Goal: Task Accomplishment & Management: Manage account settings

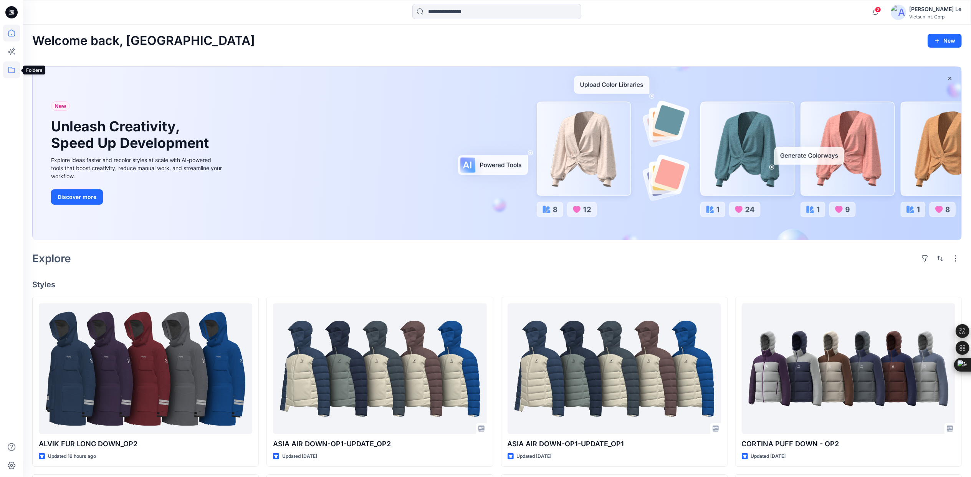
click at [10, 71] on icon at bounding box center [11, 69] width 17 height 17
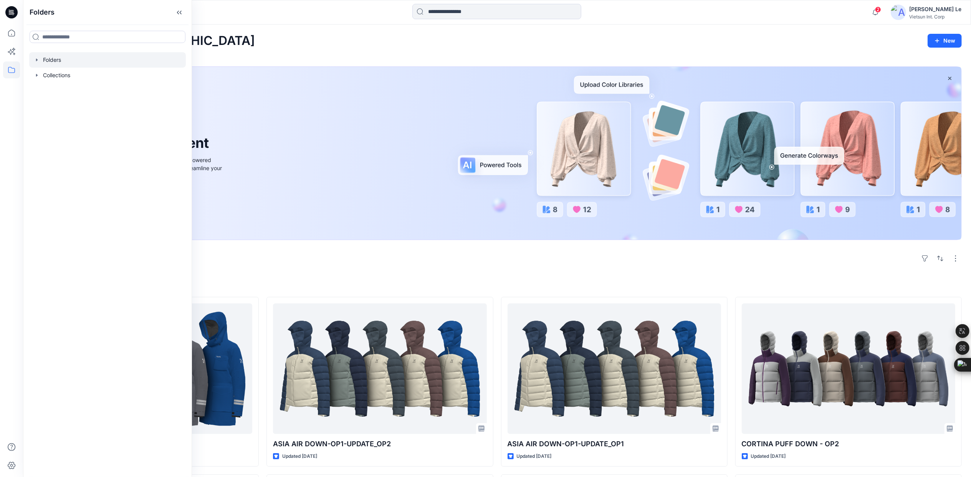
click at [71, 60] on div at bounding box center [107, 59] width 157 height 15
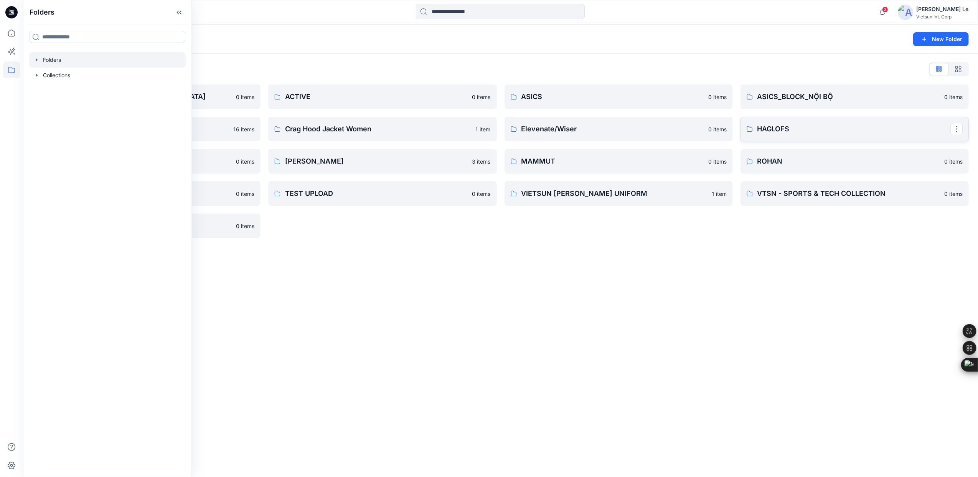
click at [814, 124] on p "HAGLOFS" at bounding box center [854, 129] width 193 height 11
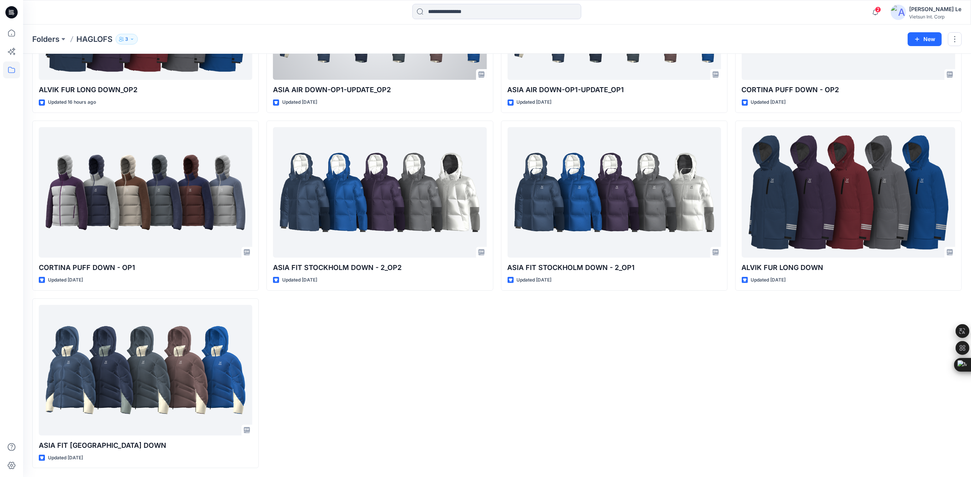
scroll to position [144, 0]
click at [595, 332] on div "ASIA AIR DOWN-OP1-UPDATE_OP1 Updated 7 days ago ASIA FIT STOCKHOLM DOWN - 2​_OP…" at bounding box center [614, 204] width 226 height 525
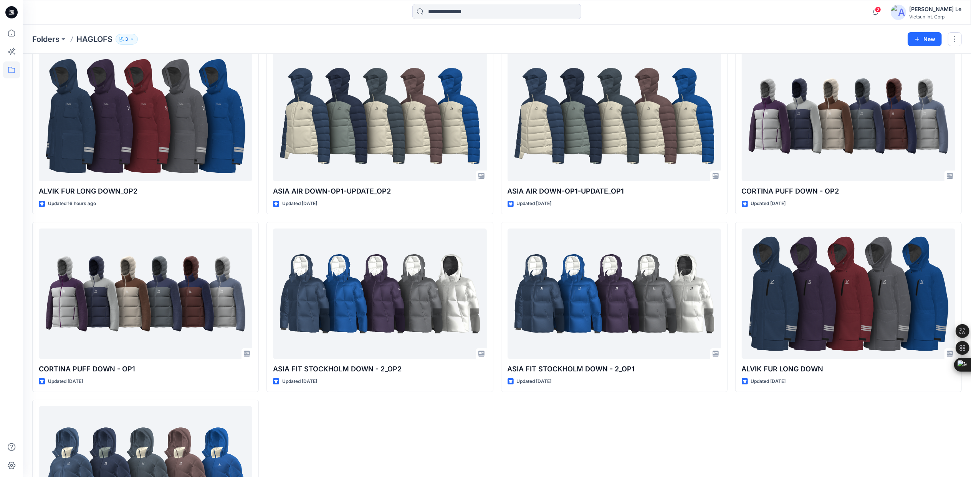
scroll to position [0, 0]
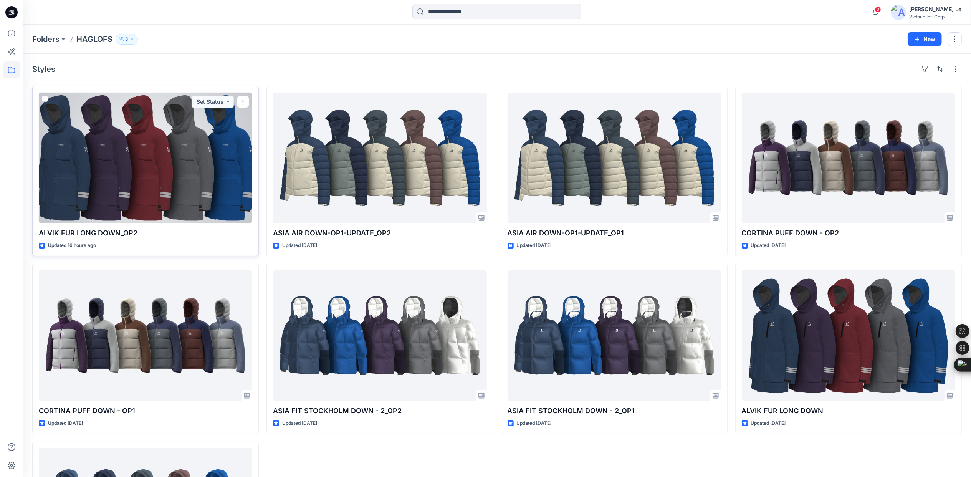
click at [143, 172] on div at bounding box center [145, 157] width 213 height 130
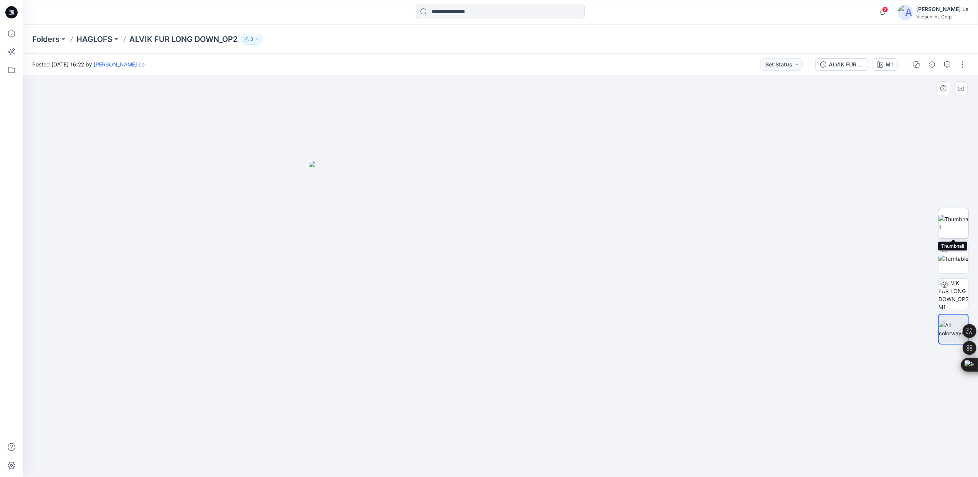
click at [955, 225] on img at bounding box center [954, 223] width 30 height 16
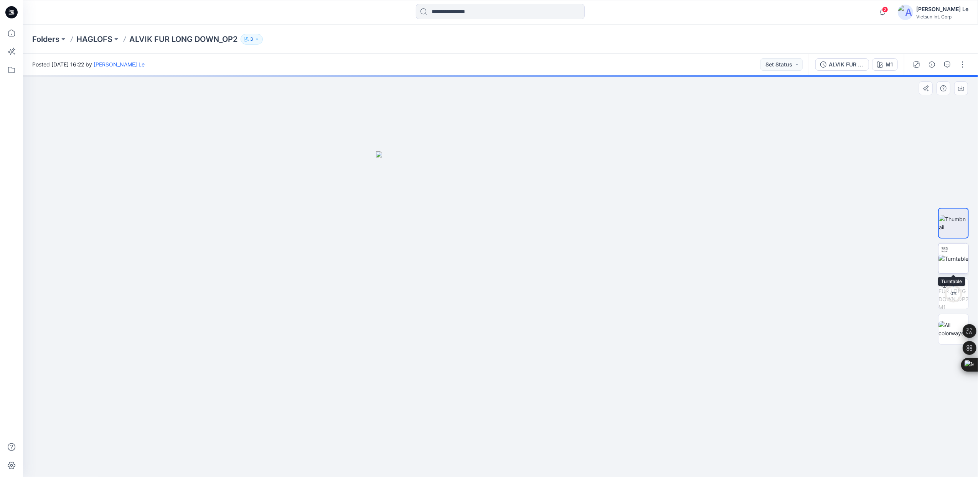
click at [954, 254] on img at bounding box center [954, 258] width 30 height 8
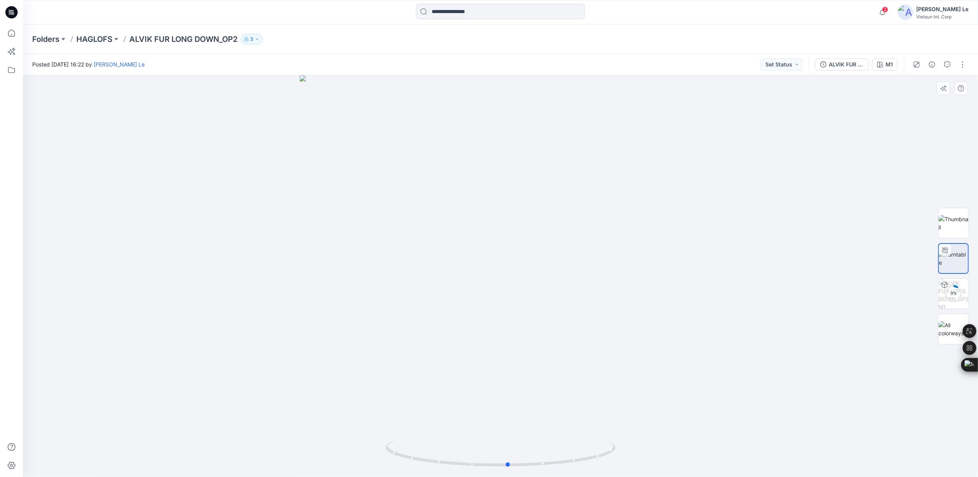
drag, startPoint x: 505, startPoint y: 464, endPoint x: 743, endPoint y: 449, distance: 238.5
click at [743, 449] on div at bounding box center [500, 275] width 955 height 401
click at [99, 36] on p "HAGLOFS" at bounding box center [94, 39] width 36 height 11
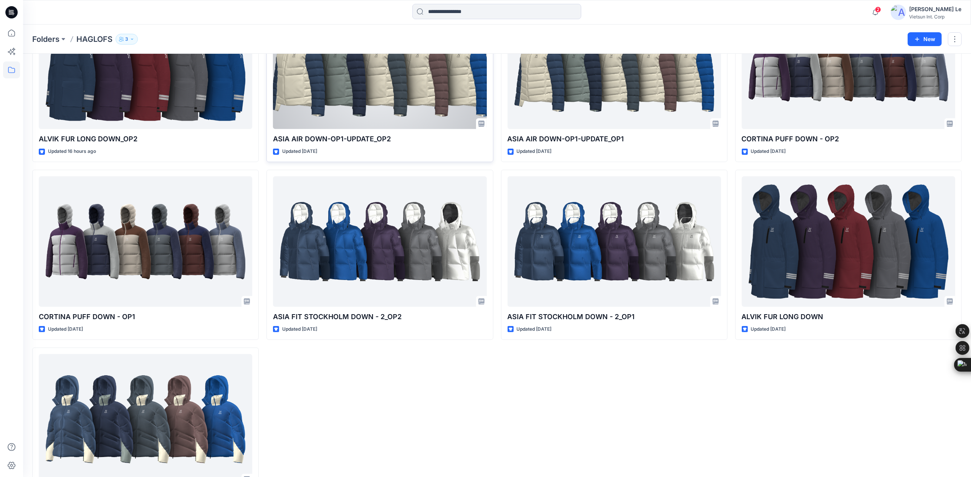
scroll to position [102, 0]
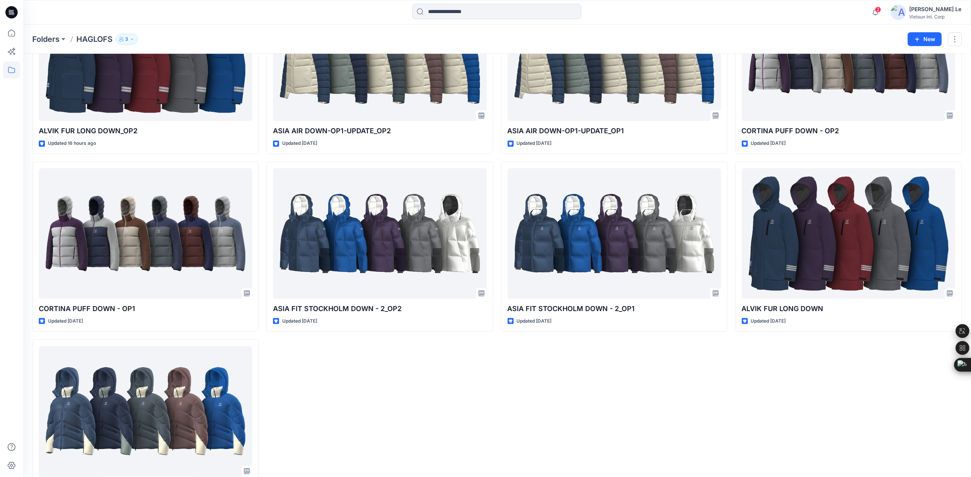
click at [692, 364] on div "ASIA AIR DOWN-OP1-UPDATE_OP1 Updated 7 days ago ASIA FIT STOCKHOLM DOWN - 2​_OP…" at bounding box center [614, 246] width 226 height 525
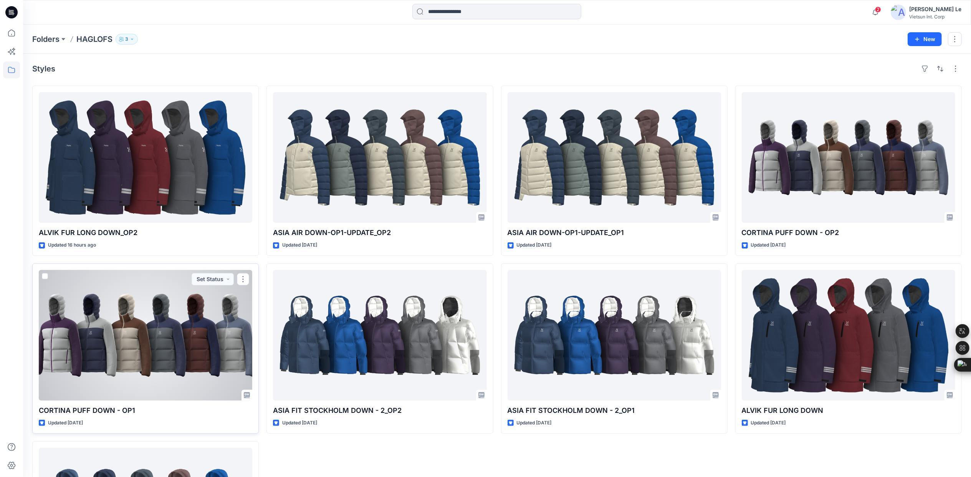
scroll to position [0, 0]
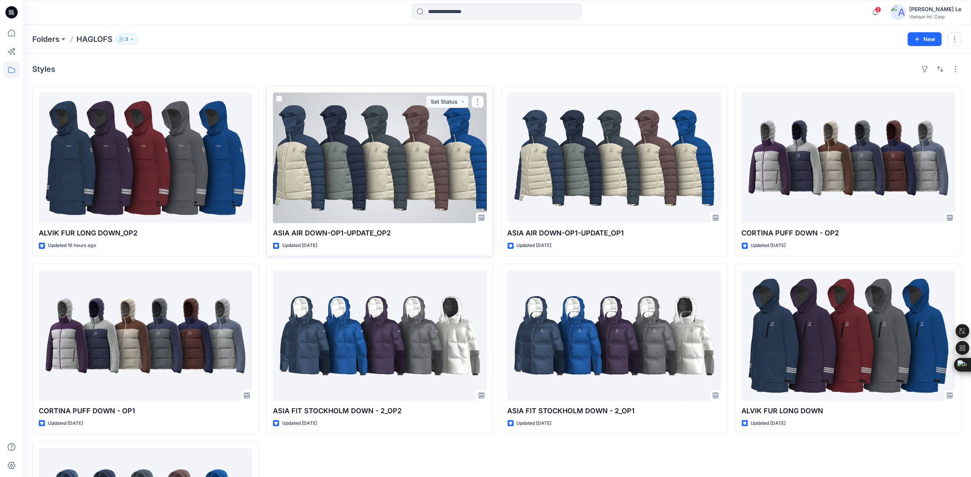
click at [292, 137] on div at bounding box center [379, 157] width 213 height 130
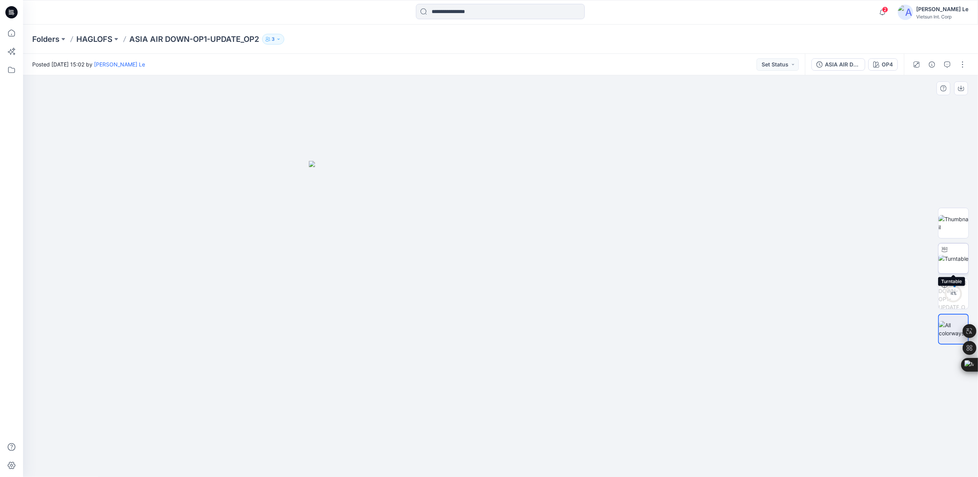
click at [951, 263] on img at bounding box center [954, 258] width 30 height 8
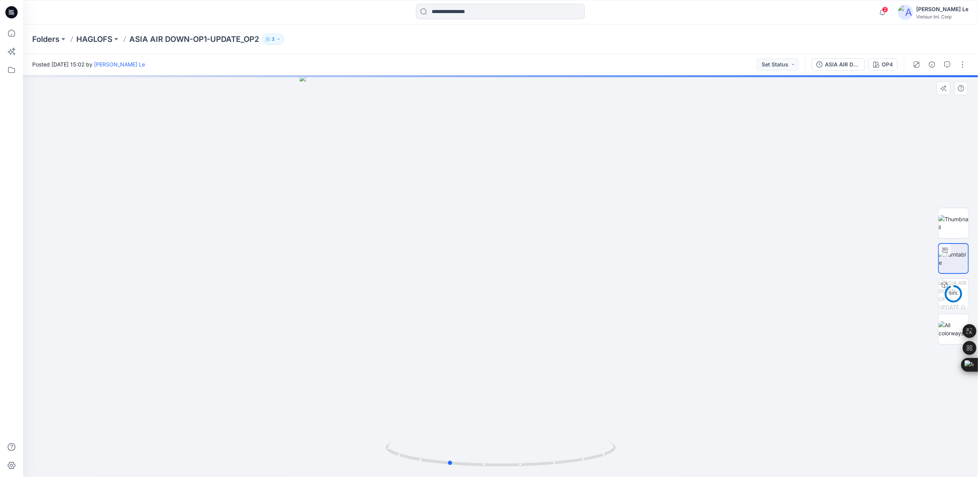
drag, startPoint x: 502, startPoint y: 467, endPoint x: 680, endPoint y: 435, distance: 181.0
click at [680, 435] on div at bounding box center [500, 275] width 955 height 401
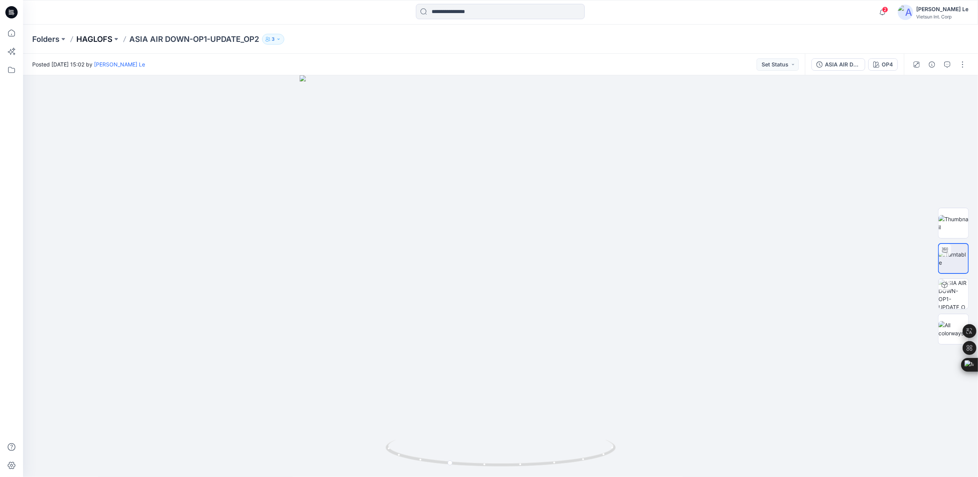
click at [99, 35] on p "HAGLOFS" at bounding box center [94, 39] width 36 height 11
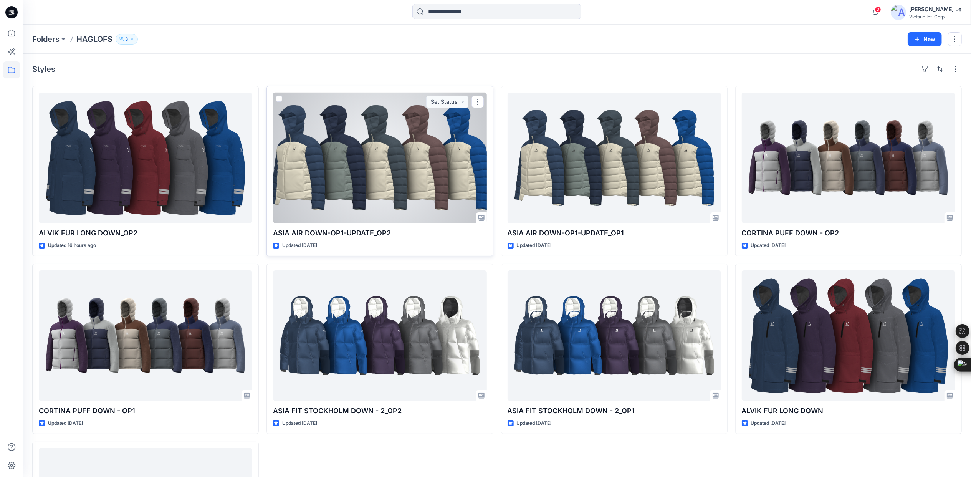
click at [318, 185] on div at bounding box center [379, 157] width 213 height 130
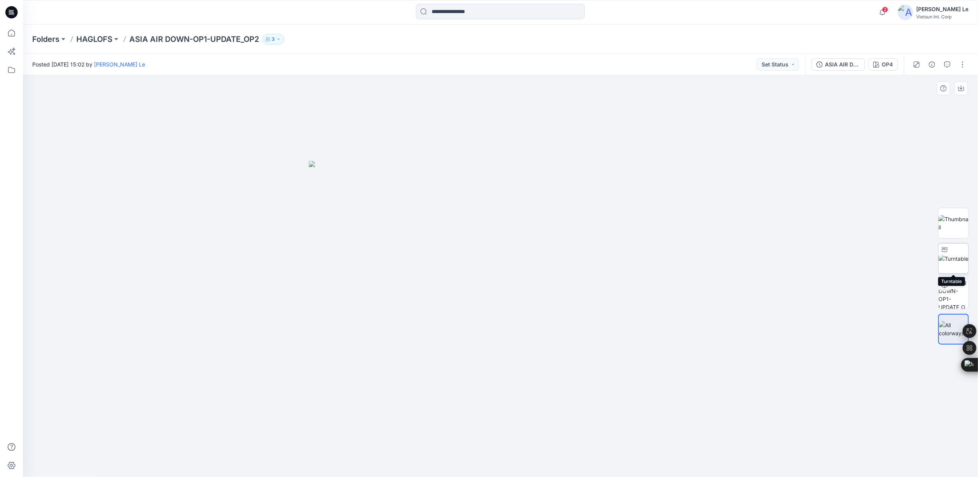
click at [954, 257] on img at bounding box center [954, 258] width 30 height 8
drag, startPoint x: 504, startPoint y: 467, endPoint x: 627, endPoint y: 461, distance: 123.4
click at [627, 461] on div at bounding box center [500, 275] width 955 height 401
click at [99, 40] on p "HAGLOFS" at bounding box center [94, 39] width 36 height 11
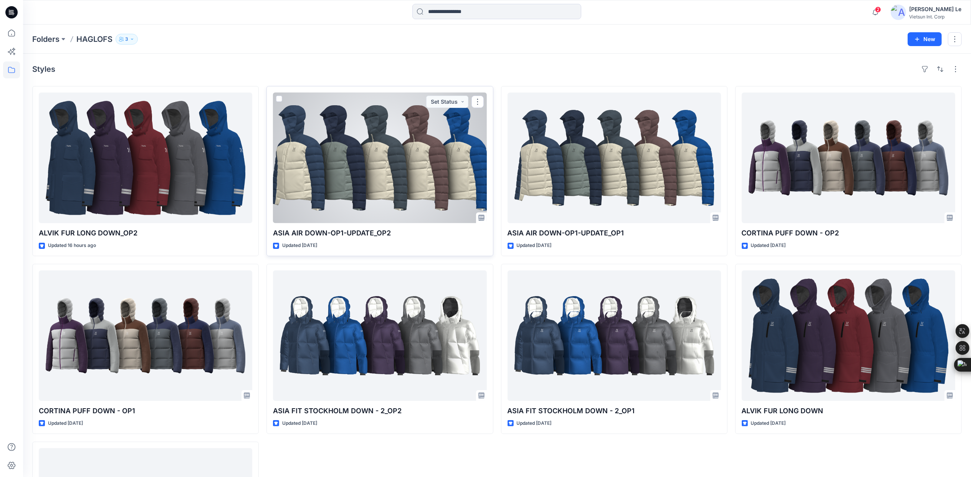
click at [395, 159] on div at bounding box center [379, 157] width 213 height 130
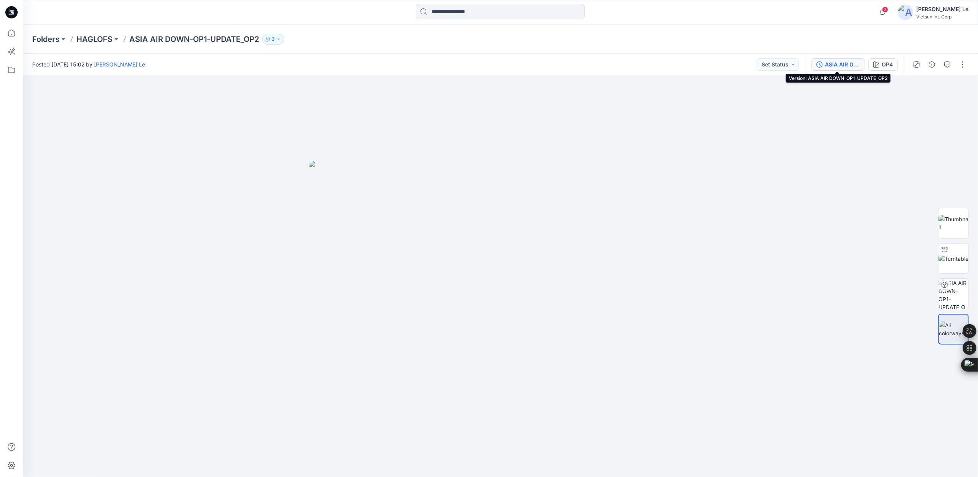
click at [821, 63] on icon "button" at bounding box center [820, 64] width 6 height 6
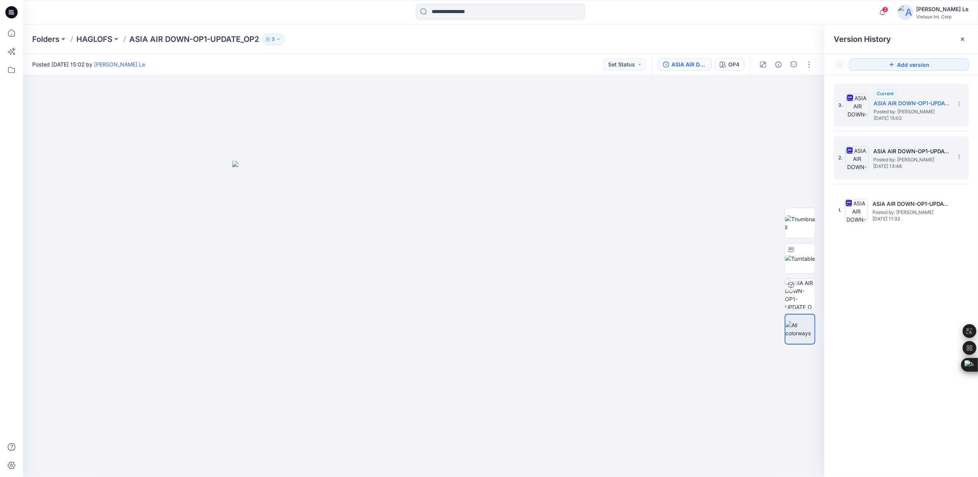
click at [890, 160] on span "Posted by: [PERSON_NAME]" at bounding box center [912, 160] width 77 height 8
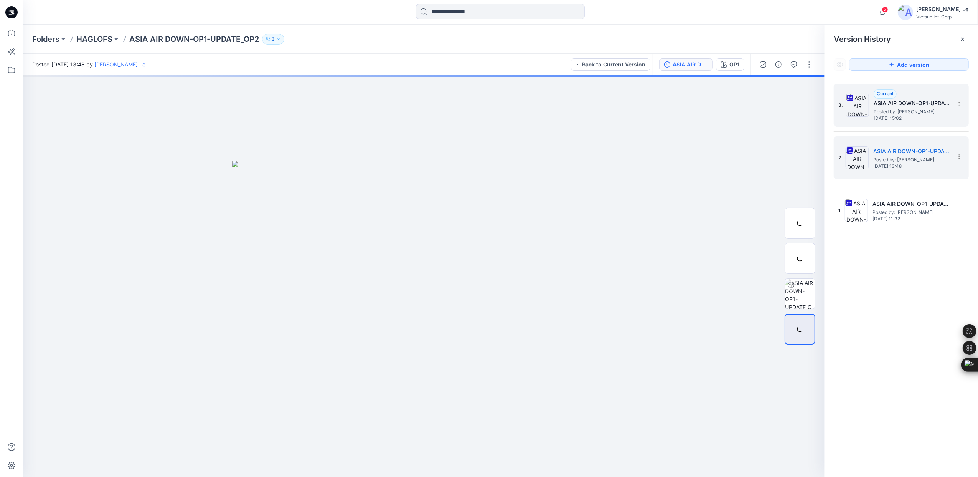
click at [890, 103] on h5 "ASIA AIR DOWN-OP1-UPDATE_OP2" at bounding box center [912, 103] width 77 height 9
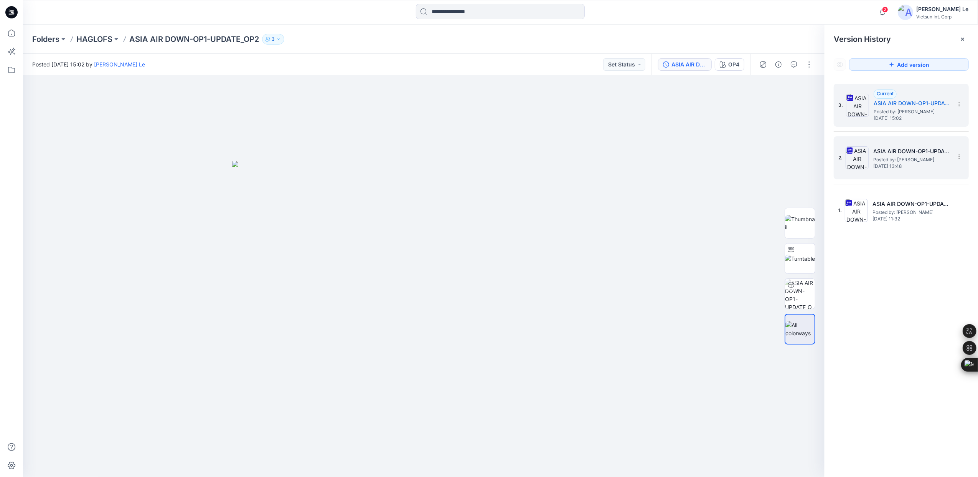
click at [893, 160] on span "Posted by: [PERSON_NAME]" at bounding box center [912, 160] width 77 height 8
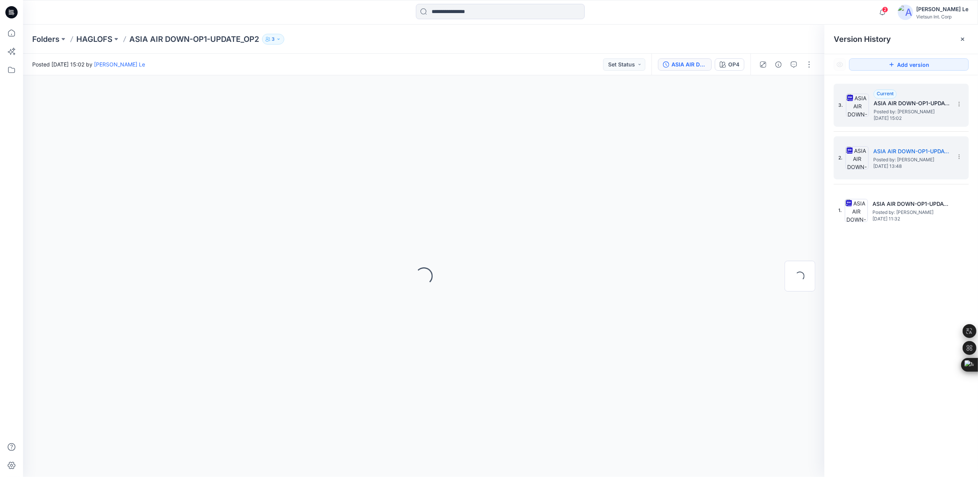
click at [898, 105] on h5 "ASIA AIR DOWN-OP1-UPDATE_OP2" at bounding box center [912, 103] width 77 height 9
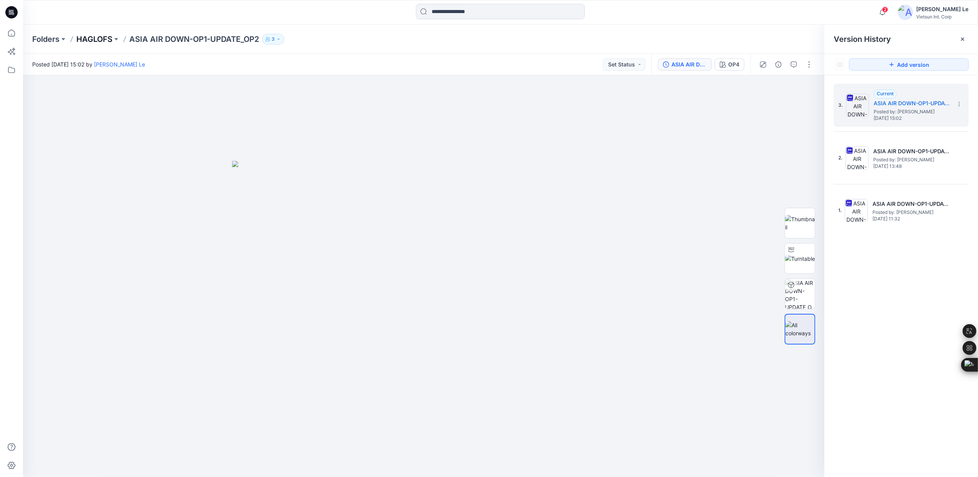
click at [90, 41] on p "HAGLOFS" at bounding box center [94, 39] width 36 height 11
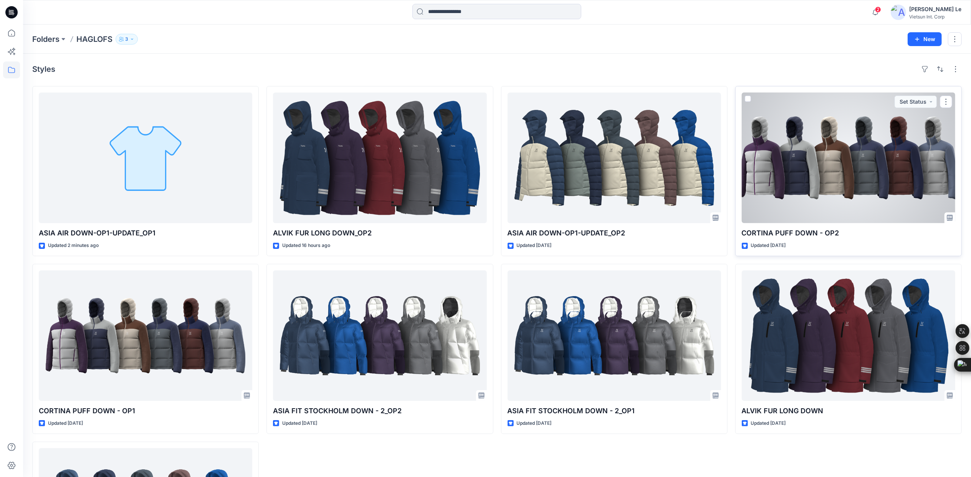
click at [820, 187] on div at bounding box center [848, 157] width 213 height 130
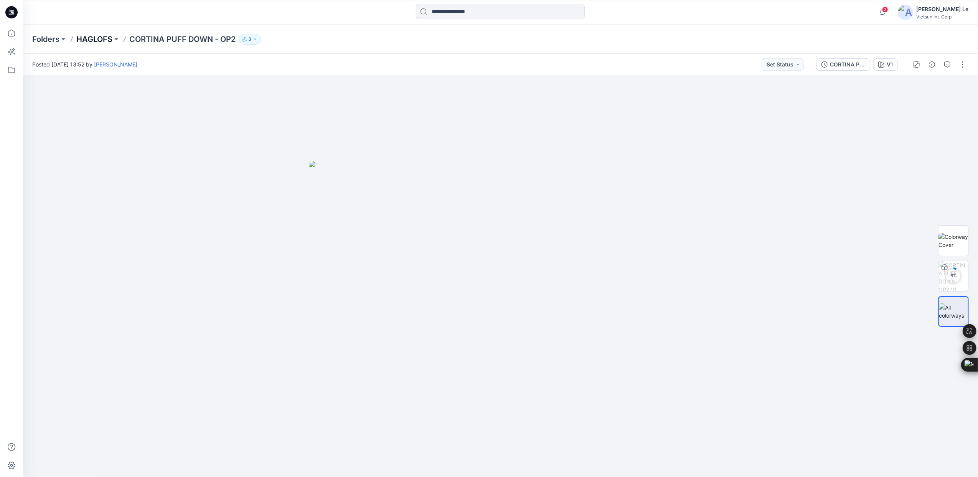
click at [88, 42] on p "HAGLOFS" at bounding box center [94, 39] width 36 height 11
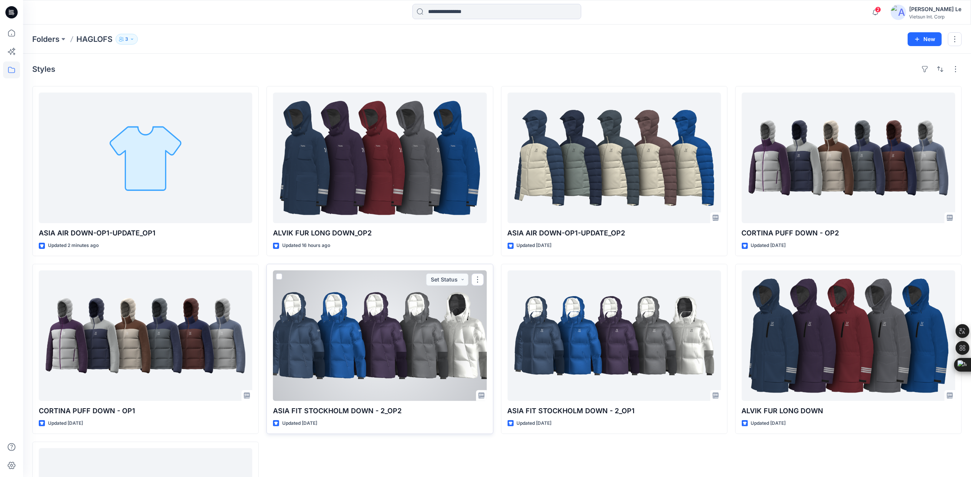
scroll to position [144, 0]
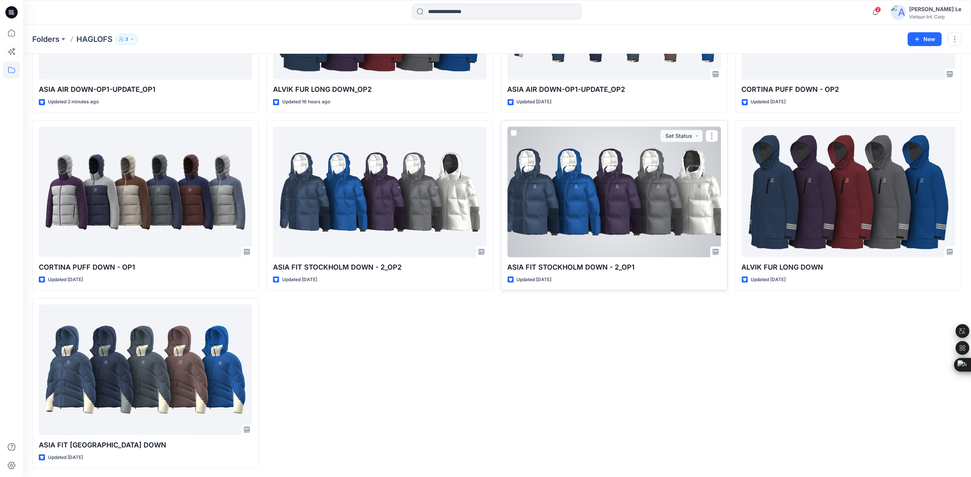
click at [611, 225] on div at bounding box center [613, 192] width 213 height 130
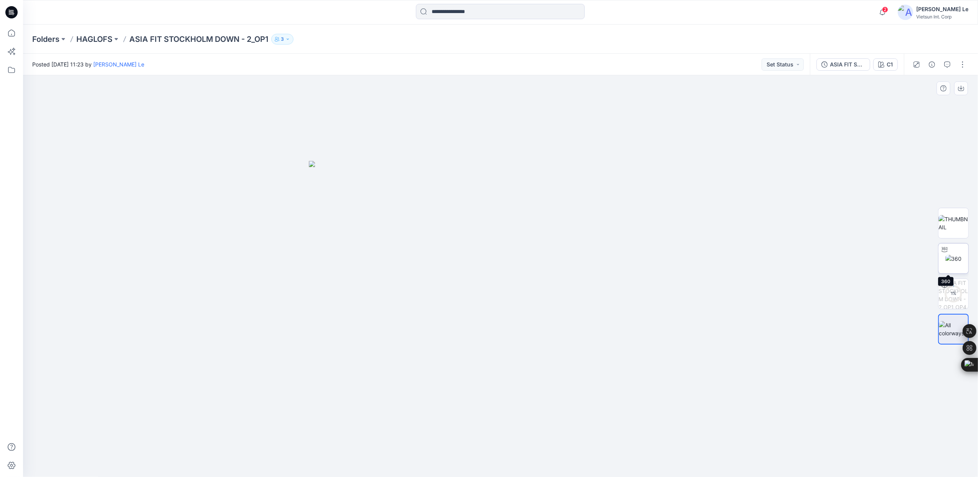
click at [950, 253] on div at bounding box center [945, 249] width 12 height 12
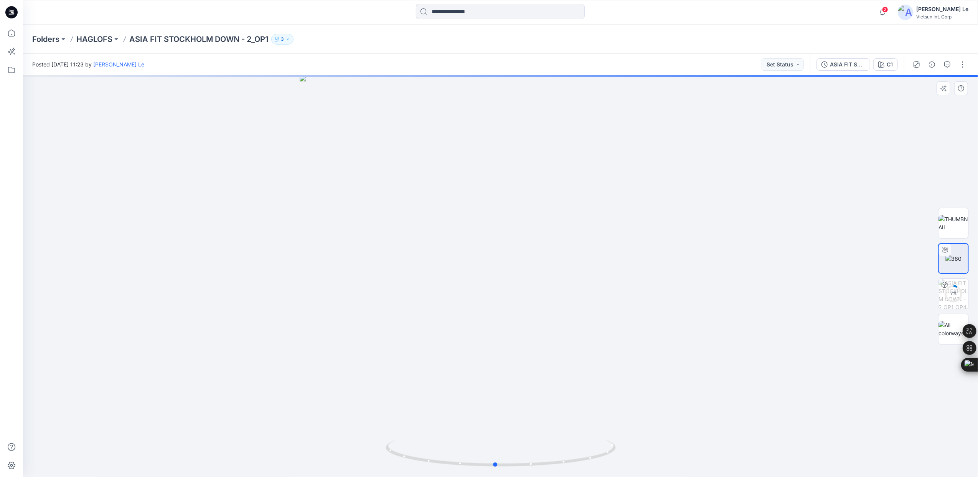
drag, startPoint x: 502, startPoint y: 464, endPoint x: 497, endPoint y: 435, distance: 28.9
click at [497, 435] on div at bounding box center [500, 275] width 955 height 401
click at [82, 37] on p "HAGLOFS" at bounding box center [94, 39] width 36 height 11
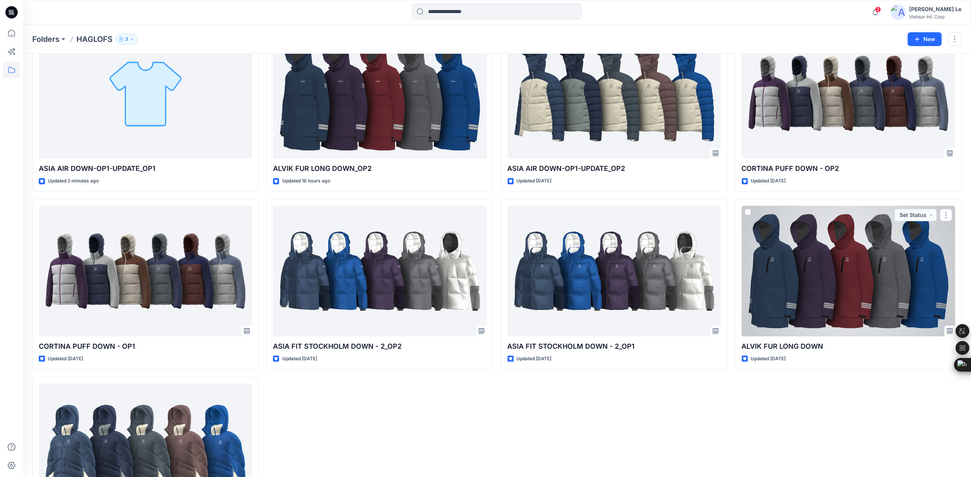
scroll to position [144, 0]
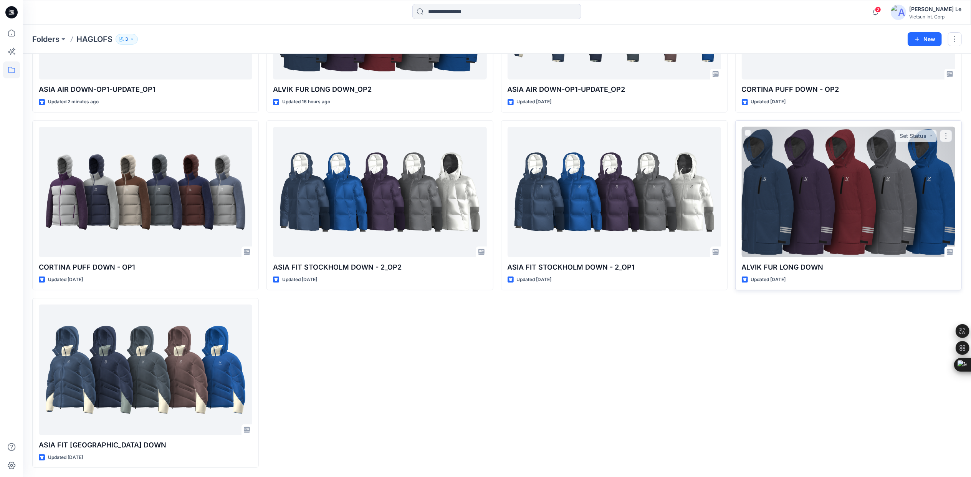
click at [771, 206] on div at bounding box center [848, 192] width 213 height 130
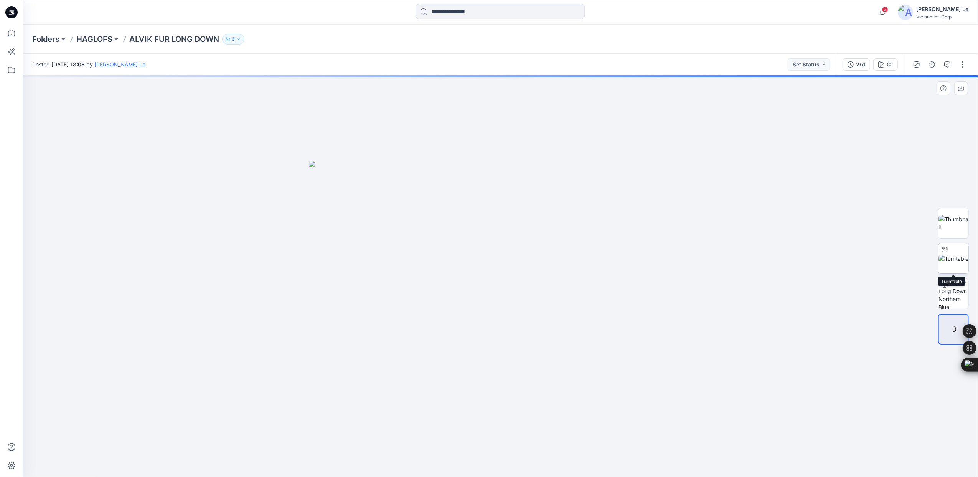
click at [955, 256] on img at bounding box center [954, 258] width 30 height 8
drag, startPoint x: 503, startPoint y: 469, endPoint x: 426, endPoint y: 462, distance: 77.0
click at [426, 462] on icon at bounding box center [502, 453] width 232 height 29
click at [97, 39] on p "HAGLOFS" at bounding box center [94, 39] width 36 height 11
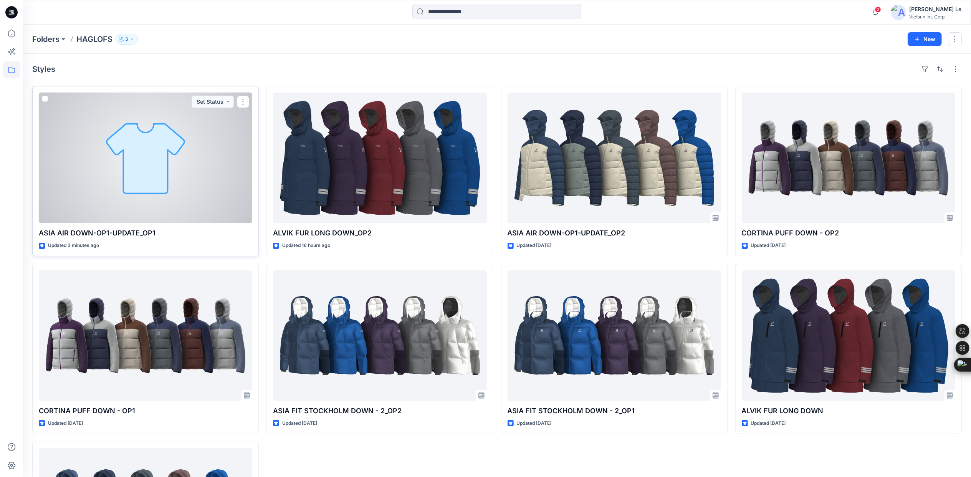
click at [189, 163] on div at bounding box center [145, 157] width 213 height 130
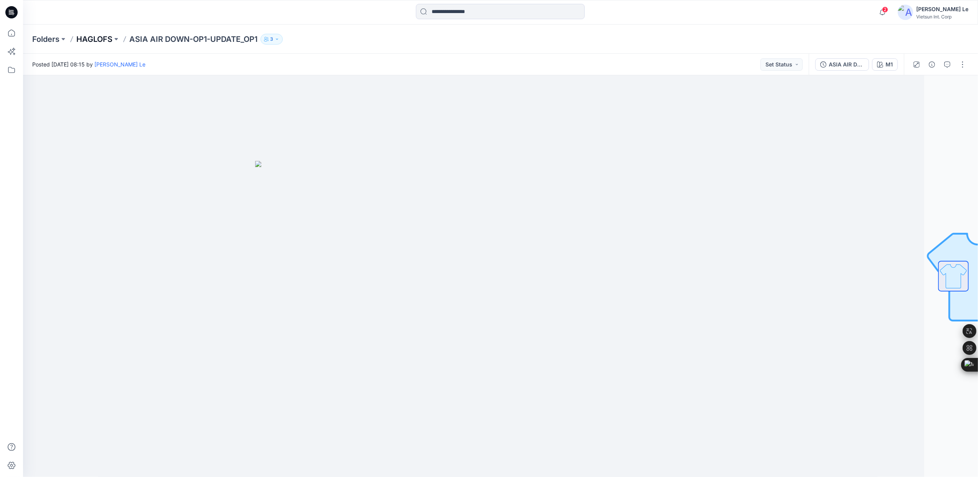
click at [105, 36] on p "HAGLOFS" at bounding box center [94, 39] width 36 height 11
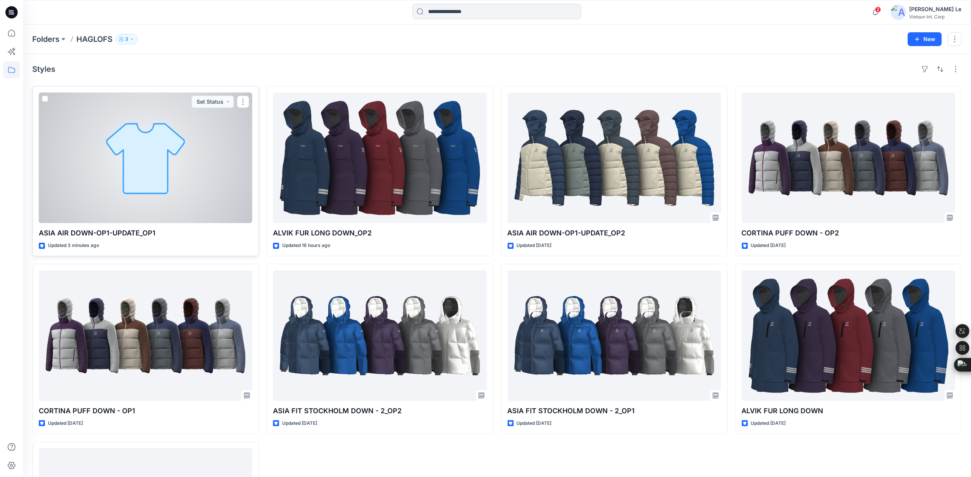
click at [180, 170] on div at bounding box center [145, 157] width 213 height 130
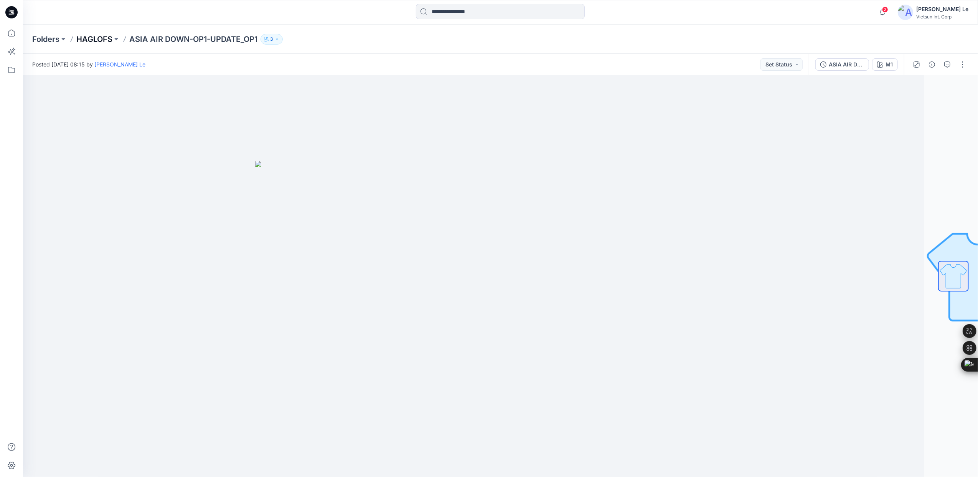
click at [94, 38] on p "HAGLOFS" at bounding box center [94, 39] width 36 height 11
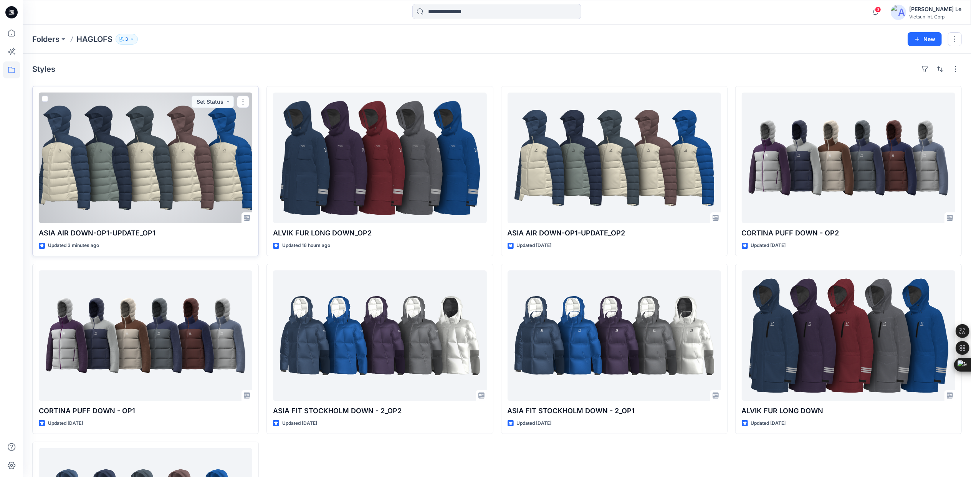
click at [147, 171] on div at bounding box center [145, 157] width 213 height 130
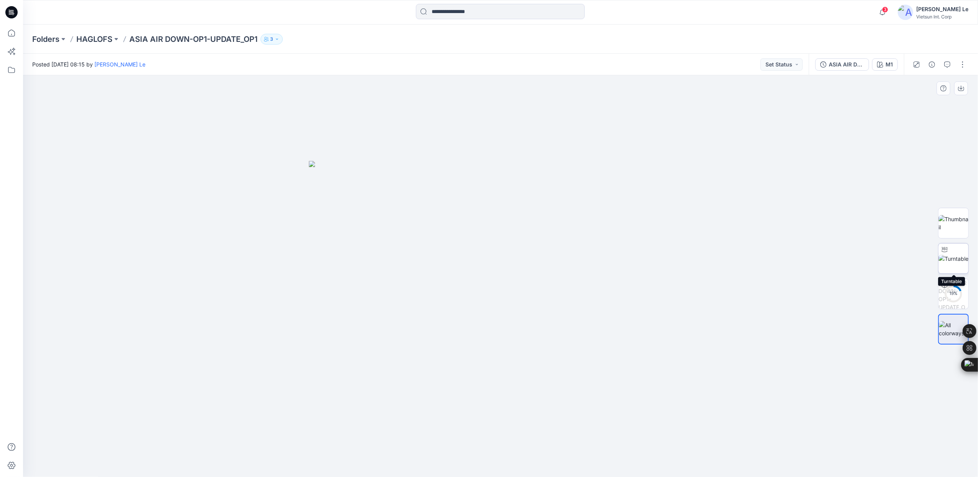
click at [954, 263] on img at bounding box center [954, 258] width 30 height 8
drag, startPoint x: 501, startPoint y: 467, endPoint x: 497, endPoint y: 455, distance: 12.5
click at [497, 455] on icon at bounding box center [502, 453] width 232 height 29
click at [101, 35] on p "HAGLOFS" at bounding box center [94, 39] width 36 height 11
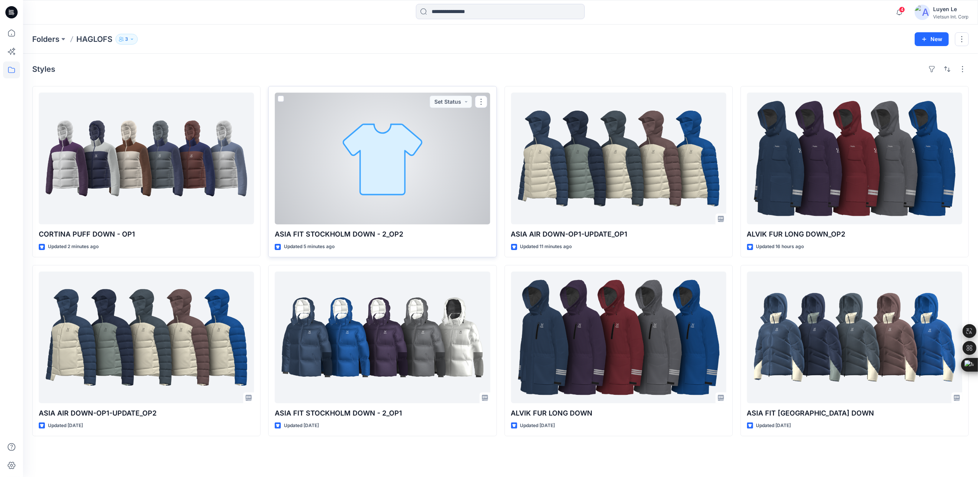
click at [391, 200] on div at bounding box center [382, 158] width 215 height 132
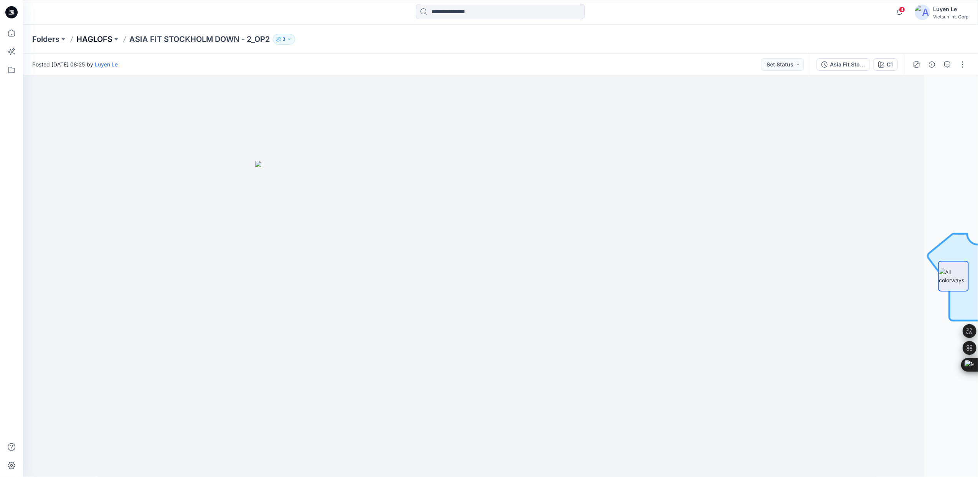
click at [94, 38] on p "HAGLOFS" at bounding box center [94, 39] width 36 height 11
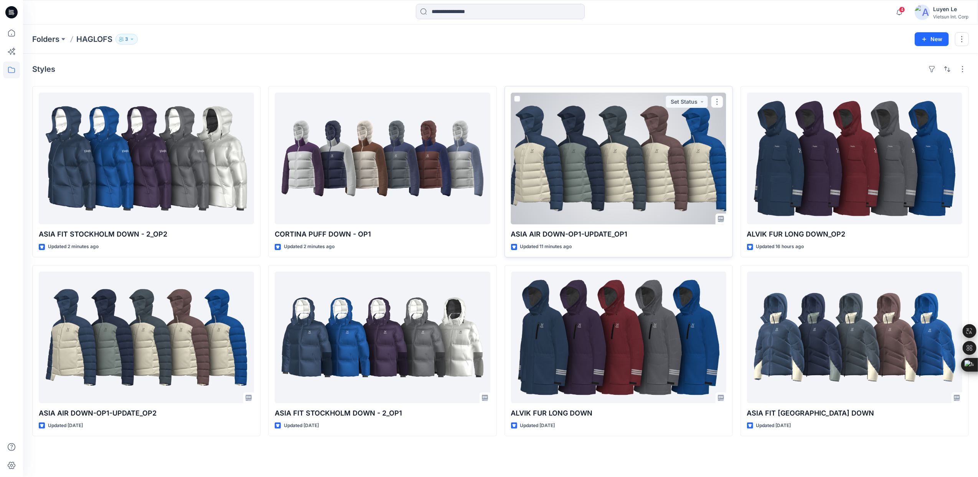
click at [599, 187] on div at bounding box center [618, 158] width 215 height 132
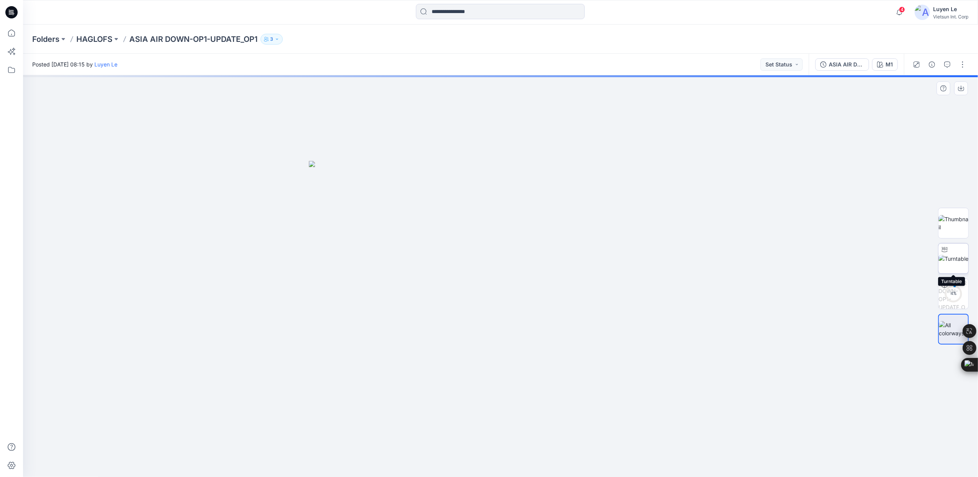
click at [944, 262] on img at bounding box center [954, 258] width 30 height 8
drag, startPoint x: 502, startPoint y: 466, endPoint x: 502, endPoint y: 444, distance: 21.9
click at [502, 444] on icon at bounding box center [502, 453] width 232 height 29
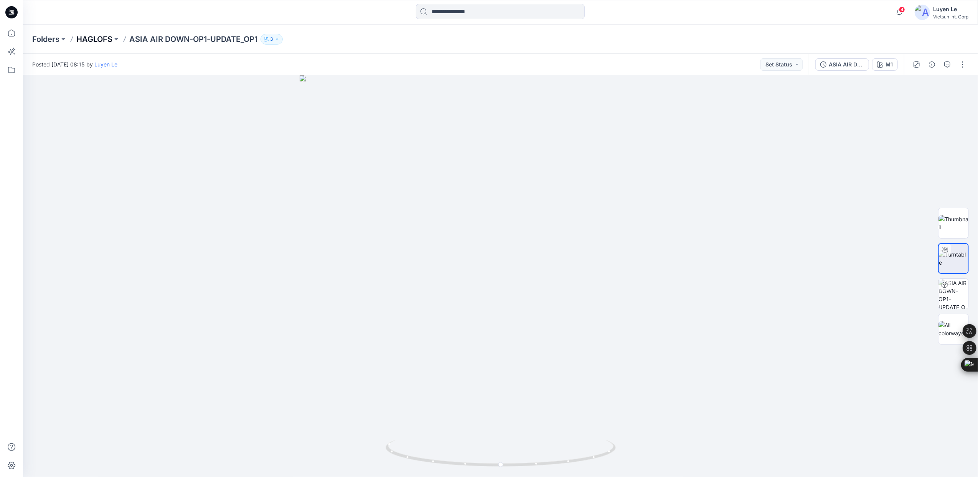
click at [92, 39] on p "HAGLOFS" at bounding box center [94, 39] width 36 height 11
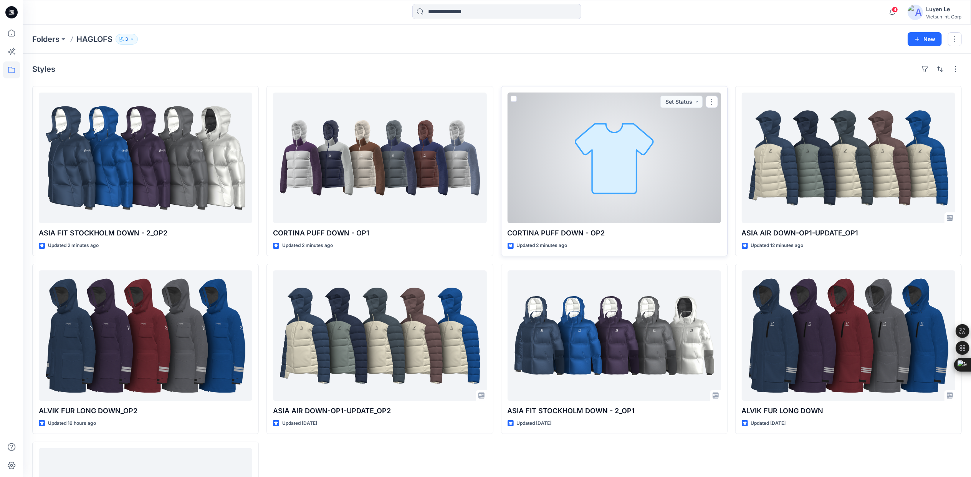
click at [567, 200] on div at bounding box center [613, 157] width 213 height 130
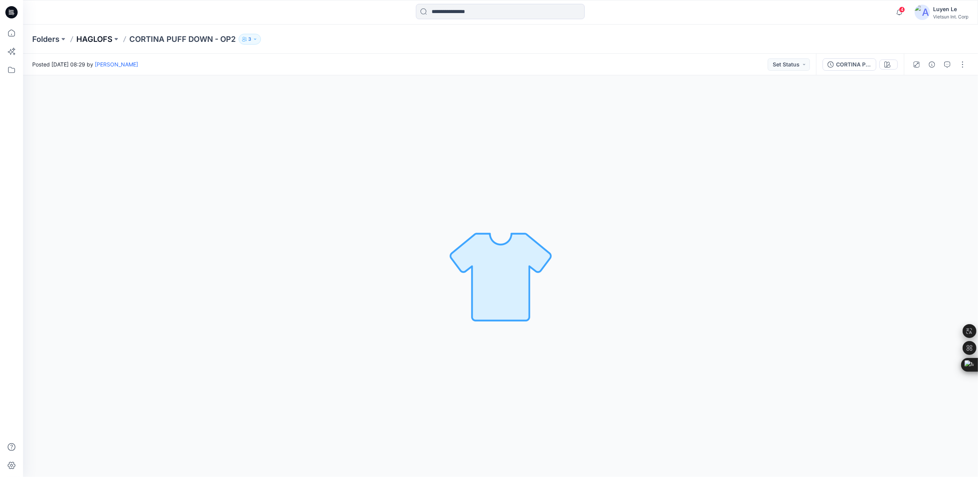
click at [104, 40] on p "HAGLOFS" at bounding box center [94, 39] width 36 height 11
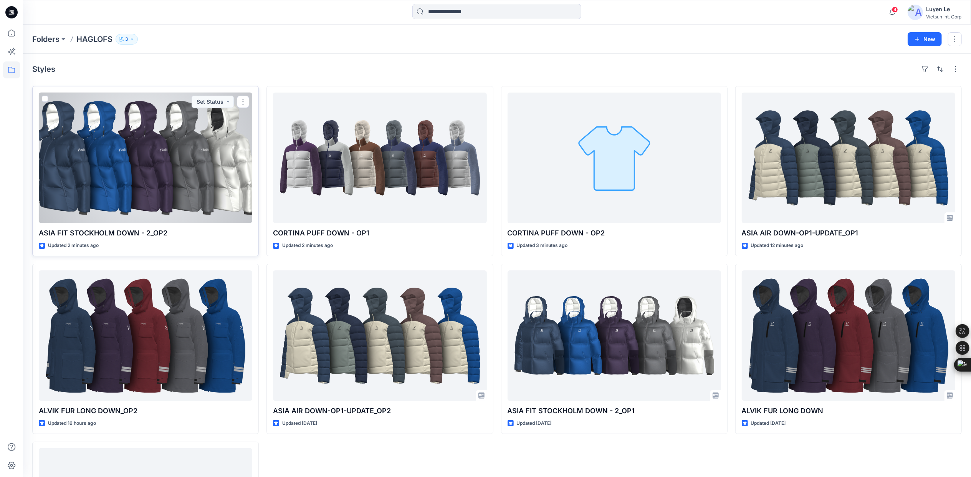
click at [173, 201] on div at bounding box center [145, 157] width 213 height 130
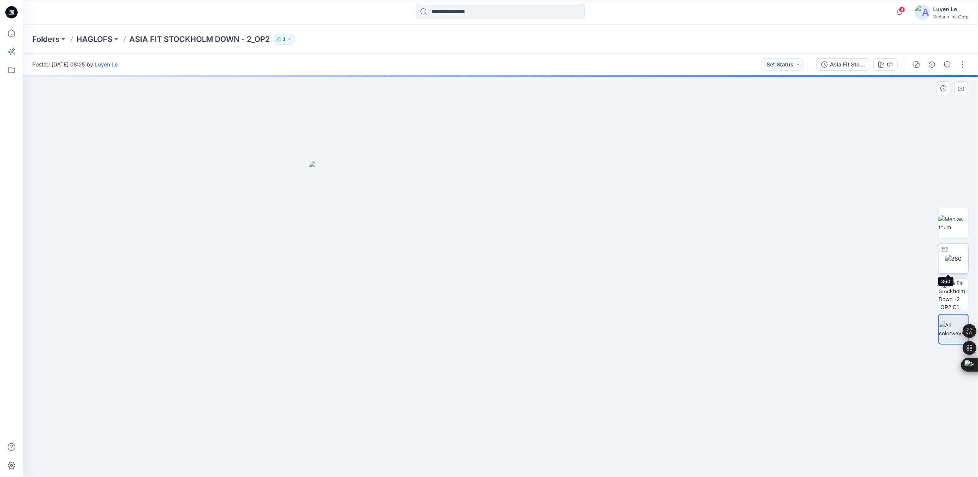
click at [960, 259] on img at bounding box center [954, 258] width 17 height 8
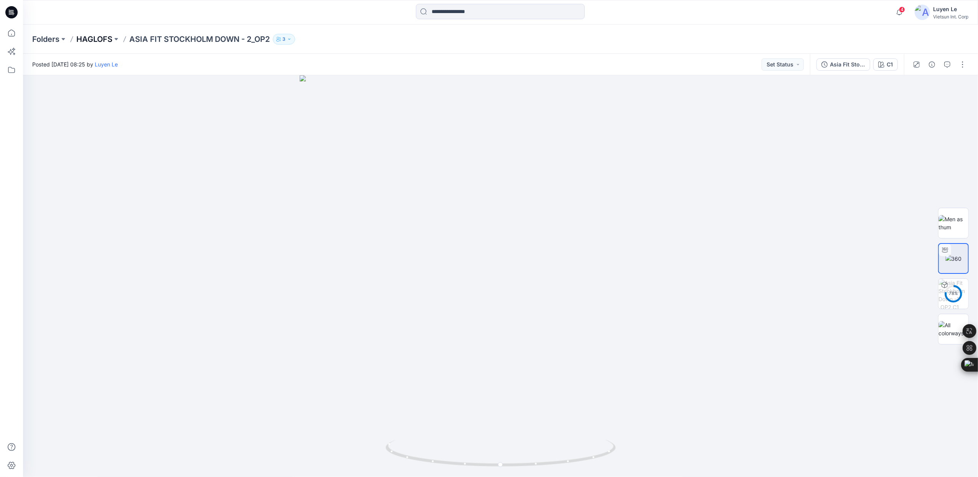
click at [94, 36] on p "HAGLOFS" at bounding box center [94, 39] width 36 height 11
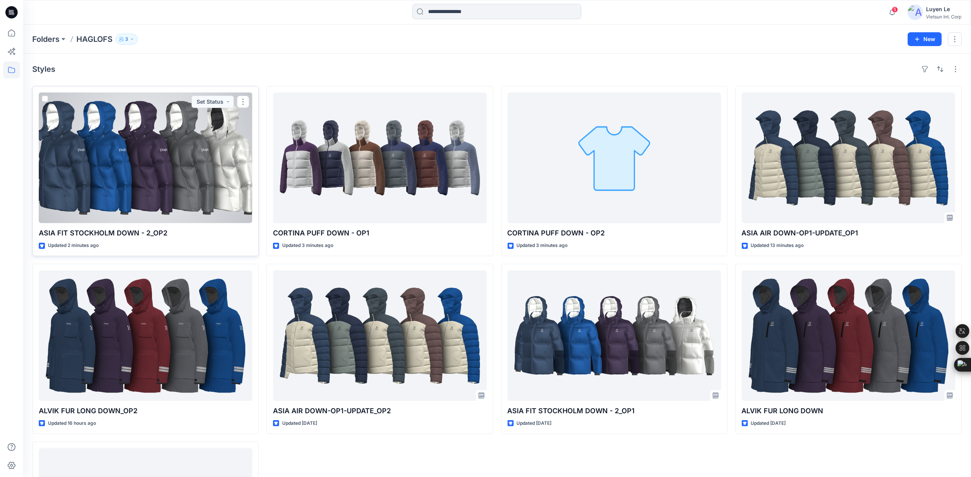
click at [187, 169] on div at bounding box center [145, 157] width 213 height 130
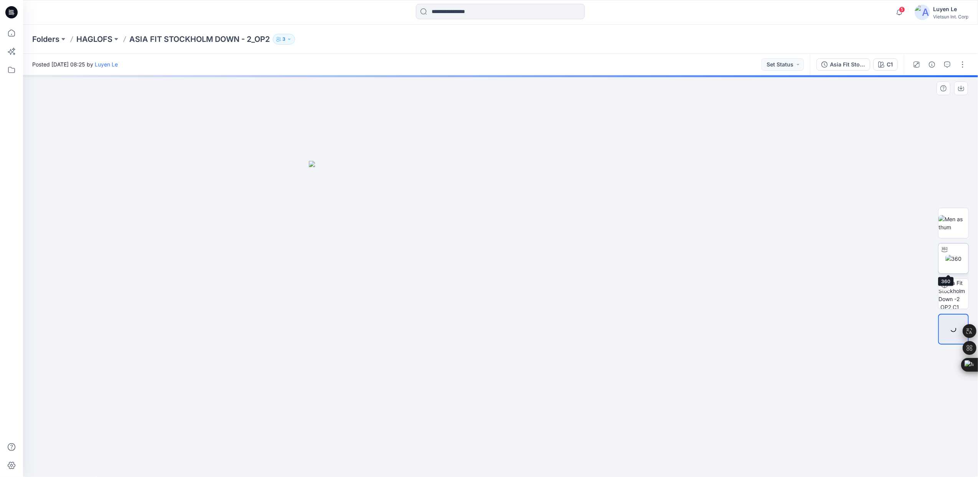
click at [949, 255] on div at bounding box center [945, 249] width 12 height 12
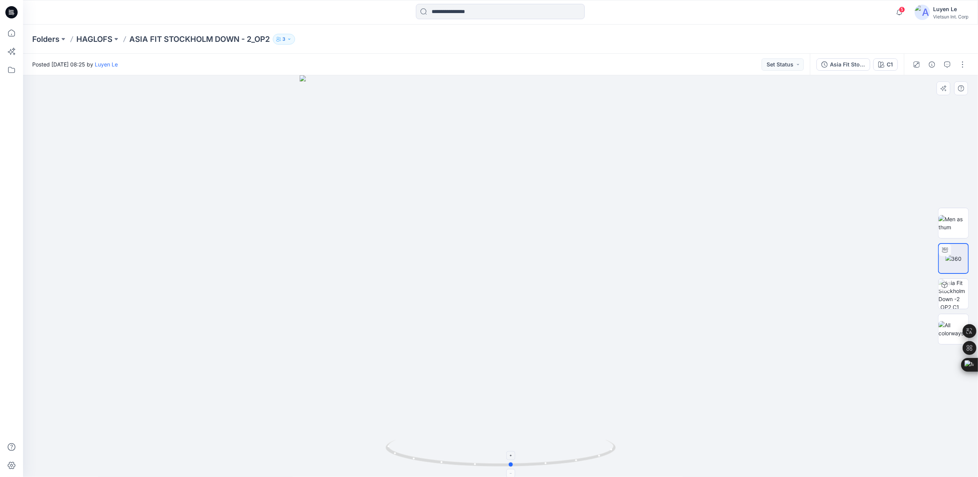
drag, startPoint x: 502, startPoint y: 464, endPoint x: 513, endPoint y: 453, distance: 15.7
click at [513, 453] on icon at bounding box center [502, 453] width 232 height 29
click at [160, 36] on p "ASIA FIT STOCKHOLM DOWN - 2​_OP2" at bounding box center [199, 39] width 140 height 11
click at [96, 37] on p "HAGLOFS" at bounding box center [94, 39] width 36 height 11
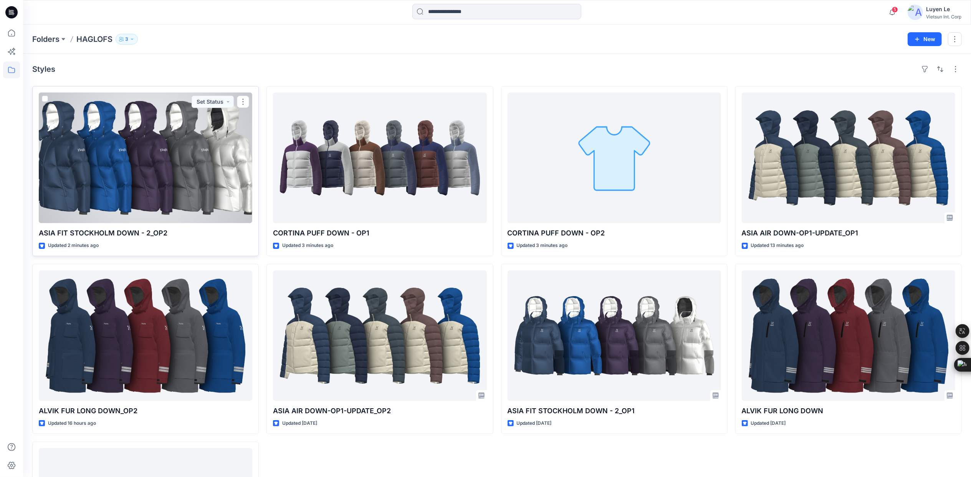
click at [83, 176] on div at bounding box center [145, 157] width 213 height 130
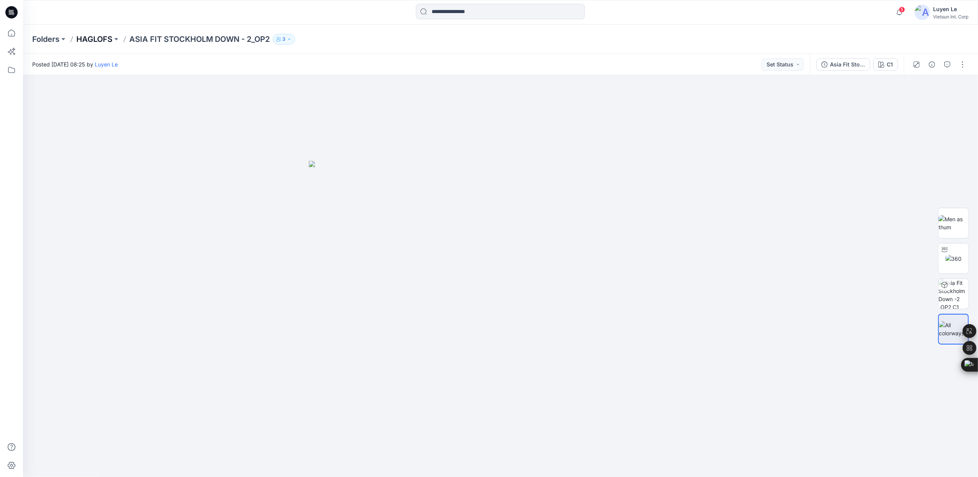
click at [102, 38] on p "HAGLOFS" at bounding box center [94, 39] width 36 height 11
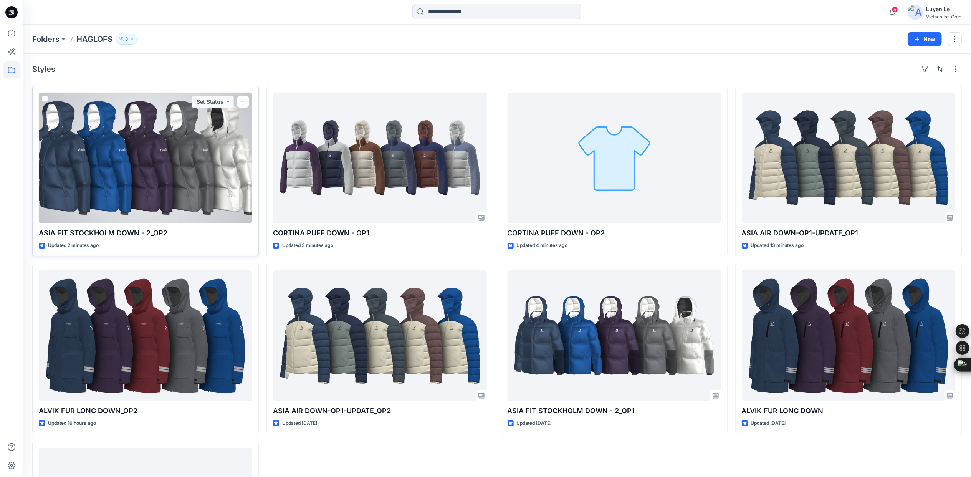
click at [169, 149] on div at bounding box center [145, 157] width 213 height 130
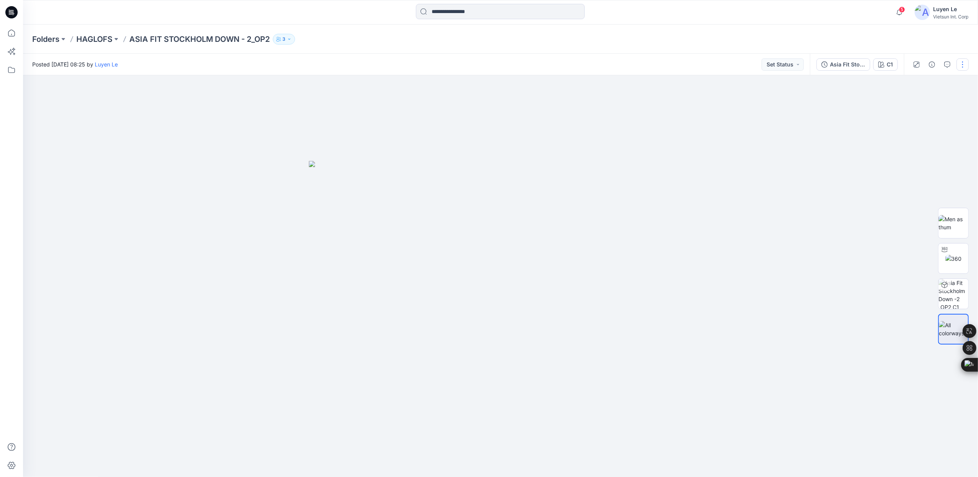
click at [963, 63] on button "button" at bounding box center [963, 64] width 12 height 12
click at [922, 102] on button "Edit" at bounding box center [930, 104] width 71 height 14
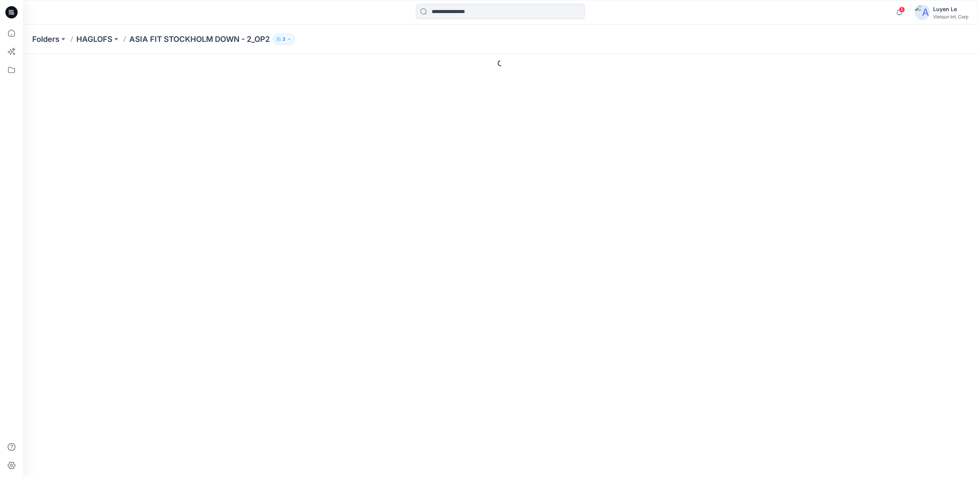
type input "**********"
type input "**"
type input "**********"
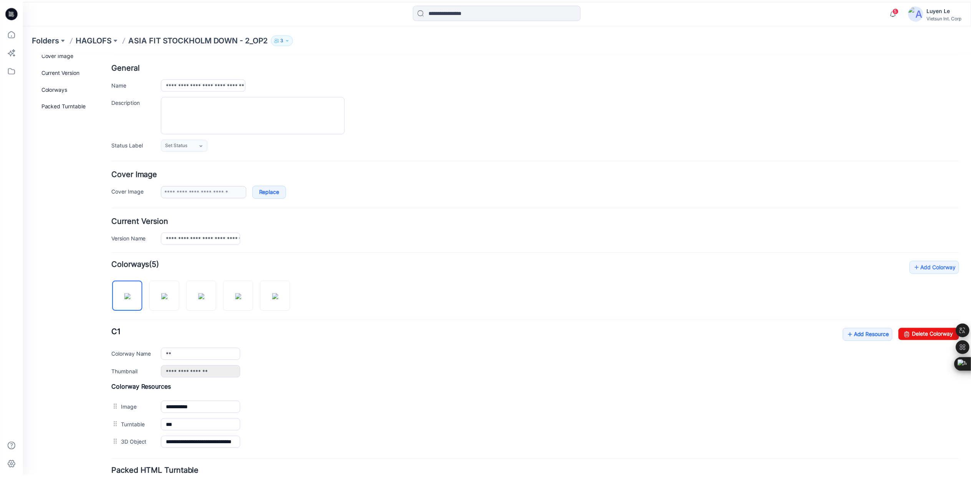
scroll to position [51, 0]
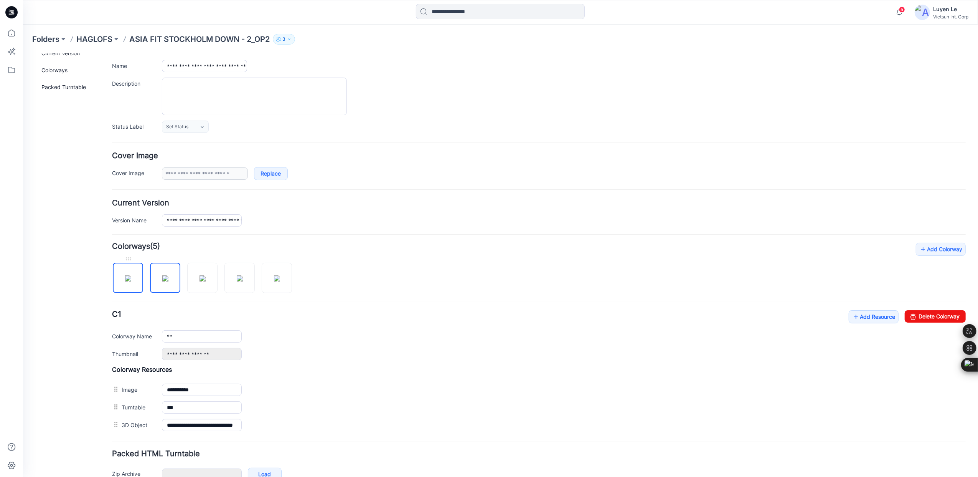
click at [125, 275] on img at bounding box center [128, 278] width 6 height 6
click at [163, 279] on img at bounding box center [165, 278] width 6 height 6
click at [204, 281] on img at bounding box center [202, 278] width 6 height 6
click at [243, 281] on img at bounding box center [239, 278] width 6 height 6
click at [274, 281] on img at bounding box center [277, 278] width 6 height 6
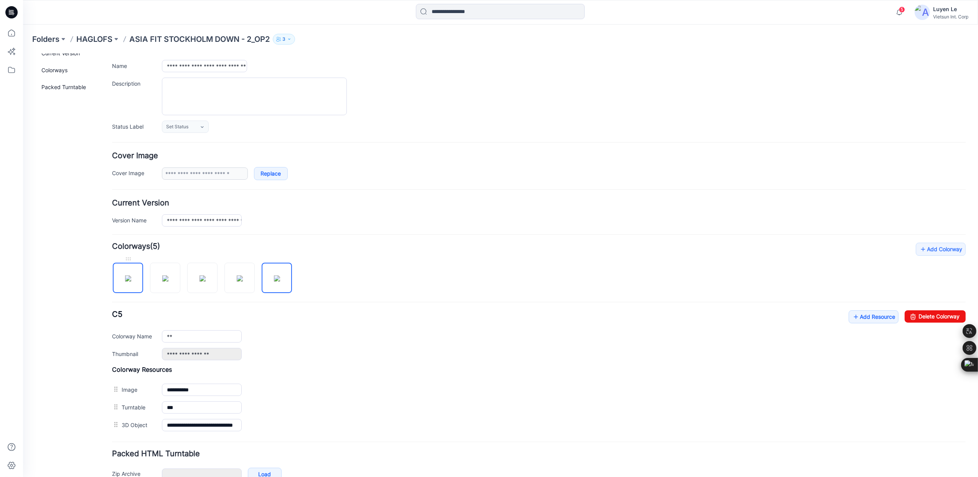
click at [126, 275] on img at bounding box center [128, 278] width 6 height 6
type input "**"
drag, startPoint x: 178, startPoint y: 338, endPoint x: 142, endPoint y: 340, distance: 36.9
click at [142, 340] on div "Colorway Name **" at bounding box center [539, 336] width 854 height 12
click at [165, 281] on img at bounding box center [165, 278] width 6 height 6
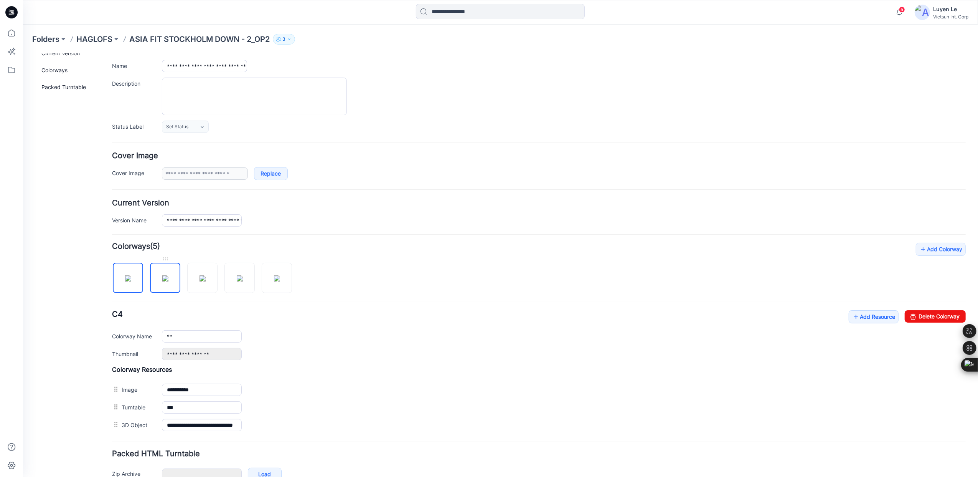
type input "**"
drag, startPoint x: 182, startPoint y: 336, endPoint x: 104, endPoint y: 351, distance: 79.7
click at [104, 351] on div "**********" at bounding box center [496, 257] width 946 height 511
click at [205, 278] on img at bounding box center [202, 278] width 6 height 6
type input "**"
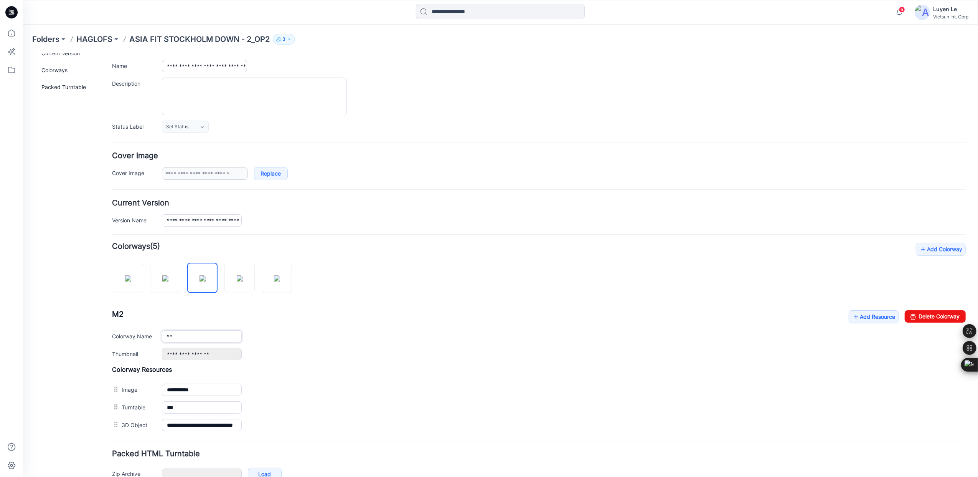
drag, startPoint x: 130, startPoint y: 342, endPoint x: 124, endPoint y: 344, distance: 6.7
click at [124, 342] on div "Colorway Name **" at bounding box center [539, 336] width 854 height 12
click at [239, 280] on img at bounding box center [239, 278] width 6 height 6
click at [210, 338] on input "**" at bounding box center [202, 336] width 80 height 12
type input "*"
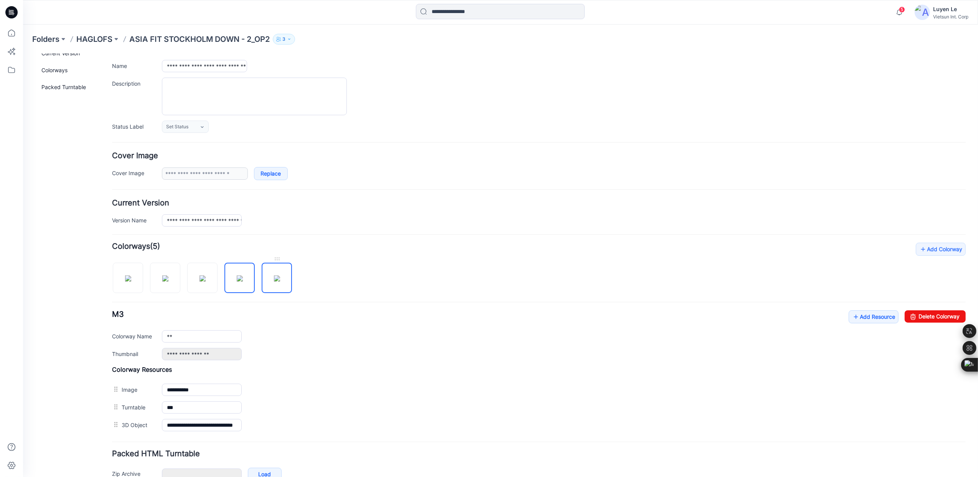
click at [280, 281] on img at bounding box center [277, 278] width 6 height 6
click at [213, 335] on input "**" at bounding box center [202, 336] width 80 height 12
type input "*"
type input "**"
click at [94, 36] on p "HAGLOFS" at bounding box center [94, 39] width 36 height 11
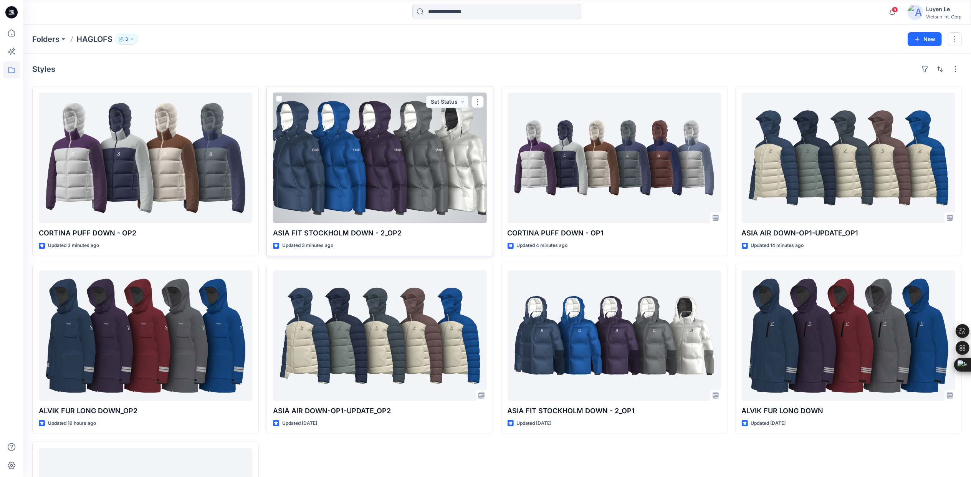
click at [376, 175] on div at bounding box center [379, 157] width 213 height 130
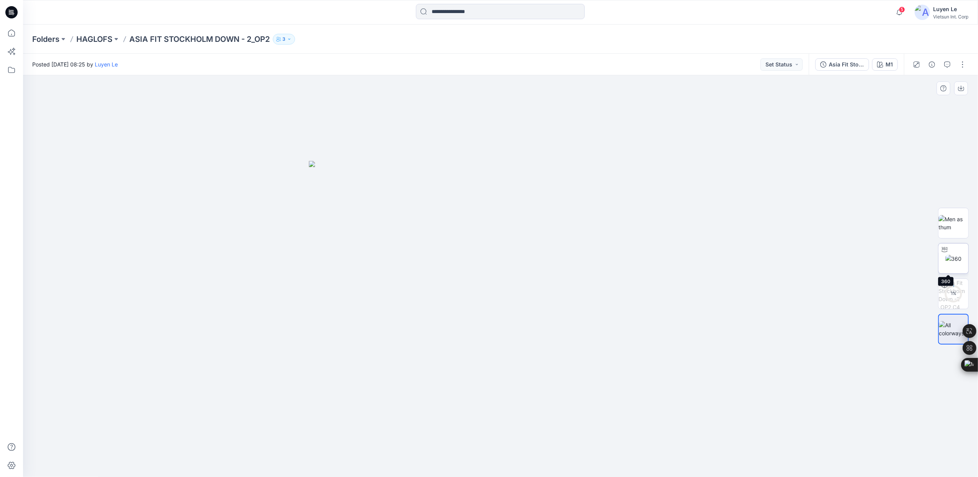
click at [946, 260] on img at bounding box center [954, 258] width 17 height 8
drag, startPoint x: 501, startPoint y: 465, endPoint x: 599, endPoint y: 453, distance: 98.6
click at [599, 453] on icon at bounding box center [502, 453] width 232 height 29
drag, startPoint x: 599, startPoint y: 453, endPoint x: 559, endPoint y: 459, distance: 40.4
click at [559, 459] on icon at bounding box center [502, 453] width 232 height 29
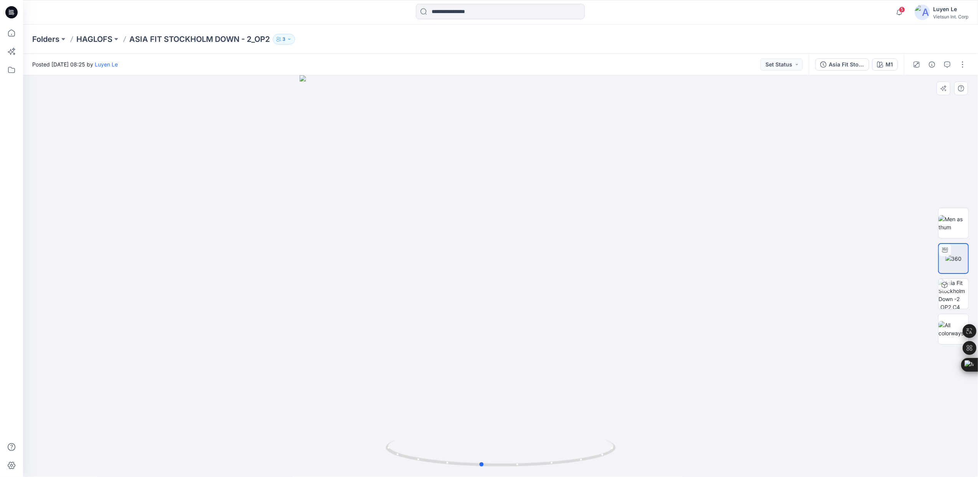
drag, startPoint x: 520, startPoint y: 464, endPoint x: 406, endPoint y: 398, distance: 131.9
click at [479, 464] on icon at bounding box center [502, 453] width 232 height 29
click at [86, 42] on p "HAGLOFS" at bounding box center [94, 39] width 36 height 11
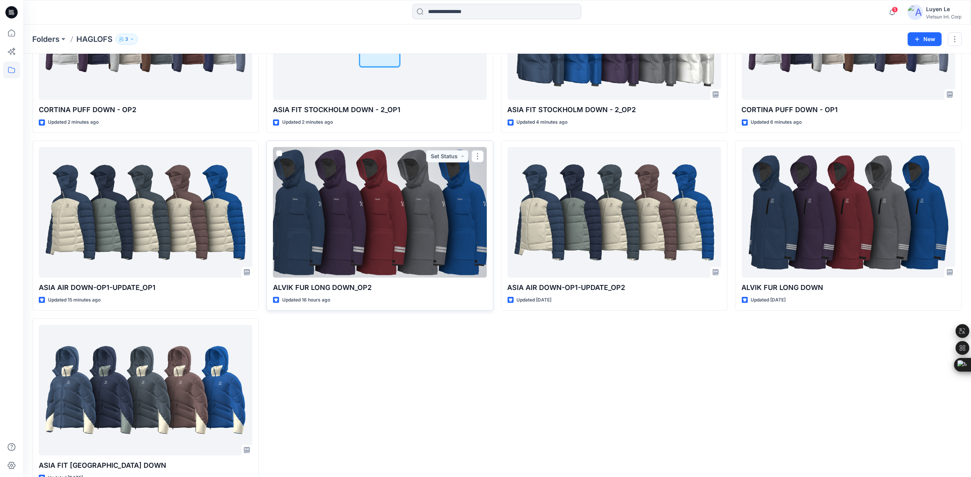
scroll to position [144, 0]
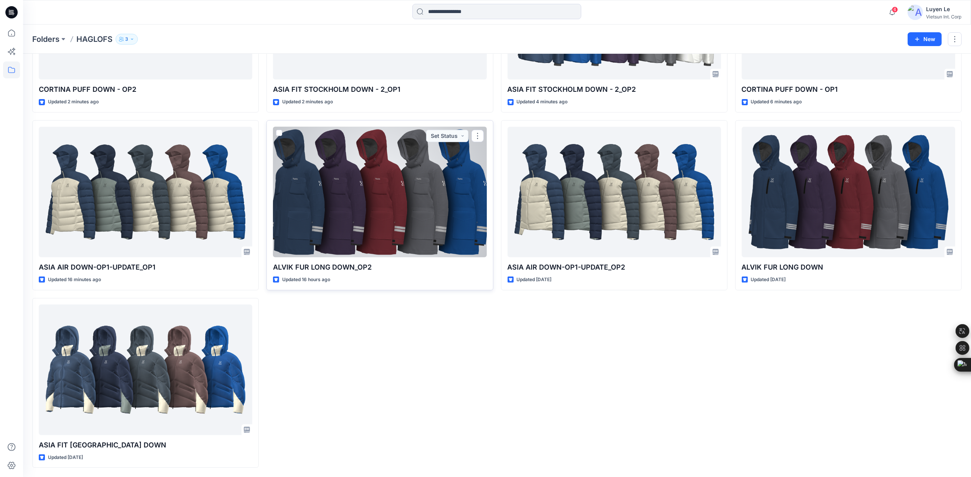
click at [398, 220] on div at bounding box center [379, 192] width 213 height 130
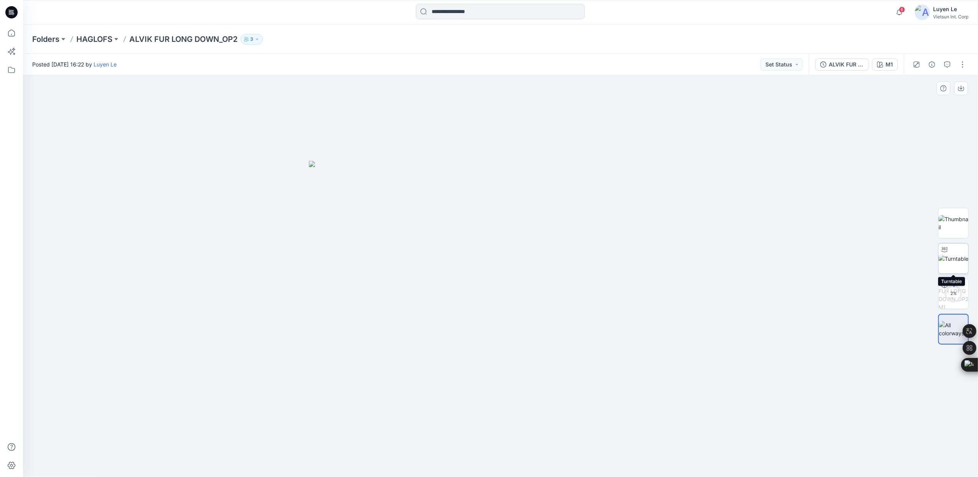
click at [950, 259] on img at bounding box center [954, 258] width 30 height 8
drag, startPoint x: 502, startPoint y: 467, endPoint x: 625, endPoint y: 436, distance: 127.2
click at [625, 436] on div at bounding box center [500, 275] width 955 height 401
click at [94, 38] on p "HAGLOFS" at bounding box center [94, 39] width 36 height 11
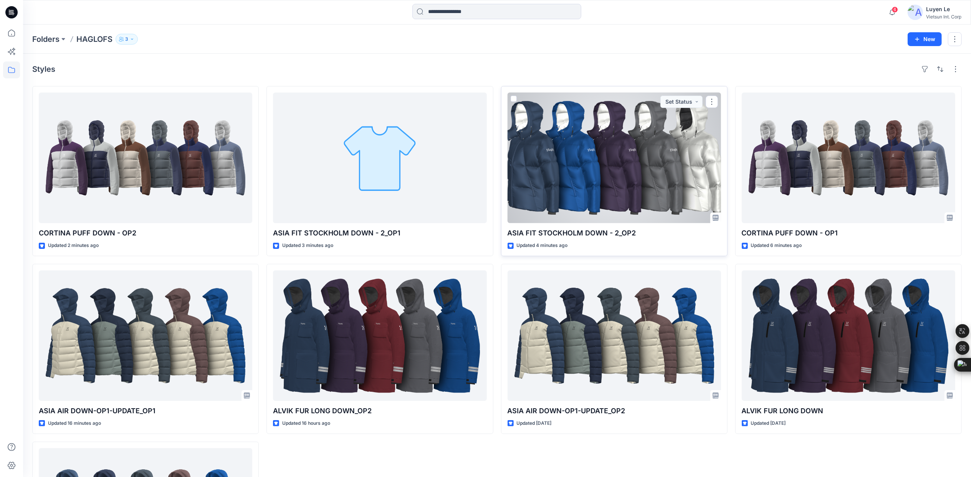
click at [550, 182] on div at bounding box center [613, 157] width 213 height 130
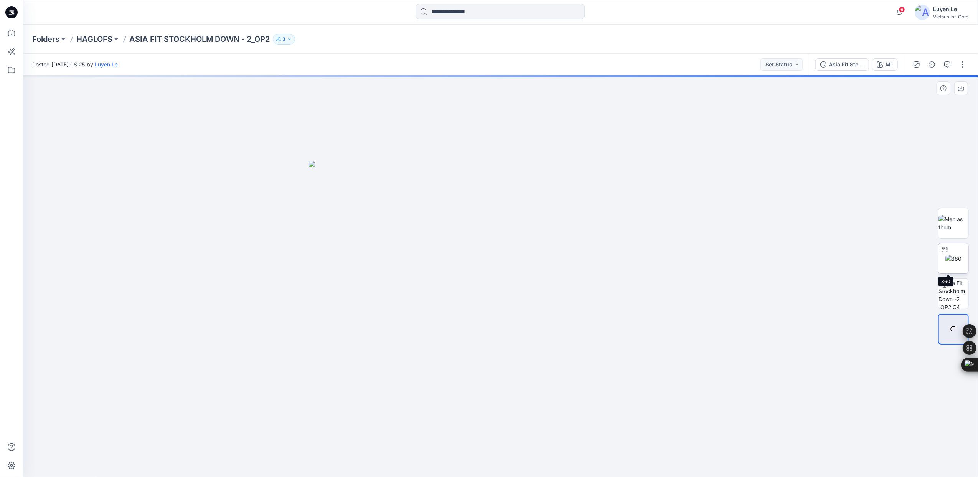
click at [960, 255] on img at bounding box center [954, 258] width 17 height 8
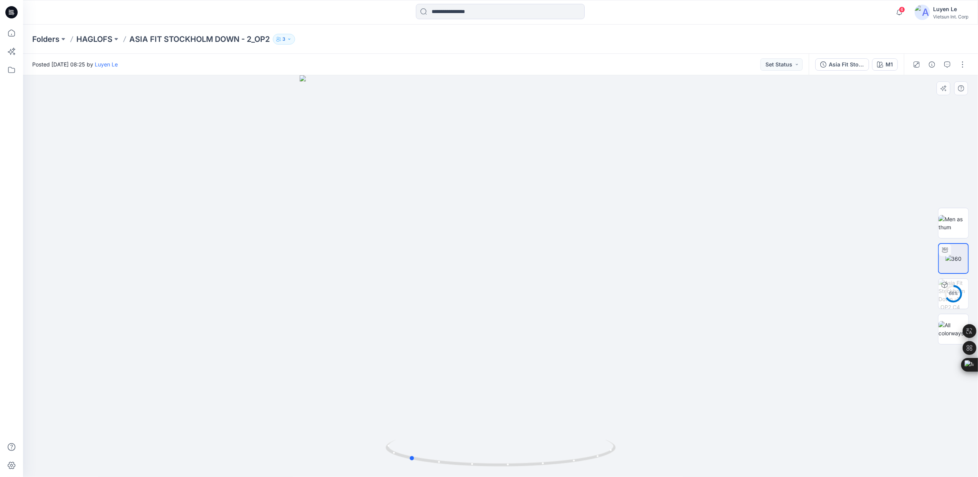
drag, startPoint x: 501, startPoint y: 464, endPoint x: 639, endPoint y: 448, distance: 139.4
click at [639, 448] on div at bounding box center [500, 275] width 955 height 401
drag, startPoint x: 477, startPoint y: 117, endPoint x: 477, endPoint y: 291, distance: 173.5
drag, startPoint x: 489, startPoint y: 466, endPoint x: 589, endPoint y: 466, distance: 100.2
click at [589, 466] on icon at bounding box center [502, 453] width 232 height 29
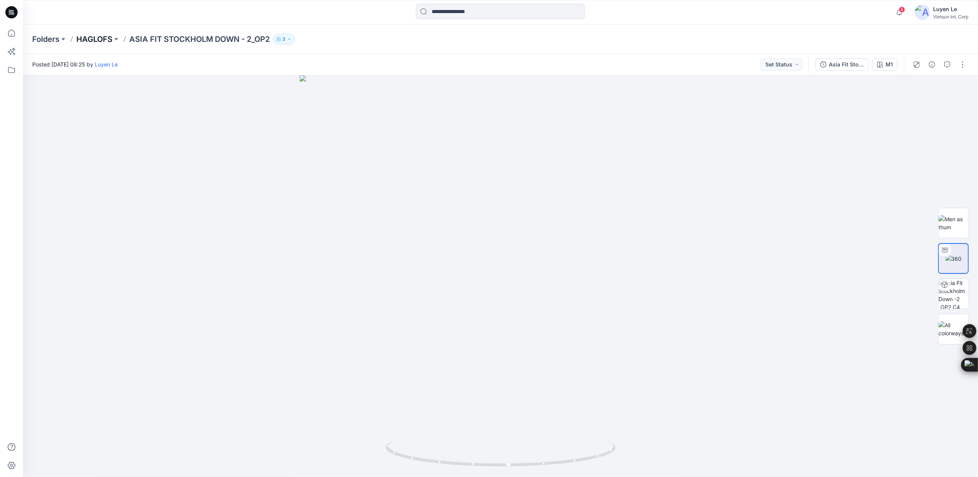
click at [97, 36] on p "HAGLOFS" at bounding box center [94, 39] width 36 height 11
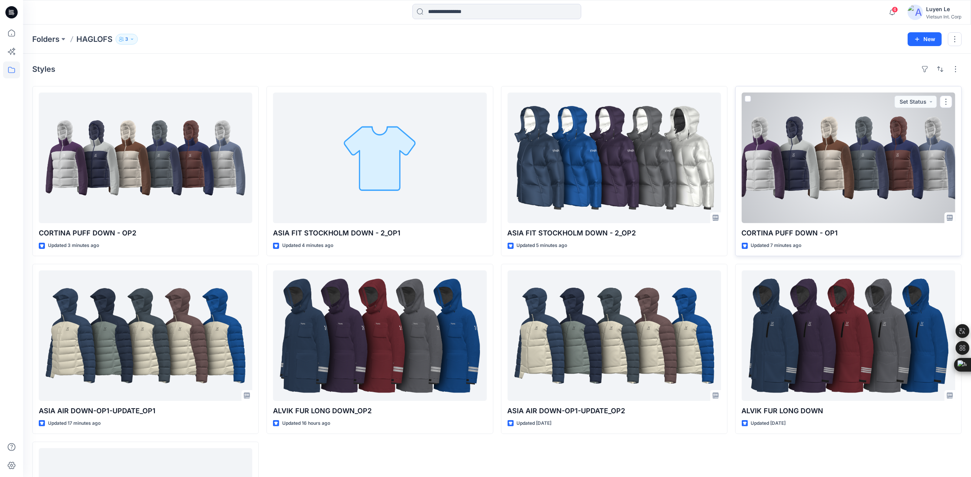
click at [859, 149] on div at bounding box center [848, 157] width 213 height 130
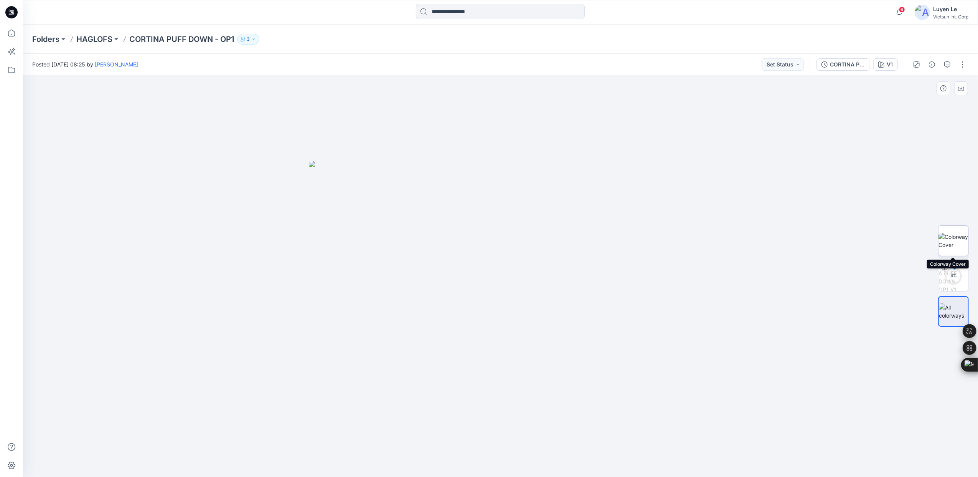
click at [957, 233] on img at bounding box center [954, 241] width 30 height 16
click at [108, 36] on p "HAGLOFS" at bounding box center [94, 39] width 36 height 11
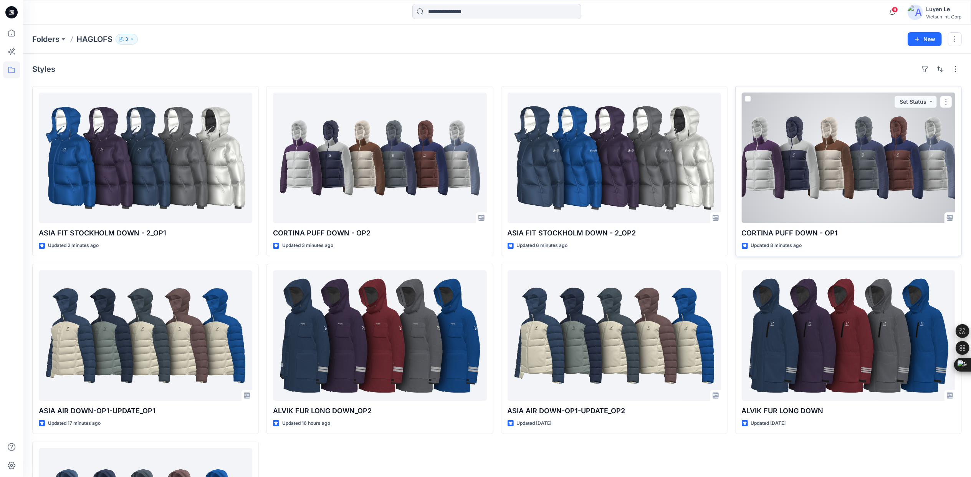
click at [856, 196] on div at bounding box center [848, 157] width 213 height 130
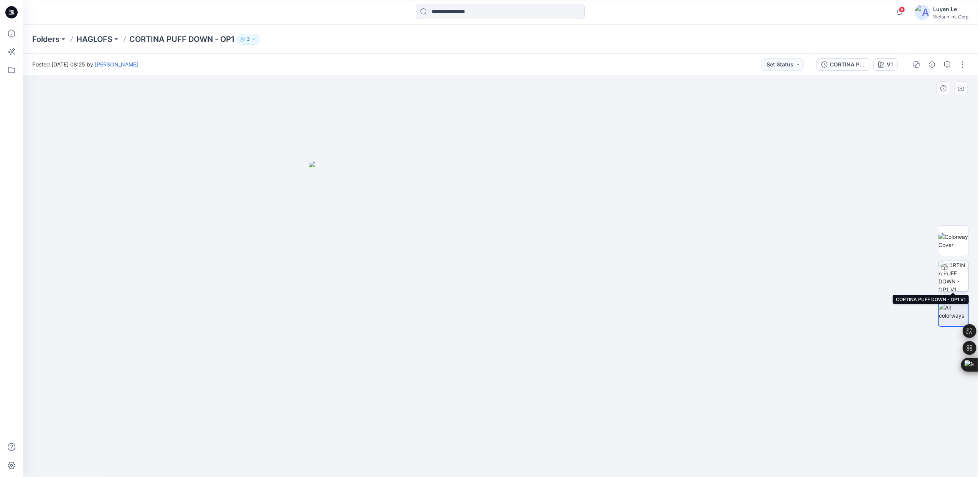
click at [961, 283] on img at bounding box center [954, 276] width 30 height 30
click at [92, 41] on p "HAGLOFS" at bounding box center [94, 39] width 36 height 11
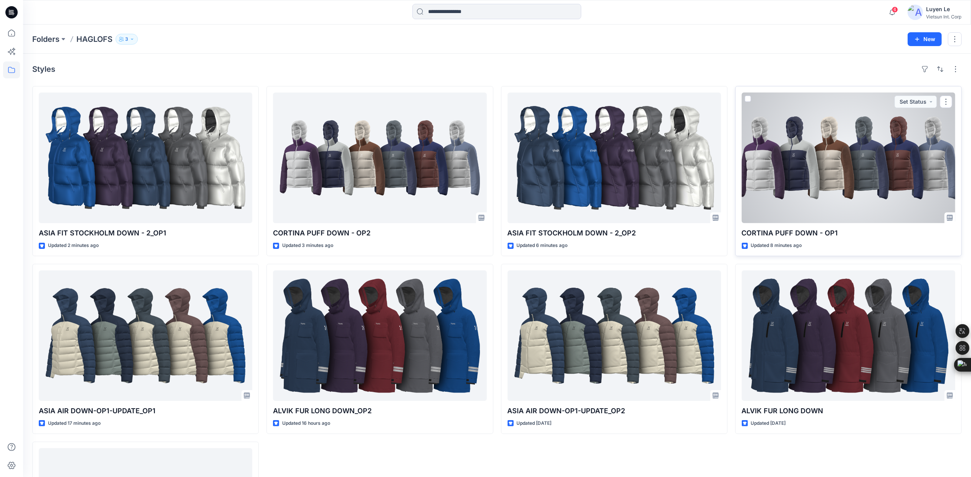
click at [814, 216] on div at bounding box center [848, 157] width 213 height 130
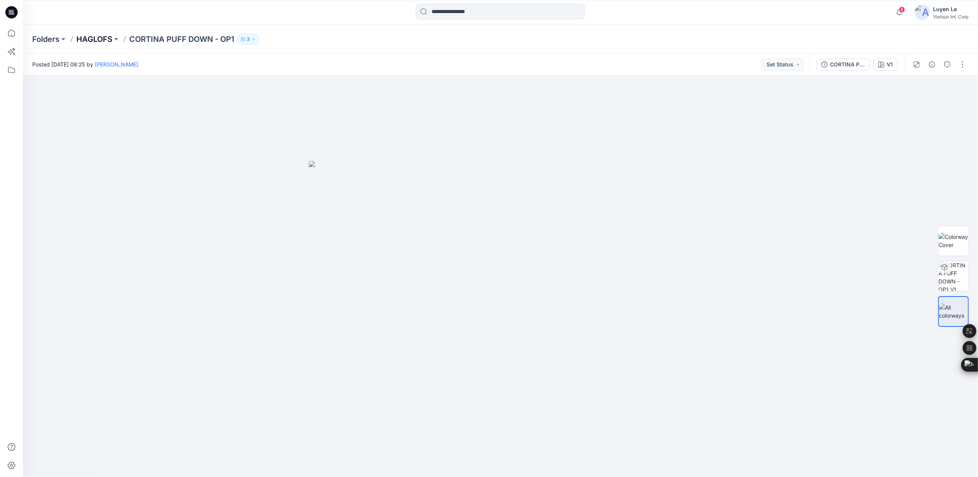
click at [88, 40] on p "HAGLOFS" at bounding box center [94, 39] width 36 height 11
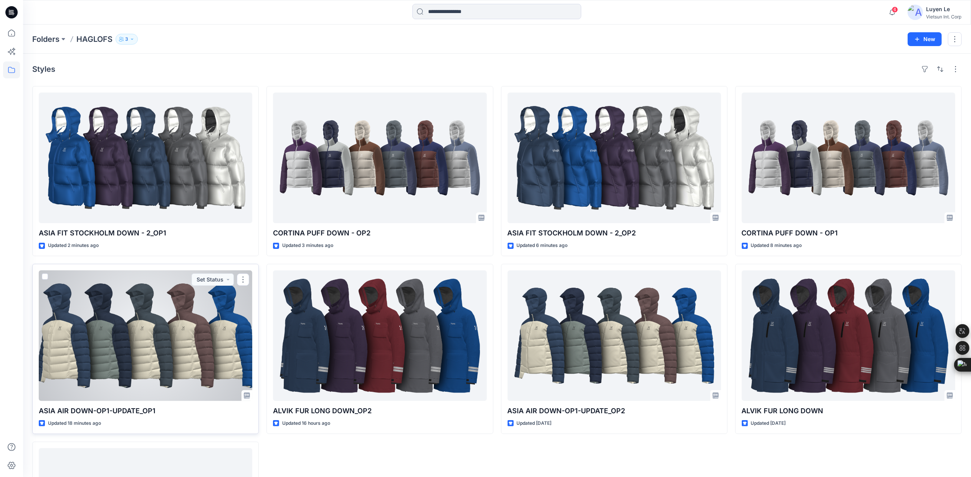
click at [232, 331] on div at bounding box center [145, 335] width 213 height 130
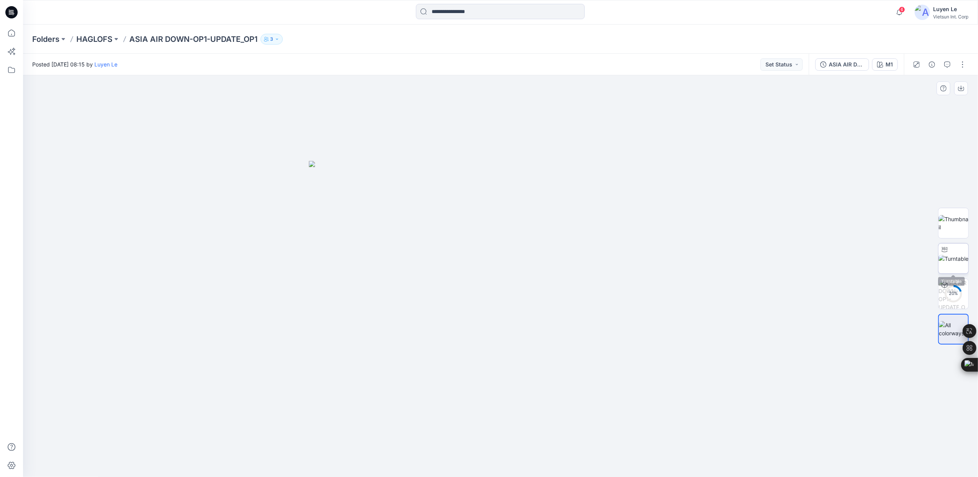
click at [949, 250] on div at bounding box center [945, 249] width 12 height 12
click at [952, 303] on img at bounding box center [954, 294] width 30 height 30
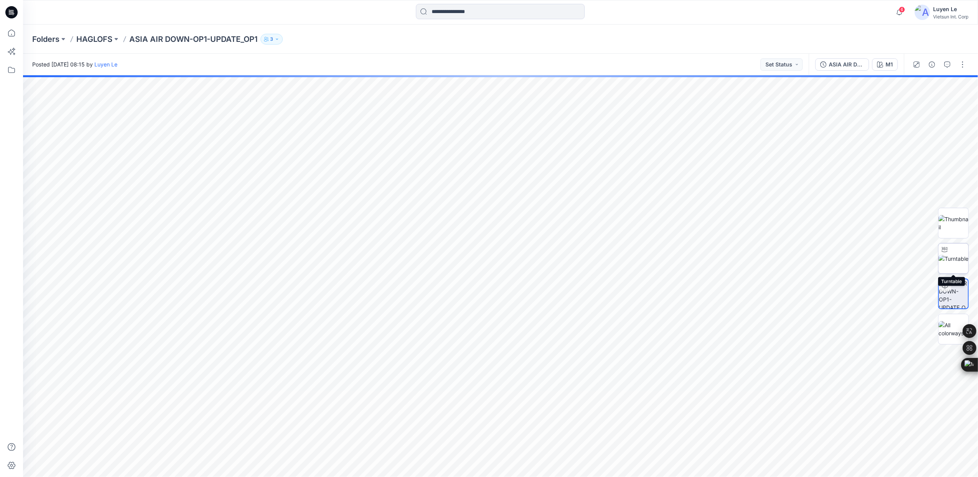
click at [954, 255] on img at bounding box center [954, 258] width 30 height 8
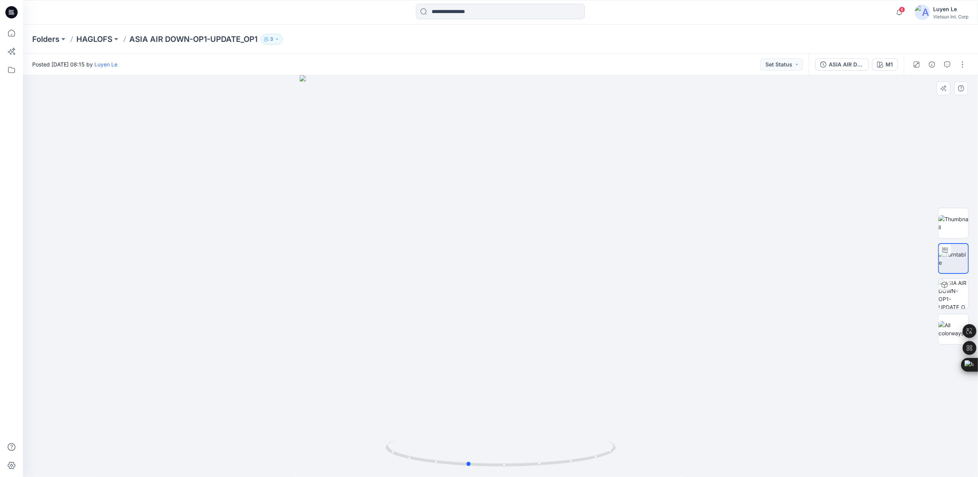
drag, startPoint x: 502, startPoint y: 464, endPoint x: 699, endPoint y: 435, distance: 198.6
click at [699, 435] on div at bounding box center [500, 275] width 955 height 401
click at [100, 41] on p "HAGLOFS" at bounding box center [94, 39] width 36 height 11
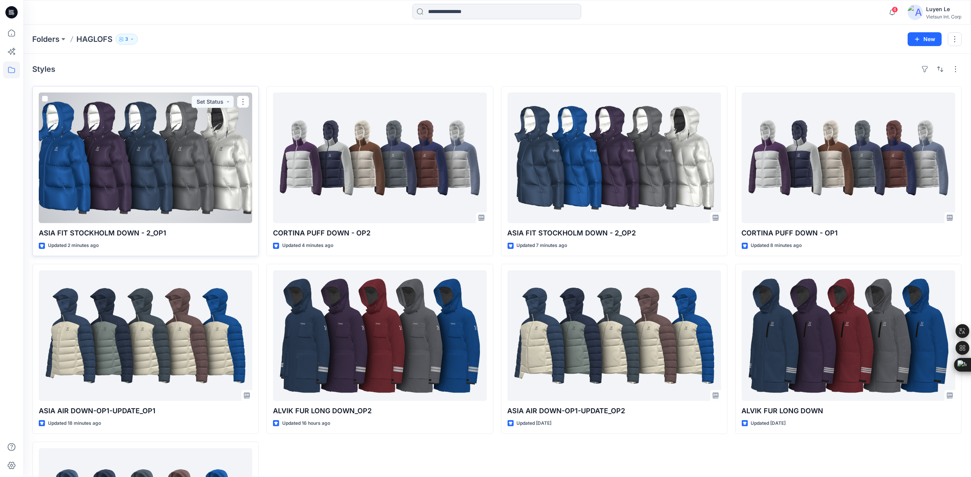
click at [220, 190] on div at bounding box center [145, 157] width 213 height 130
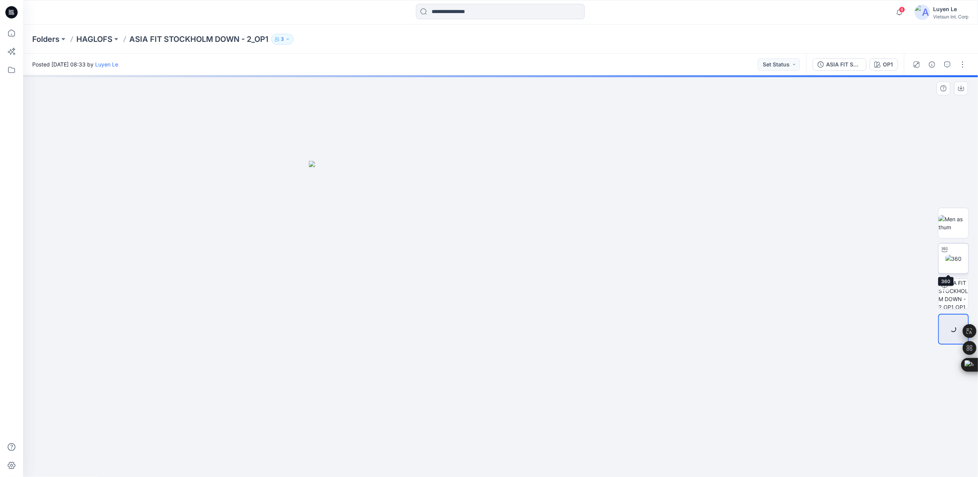
click at [952, 263] on img at bounding box center [954, 258] width 17 height 8
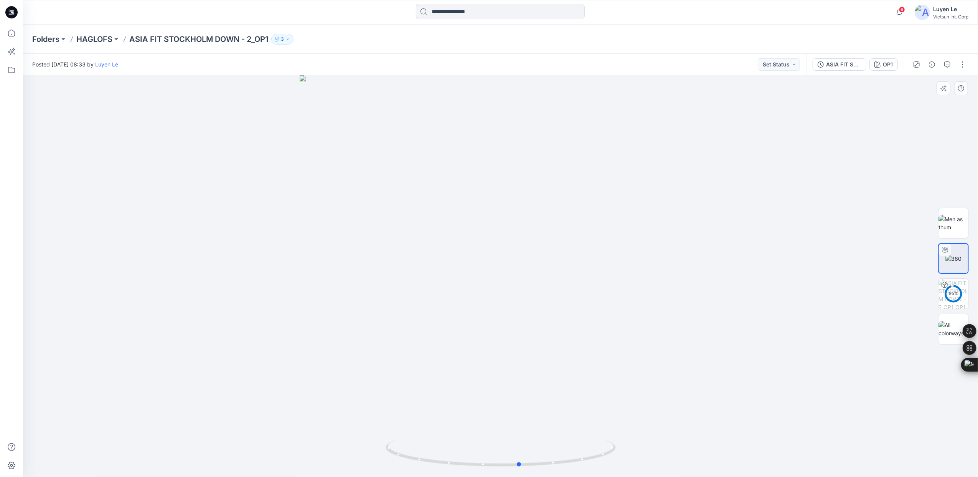
drag, startPoint x: 504, startPoint y: 465, endPoint x: 753, endPoint y: 448, distance: 250.0
click at [753, 448] on div at bounding box center [500, 275] width 955 height 401
click at [84, 36] on p "HAGLOFS" at bounding box center [94, 39] width 36 height 11
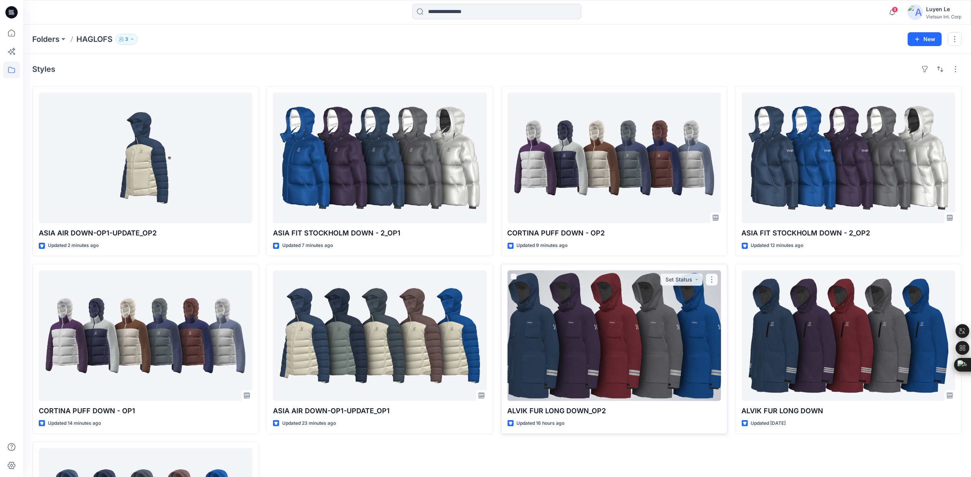
click at [618, 321] on div at bounding box center [613, 335] width 213 height 130
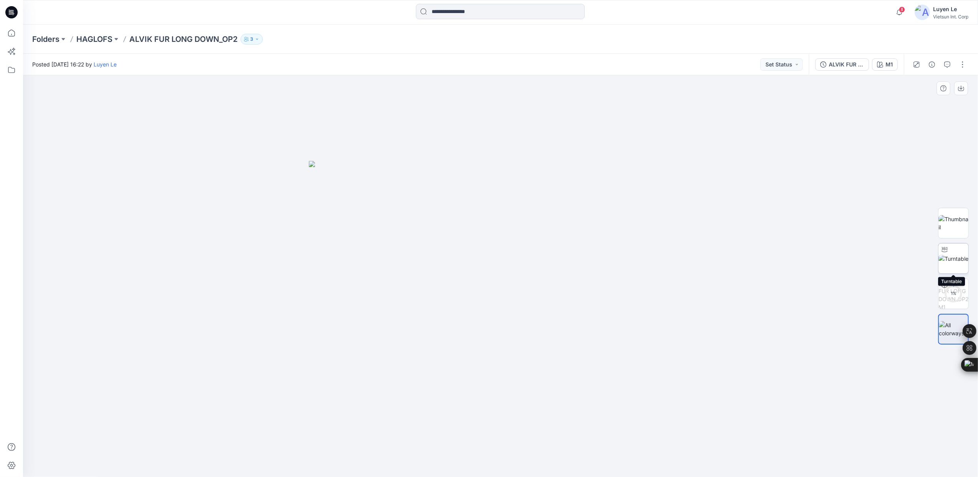
click at [955, 258] on img at bounding box center [954, 258] width 30 height 8
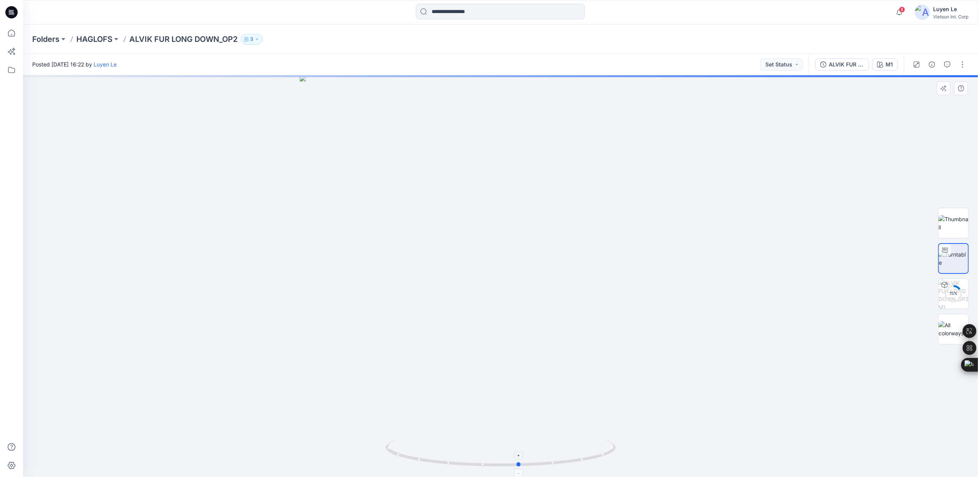
drag, startPoint x: 505, startPoint y: 468, endPoint x: 524, endPoint y: 471, distance: 18.9
click at [524, 471] on div at bounding box center [500, 275] width 955 height 401
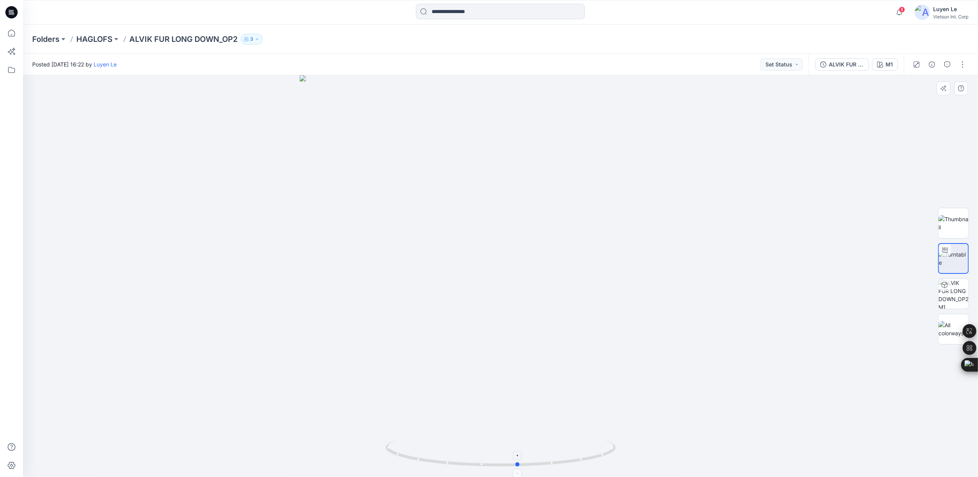
click at [522, 463] on icon at bounding box center [502, 453] width 232 height 29
drag, startPoint x: 462, startPoint y: 235, endPoint x: 459, endPoint y: 299, distance: 64.2
click at [91, 36] on p "HAGLOFS" at bounding box center [94, 39] width 36 height 11
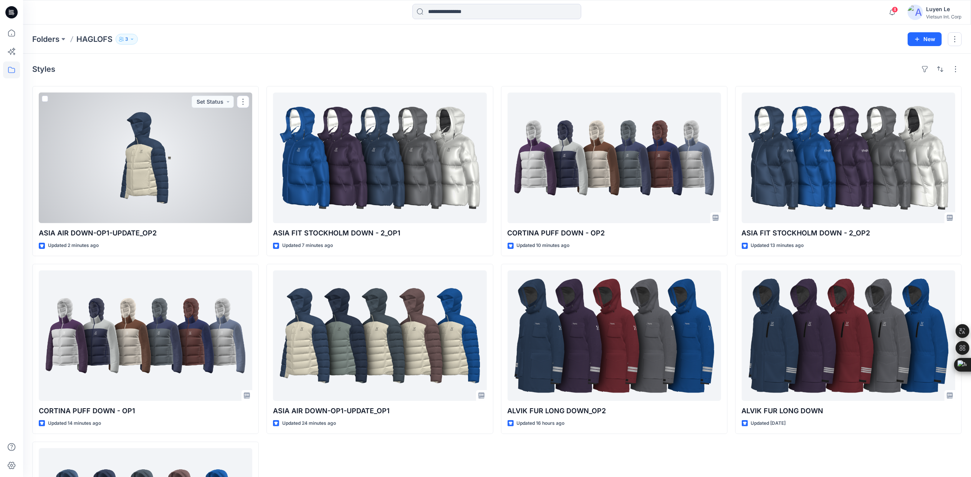
click at [157, 155] on div at bounding box center [145, 157] width 213 height 130
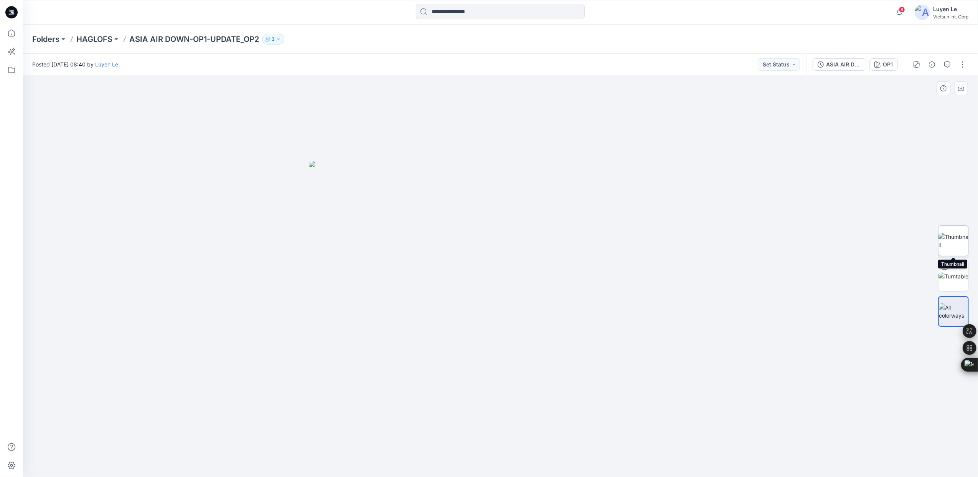
click at [963, 243] on img at bounding box center [954, 241] width 30 height 16
click at [889, 57] on div "ASIA AIR DOWN-OP1-UPDATE_OP2 OP1" at bounding box center [855, 64] width 98 height 21
click at [883, 63] on div "OP1" at bounding box center [888, 64] width 10 height 8
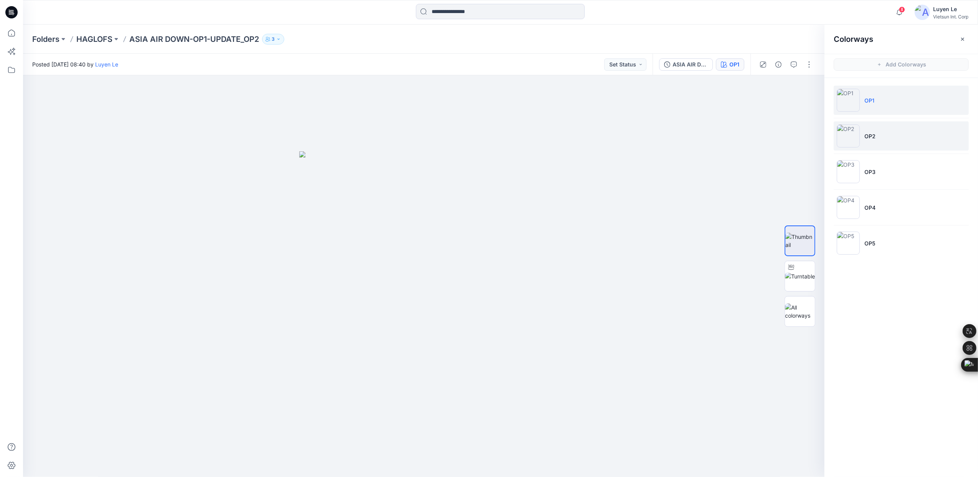
click at [849, 140] on img at bounding box center [848, 135] width 23 height 23
click at [559, 222] on div at bounding box center [424, 276] width 802 height 402
click at [94, 31] on div "Folders HAGLOFS ASIA AIR DOWN-OP1-UPDATE_OP2 3" at bounding box center [500, 39] width 955 height 29
click at [94, 36] on p "HAGLOFS" at bounding box center [94, 39] width 36 height 11
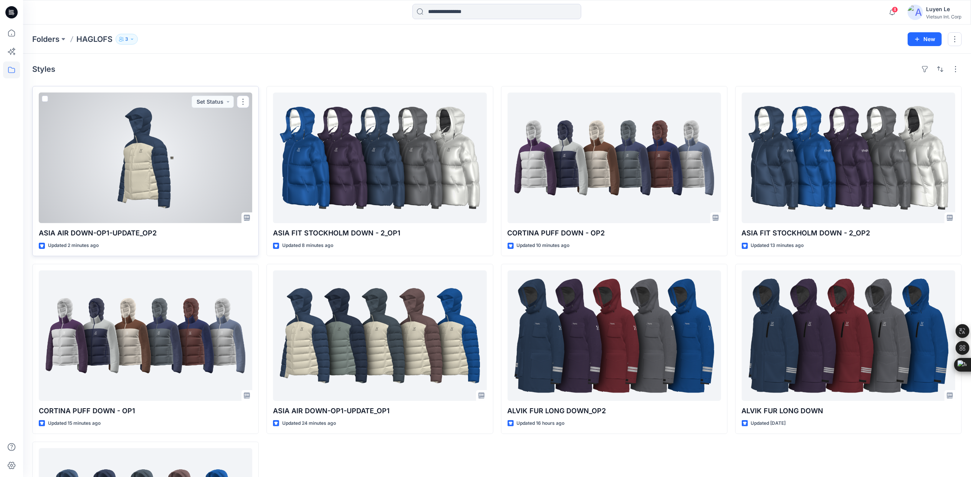
click at [164, 180] on div at bounding box center [145, 157] width 213 height 130
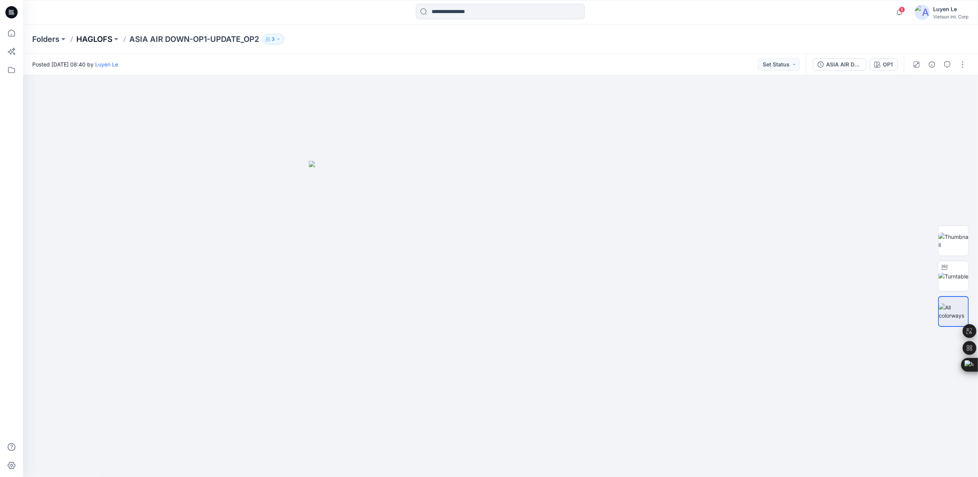
click at [106, 39] on p "HAGLOFS" at bounding box center [94, 39] width 36 height 11
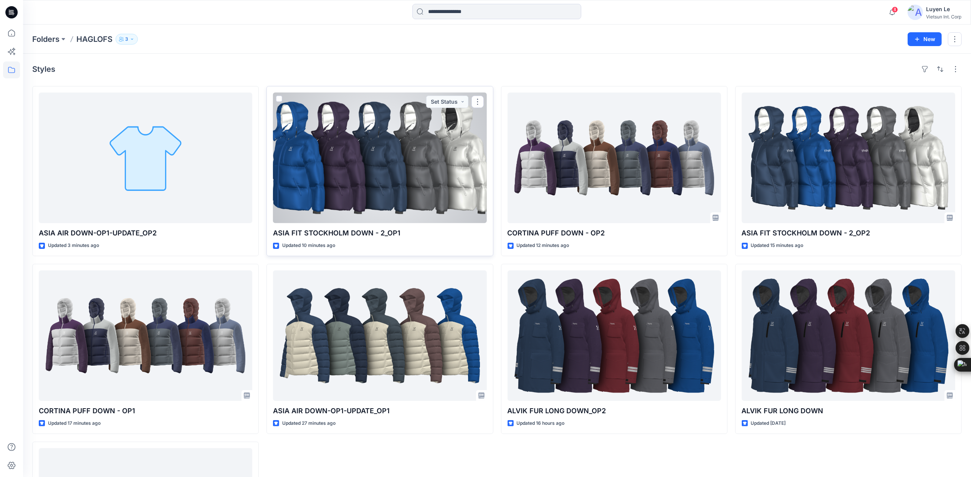
click at [368, 185] on div at bounding box center [379, 157] width 213 height 130
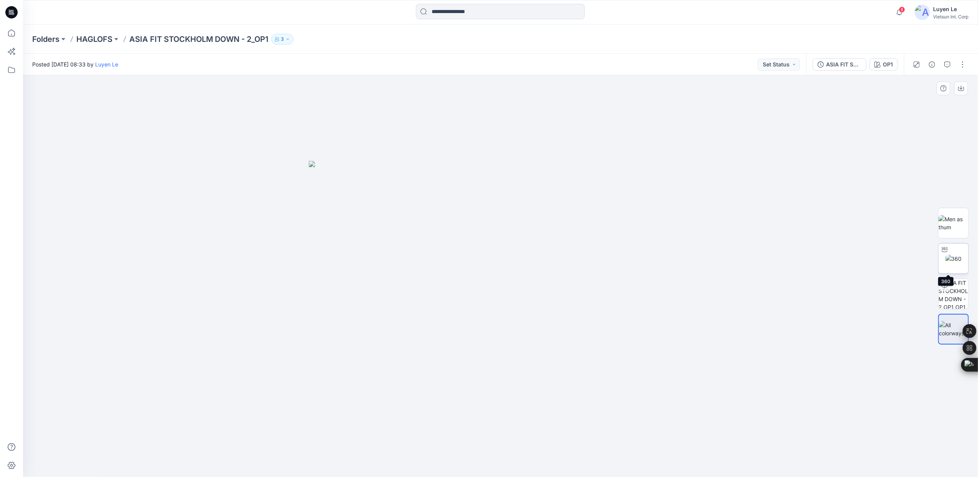
click at [956, 261] on img at bounding box center [954, 258] width 17 height 8
drag, startPoint x: 502, startPoint y: 467, endPoint x: 524, endPoint y: 464, distance: 21.7
click at [524, 464] on icon at bounding box center [502, 453] width 232 height 29
drag, startPoint x: 524, startPoint y: 464, endPoint x: 404, endPoint y: 461, distance: 119.4
click at [404, 461] on icon at bounding box center [502, 453] width 232 height 29
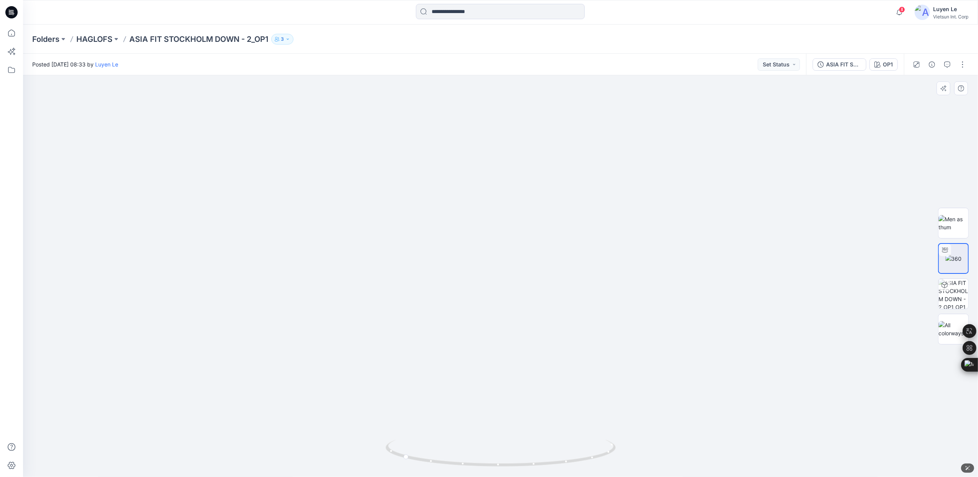
drag, startPoint x: 492, startPoint y: 173, endPoint x: 476, endPoint y: 274, distance: 102.1
drag, startPoint x: 491, startPoint y: 466, endPoint x: 519, endPoint y: 465, distance: 28.0
click at [519, 465] on icon at bounding box center [502, 453] width 232 height 29
drag, startPoint x: 544, startPoint y: 397, endPoint x: 520, endPoint y: 256, distance: 143.2
drag, startPoint x: 462, startPoint y: 467, endPoint x: 516, endPoint y: 460, distance: 54.2
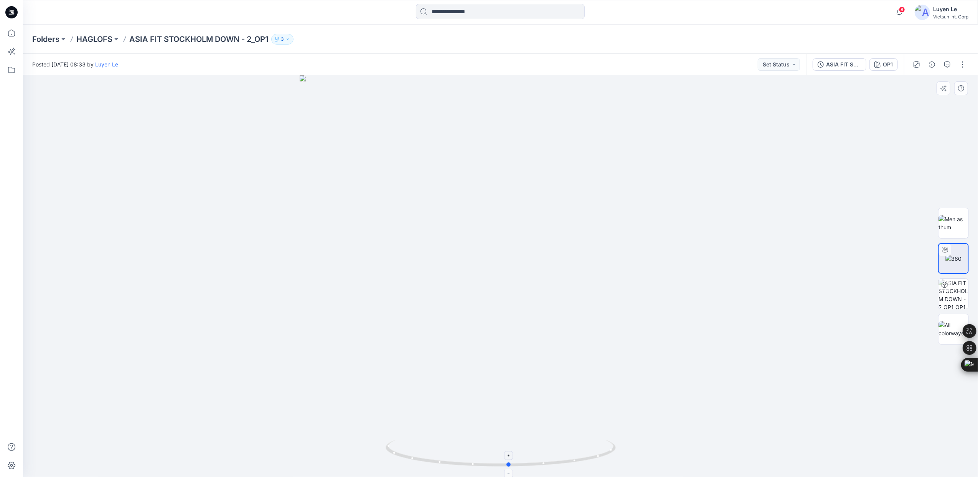
click at [516, 460] on icon at bounding box center [502, 453] width 232 height 29
click at [91, 37] on p "HAGLOFS" at bounding box center [94, 39] width 36 height 11
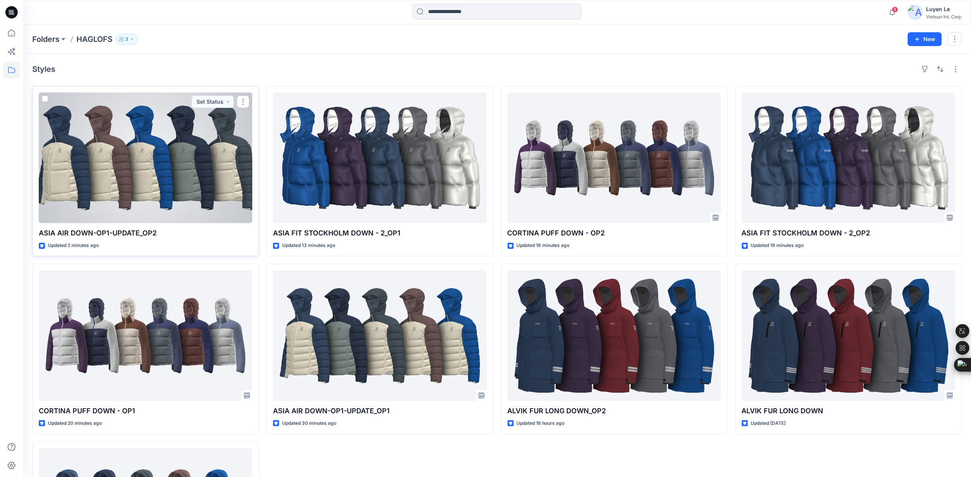
click at [96, 128] on div at bounding box center [145, 157] width 213 height 130
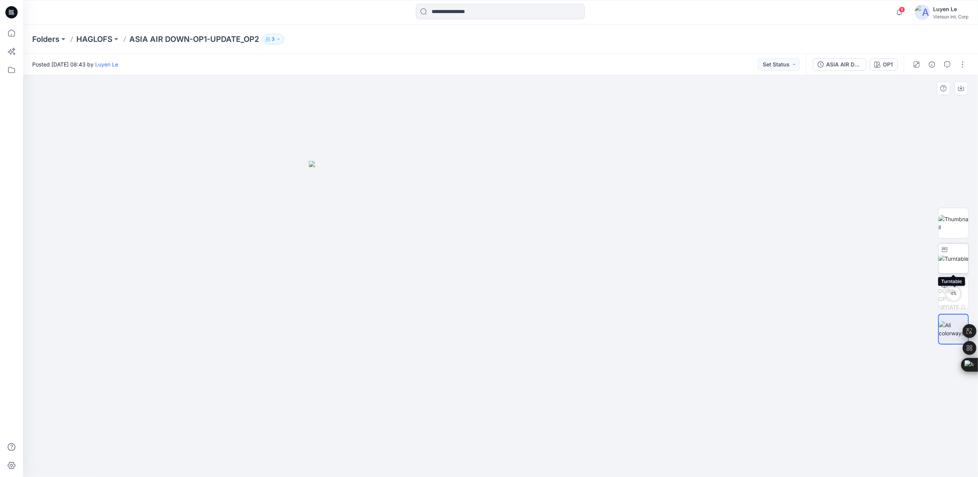
click at [960, 261] on img at bounding box center [954, 258] width 30 height 8
click at [103, 37] on p "HAGLOFS" at bounding box center [94, 39] width 36 height 11
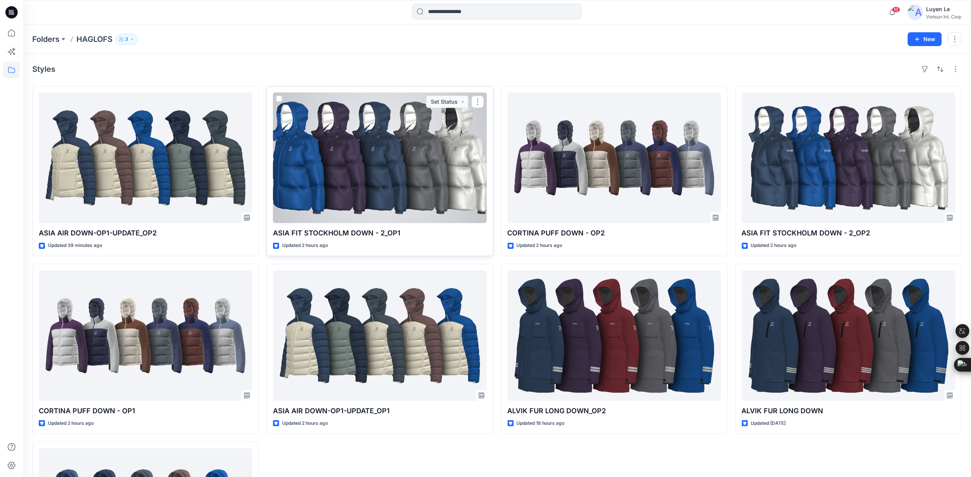
click at [372, 203] on div at bounding box center [379, 157] width 213 height 130
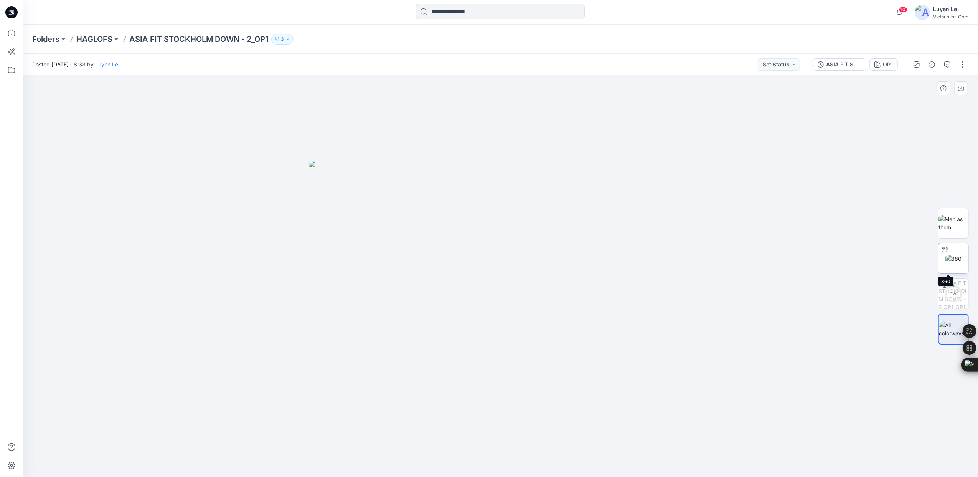
click at [946, 258] on img at bounding box center [954, 258] width 17 height 8
drag, startPoint x: 498, startPoint y: 466, endPoint x: 624, endPoint y: 458, distance: 126.1
click at [624, 458] on div at bounding box center [500, 275] width 955 height 401
click at [953, 255] on img at bounding box center [954, 258] width 17 height 8
click at [108, 35] on p "HAGLOFS" at bounding box center [94, 39] width 36 height 11
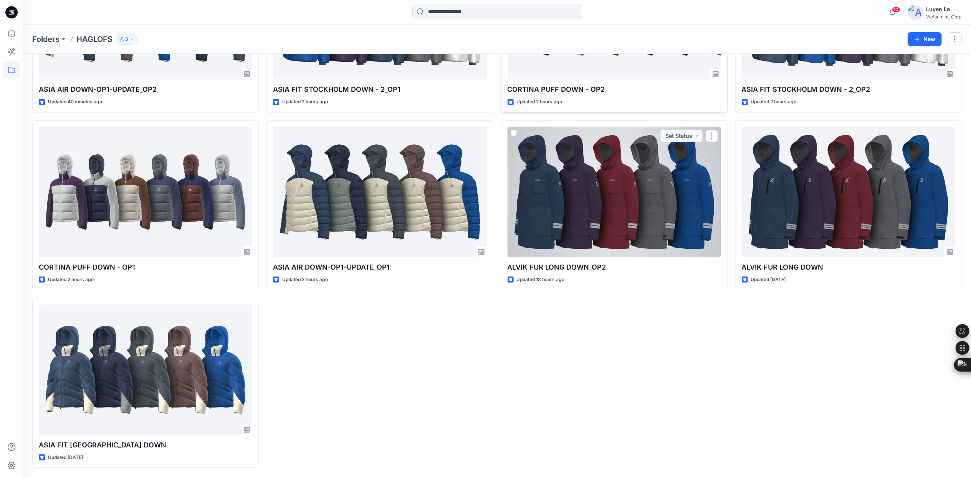
scroll to position [144, 0]
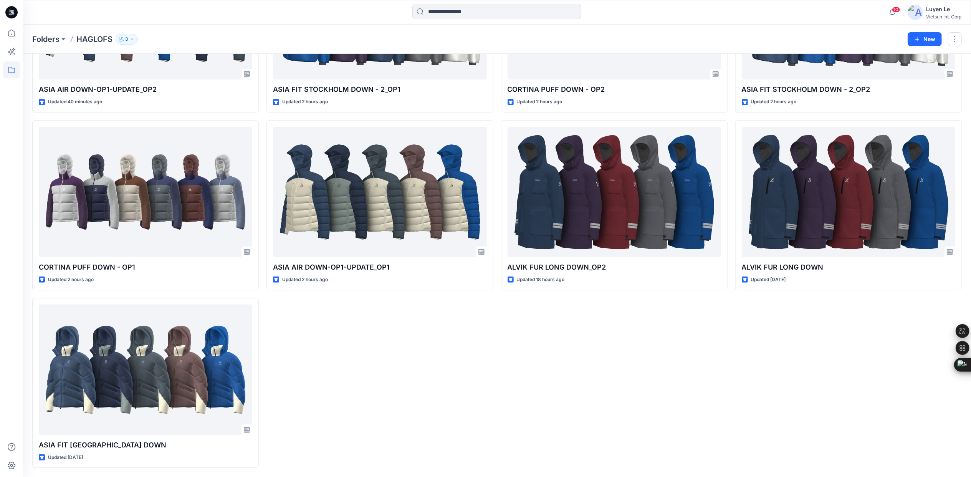
click at [636, 354] on div "CORTINA PUFF DOWN - OP2 Updated 2 hours ago ALVIK FUR LONG DOWN_OP2 Updated 18 …" at bounding box center [614, 204] width 226 height 525
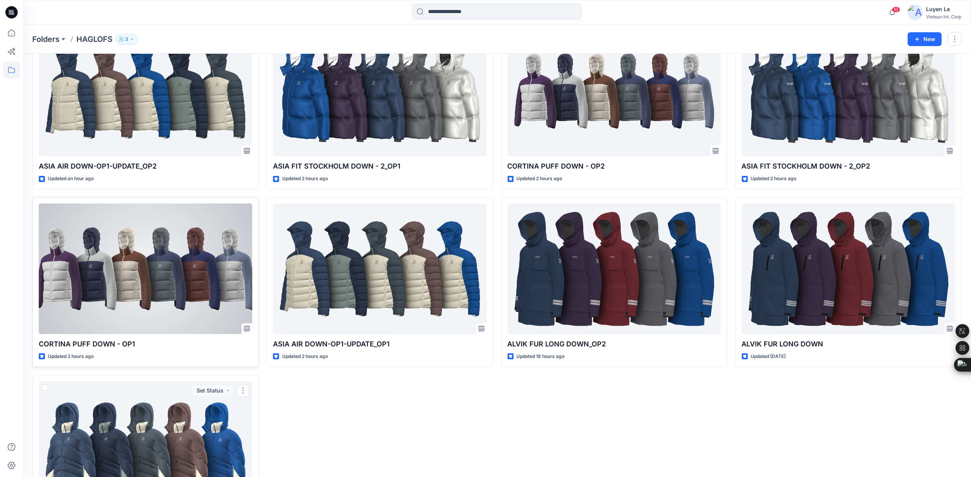
scroll to position [0, 0]
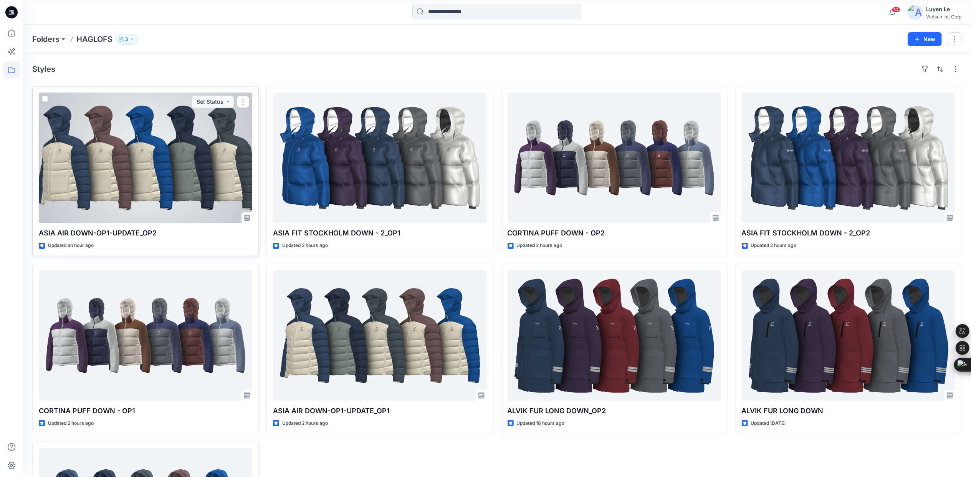
click at [205, 168] on div at bounding box center [145, 157] width 213 height 130
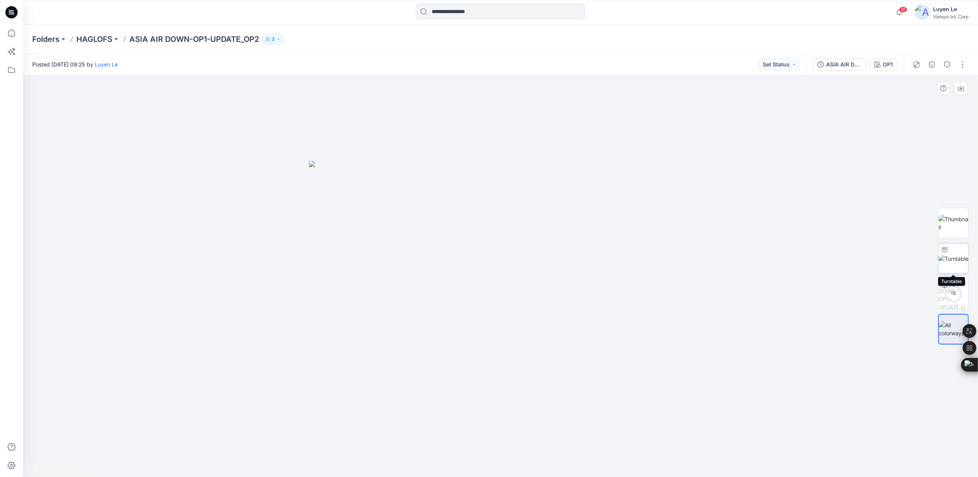
click at [950, 257] on img at bounding box center [954, 258] width 30 height 8
drag, startPoint x: 502, startPoint y: 464, endPoint x: 639, endPoint y: 452, distance: 137.6
click at [639, 452] on div at bounding box center [500, 275] width 955 height 401
click at [89, 43] on p "HAGLOFS" at bounding box center [94, 39] width 36 height 11
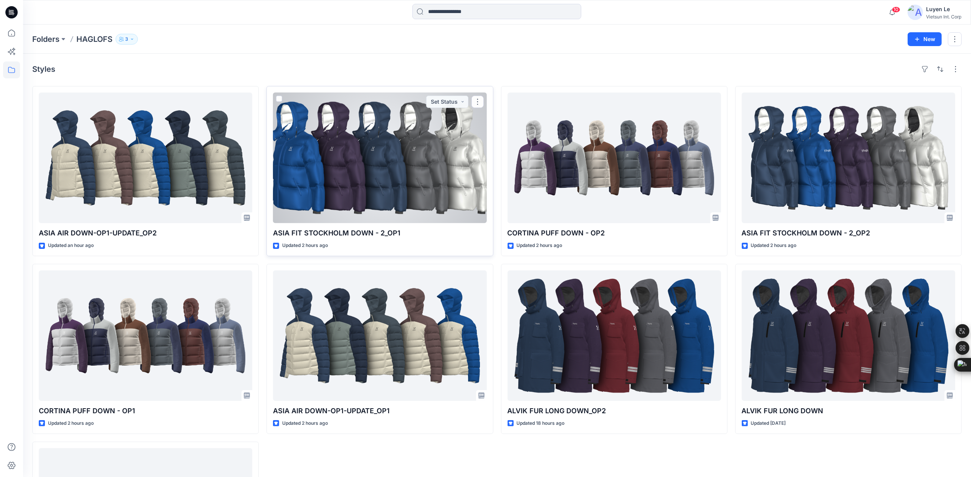
click at [471, 160] on div at bounding box center [379, 157] width 213 height 130
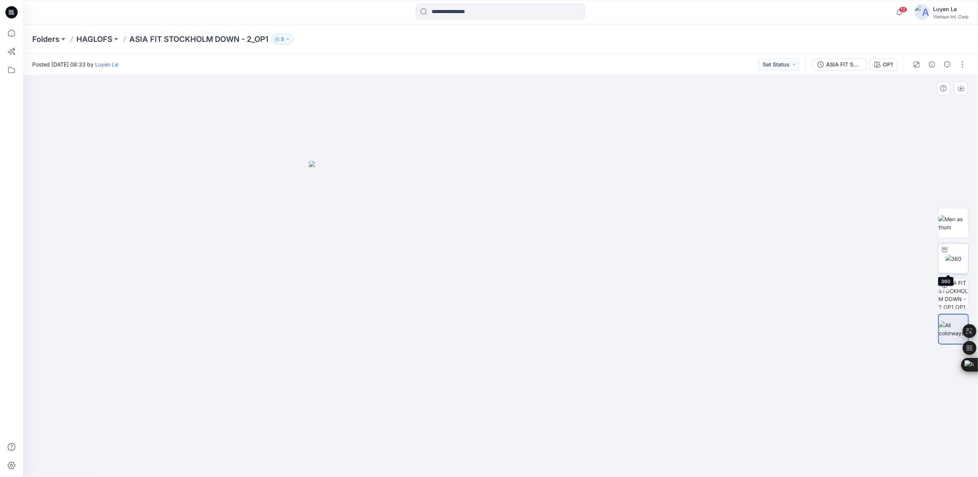
click at [943, 255] on div at bounding box center [945, 249] width 12 height 12
drag, startPoint x: 503, startPoint y: 464, endPoint x: 496, endPoint y: 428, distance: 36.0
click at [496, 428] on div at bounding box center [500, 275] width 955 height 401
click at [886, 64] on div "OP1" at bounding box center [888, 64] width 10 height 8
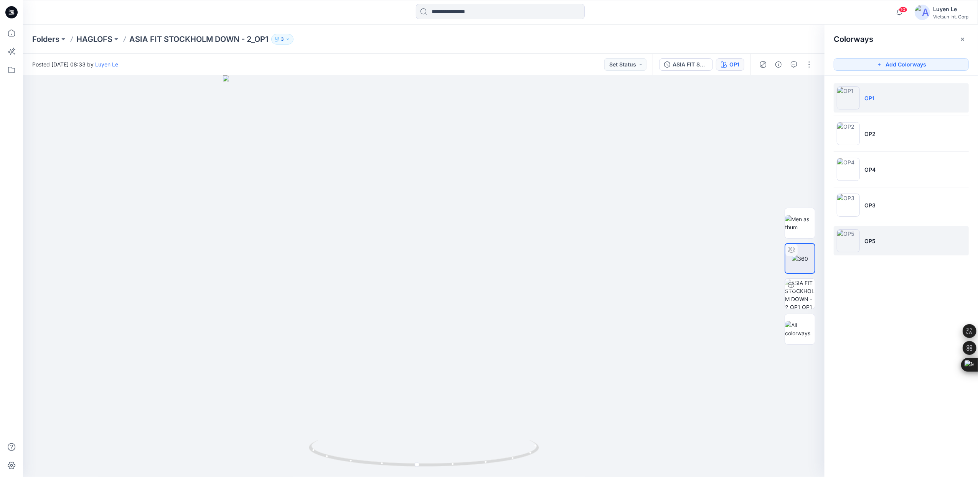
click at [863, 243] on li "OP5" at bounding box center [901, 240] width 135 height 29
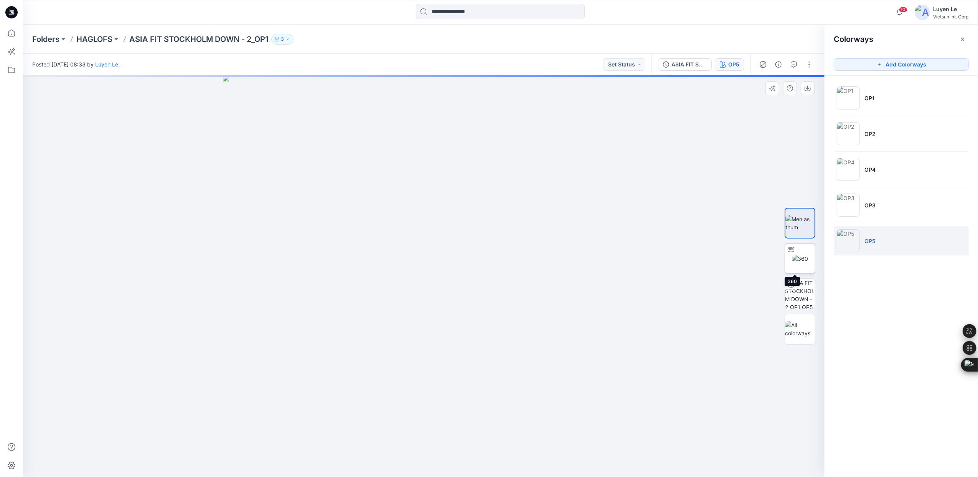
click at [800, 257] on img at bounding box center [800, 258] width 17 height 8
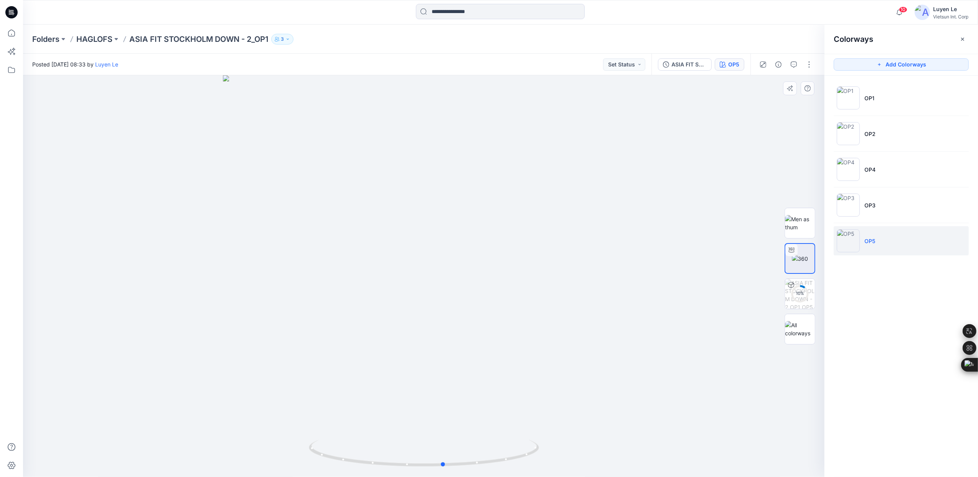
drag, startPoint x: 435, startPoint y: 467, endPoint x: 679, endPoint y: 415, distance: 249.4
click at [679, 415] on div at bounding box center [424, 275] width 802 height 401
click at [94, 39] on p "HAGLOFS" at bounding box center [94, 39] width 36 height 11
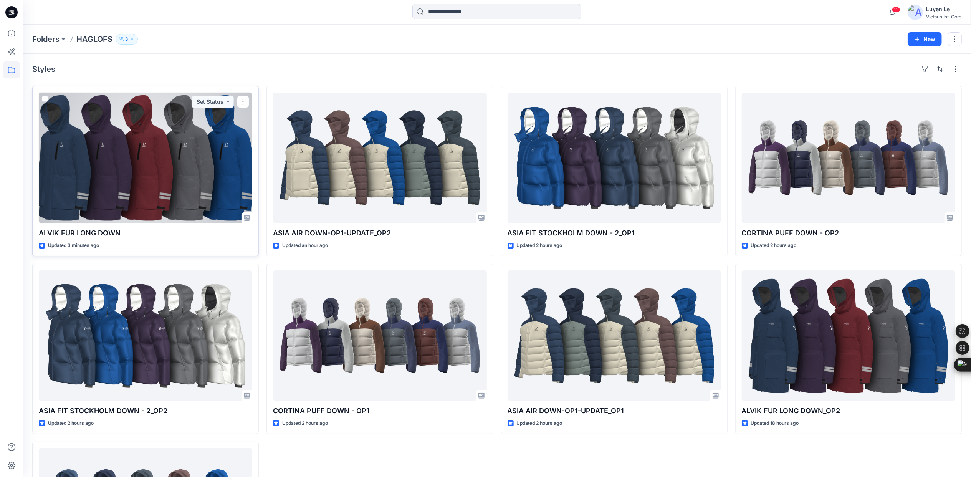
click at [160, 195] on div at bounding box center [145, 157] width 213 height 130
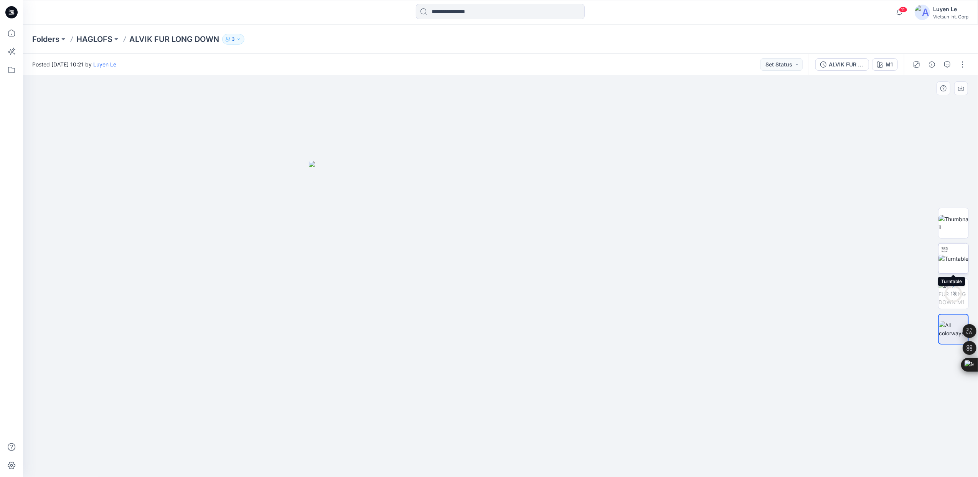
click at [953, 254] on img at bounding box center [954, 258] width 30 height 8
drag, startPoint x: 504, startPoint y: 466, endPoint x: 510, endPoint y: 456, distance: 11.4
click at [510, 456] on icon at bounding box center [502, 453] width 232 height 29
click at [91, 36] on p "HAGLOFS" at bounding box center [94, 39] width 36 height 11
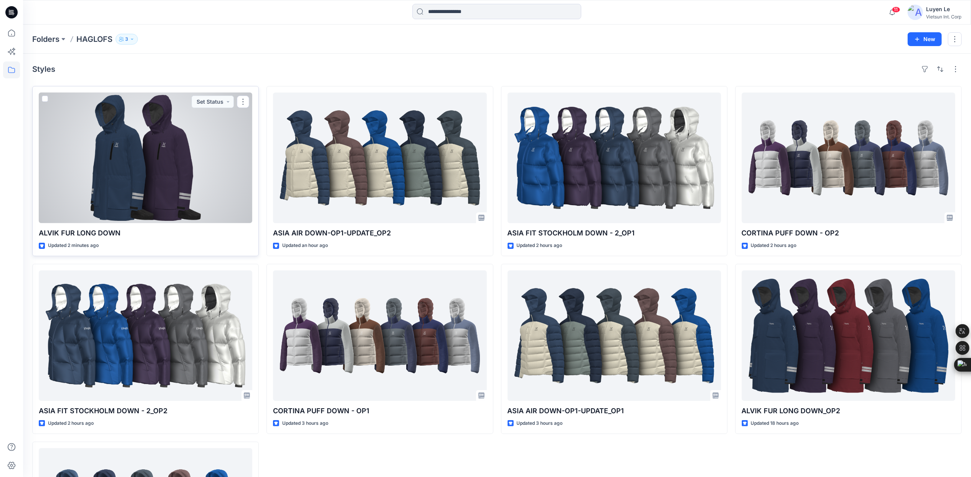
click at [83, 180] on div at bounding box center [145, 157] width 213 height 130
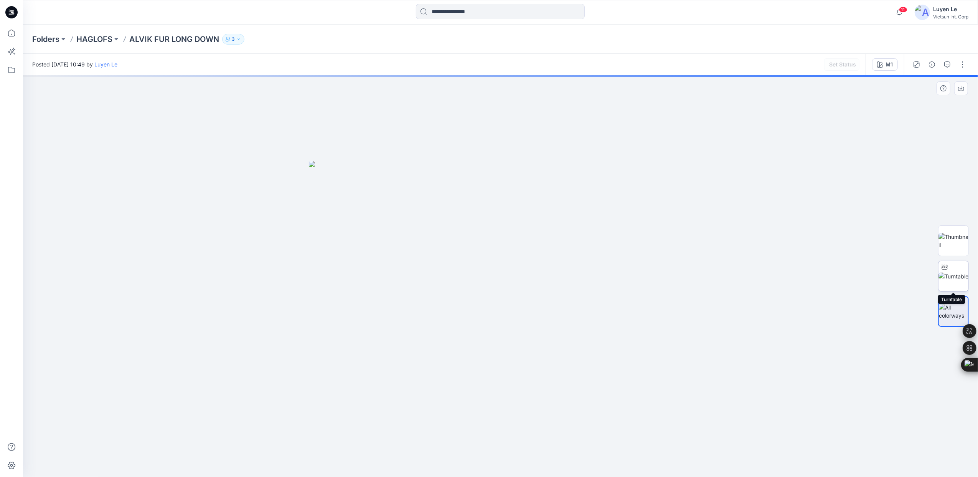
click at [953, 272] on img at bounding box center [954, 276] width 30 height 8
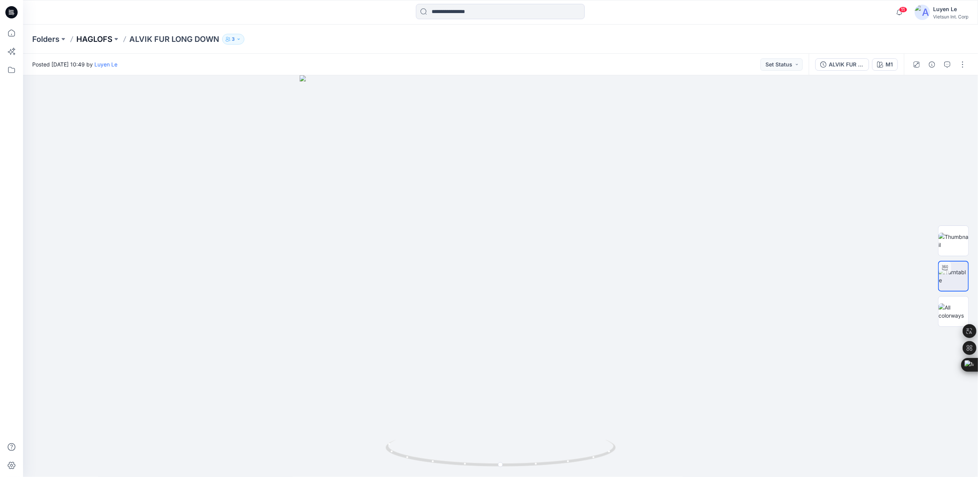
click at [103, 35] on p "HAGLOFS" at bounding box center [94, 39] width 36 height 11
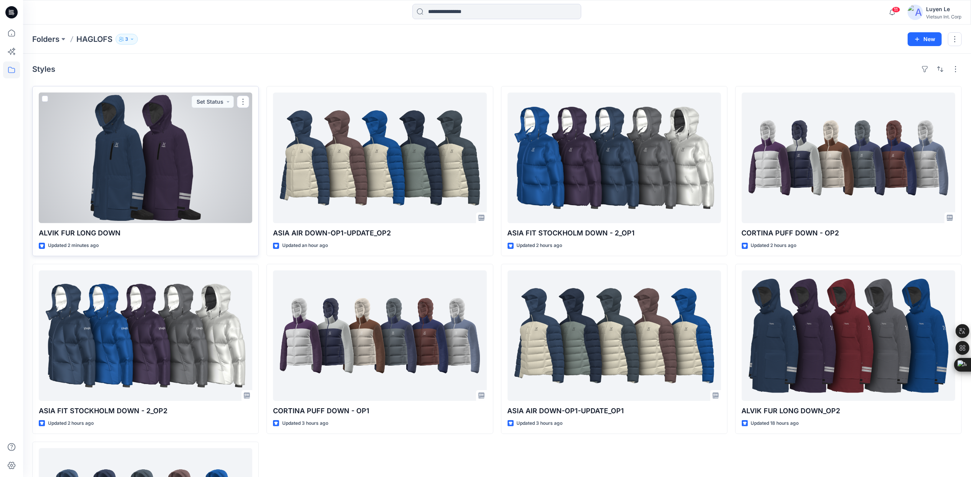
click at [118, 167] on div at bounding box center [145, 157] width 213 height 130
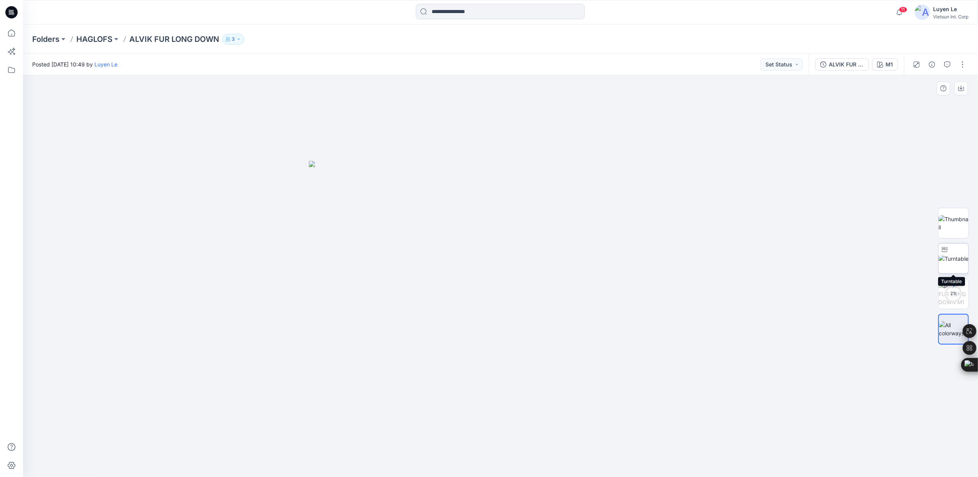
click at [956, 254] on img at bounding box center [954, 258] width 30 height 8
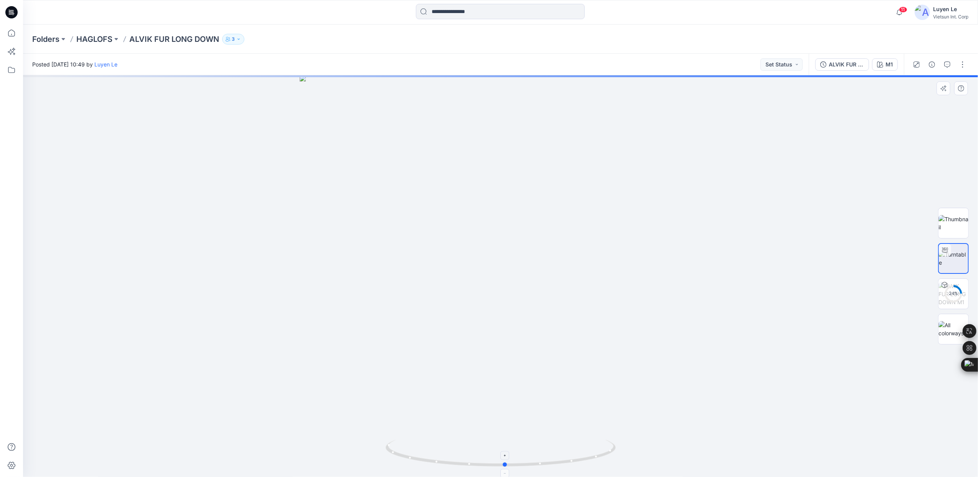
drag, startPoint x: 506, startPoint y: 465, endPoint x: 499, endPoint y: 450, distance: 16.8
click at [499, 450] on icon at bounding box center [502, 453] width 232 height 29
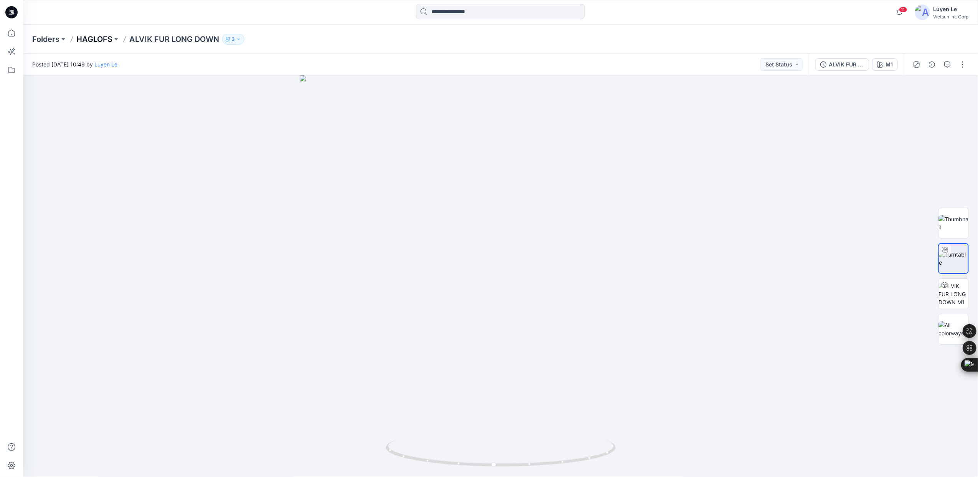
click at [97, 39] on p "HAGLOFS" at bounding box center [94, 39] width 36 height 11
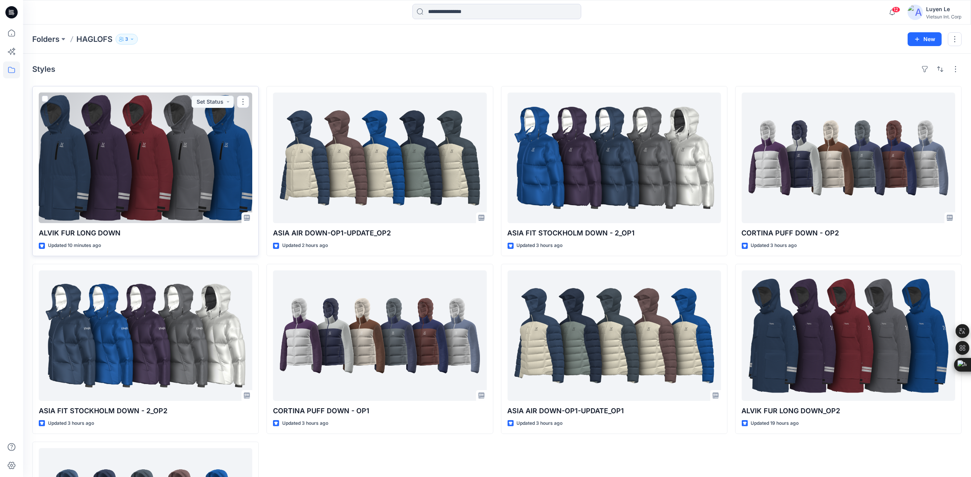
click at [155, 130] on div at bounding box center [145, 157] width 213 height 130
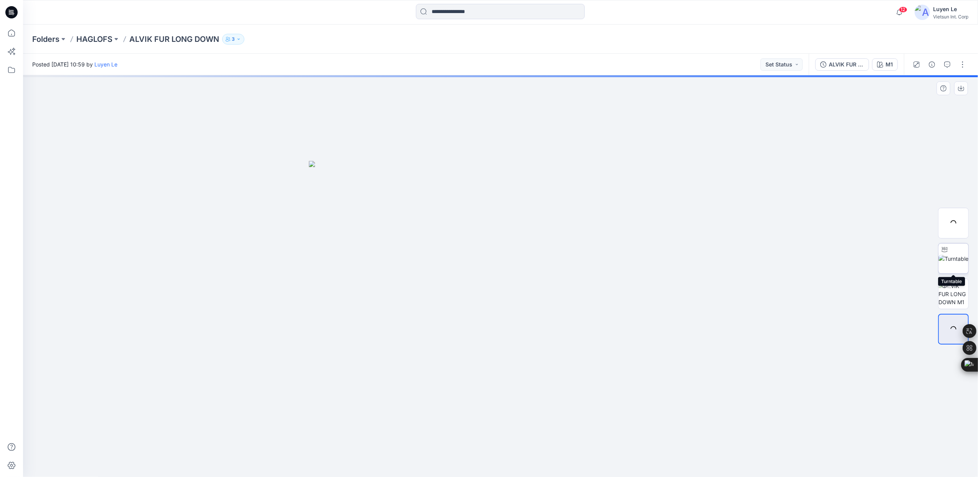
click at [961, 257] on img at bounding box center [954, 258] width 30 height 8
drag, startPoint x: 568, startPoint y: 458, endPoint x: 626, endPoint y: 451, distance: 57.6
click at [626, 451] on div at bounding box center [500, 275] width 955 height 401
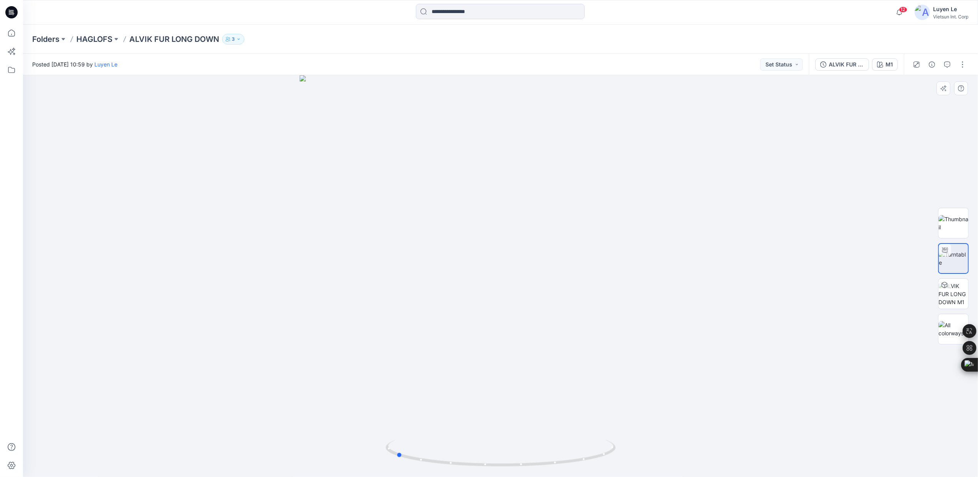
drag, startPoint x: 543, startPoint y: 410, endPoint x: 544, endPoint y: 304, distance: 105.5
drag, startPoint x: 404, startPoint y: 453, endPoint x: 626, endPoint y: 349, distance: 245.7
click at [626, 349] on div at bounding box center [500, 275] width 955 height 401
click at [95, 38] on p "HAGLOFS" at bounding box center [94, 39] width 36 height 11
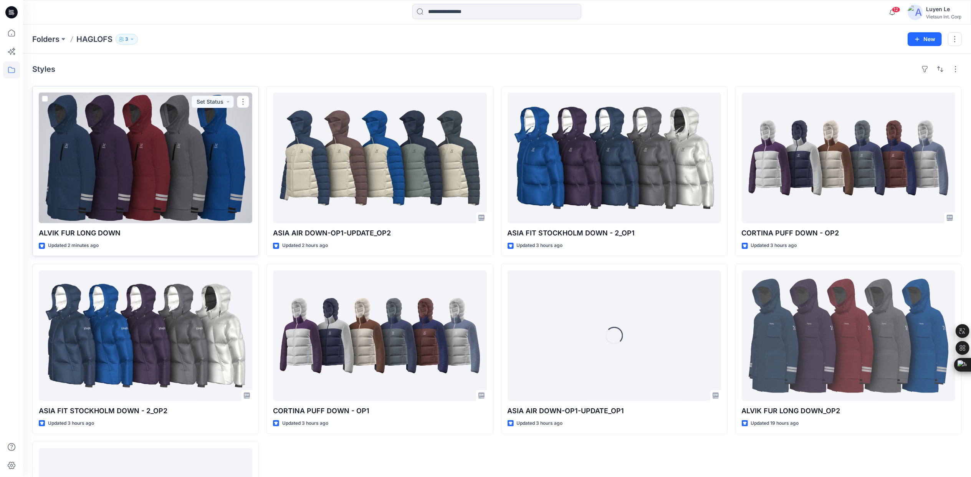
click at [201, 168] on div at bounding box center [145, 157] width 213 height 130
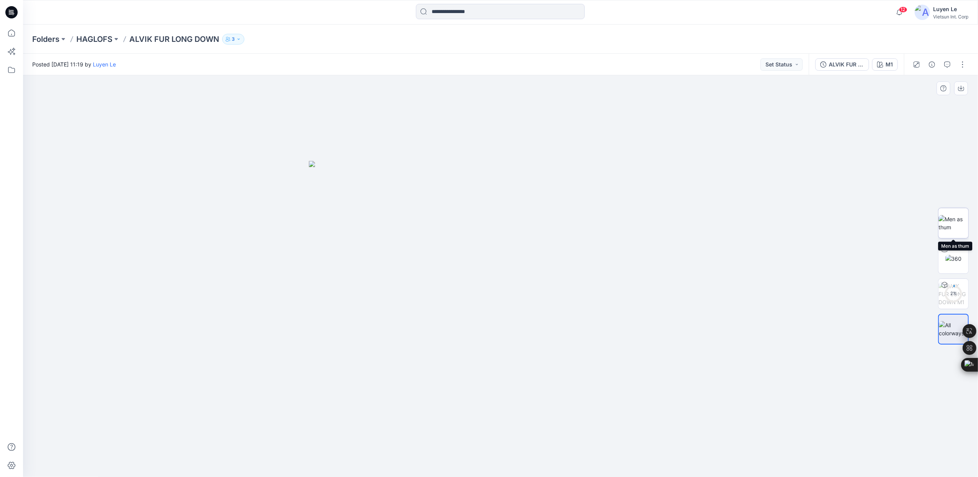
click at [957, 216] on img at bounding box center [954, 223] width 30 height 16
click at [954, 254] on img at bounding box center [954, 258] width 17 height 8
drag, startPoint x: 504, startPoint y: 467, endPoint x: 522, endPoint y: 429, distance: 42.2
click at [522, 429] on div at bounding box center [500, 275] width 955 height 401
click at [961, 217] on img at bounding box center [954, 223] width 30 height 16
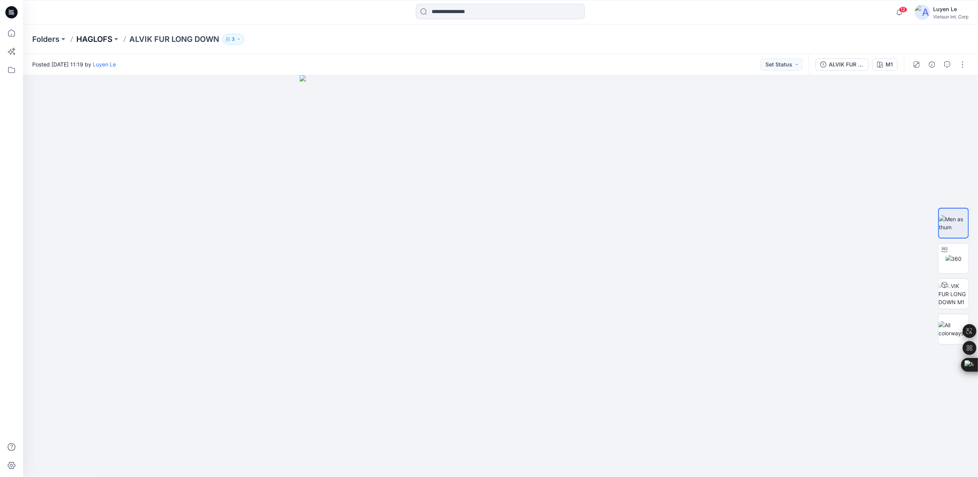
click at [84, 35] on p "HAGLOFS" at bounding box center [94, 39] width 36 height 11
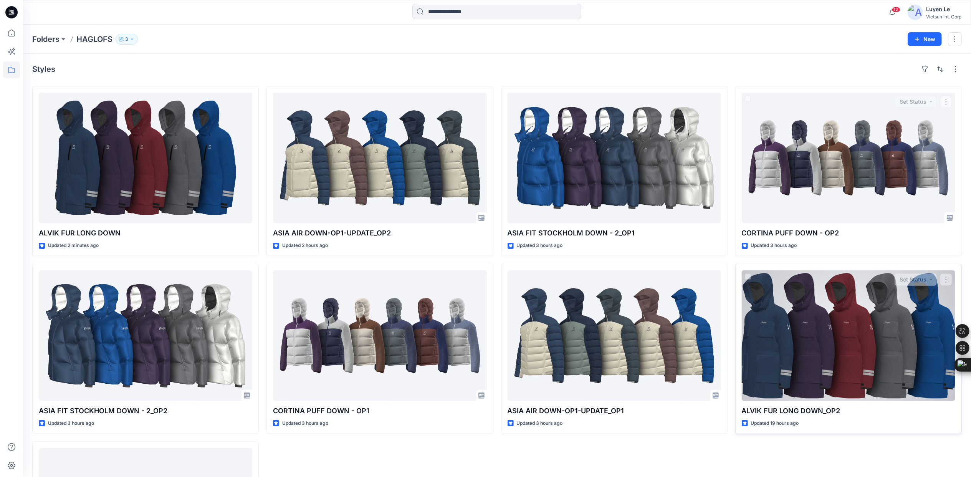
click at [793, 287] on div at bounding box center [848, 335] width 213 height 130
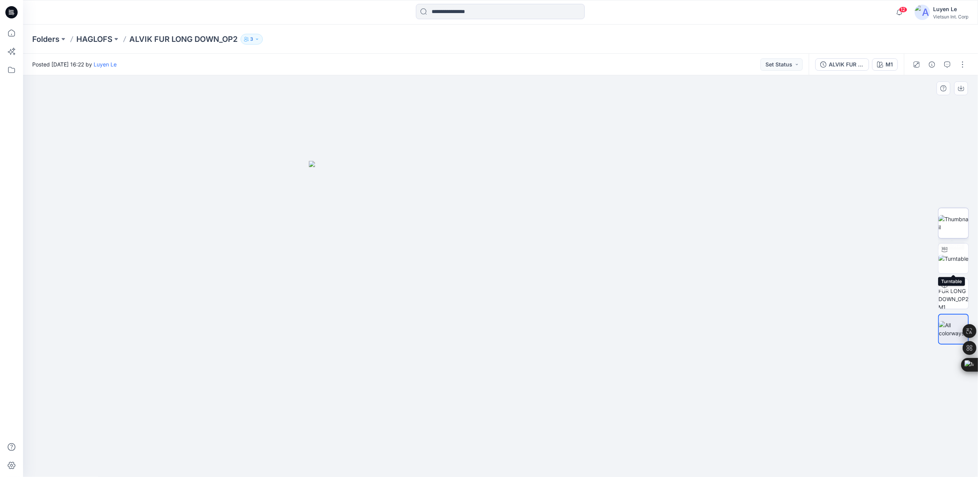
click at [956, 228] on img at bounding box center [954, 223] width 30 height 16
click at [82, 36] on p "HAGLOFS" at bounding box center [94, 39] width 36 height 11
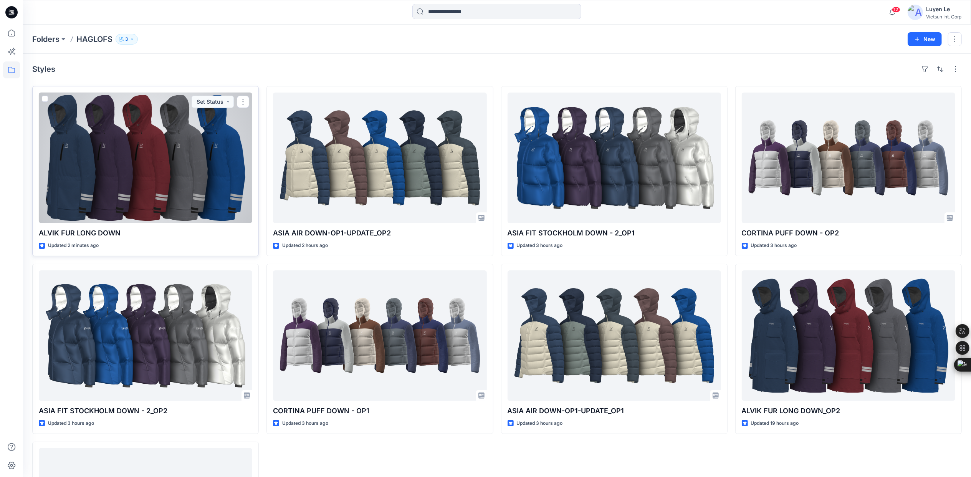
click at [151, 149] on div at bounding box center [145, 157] width 213 height 130
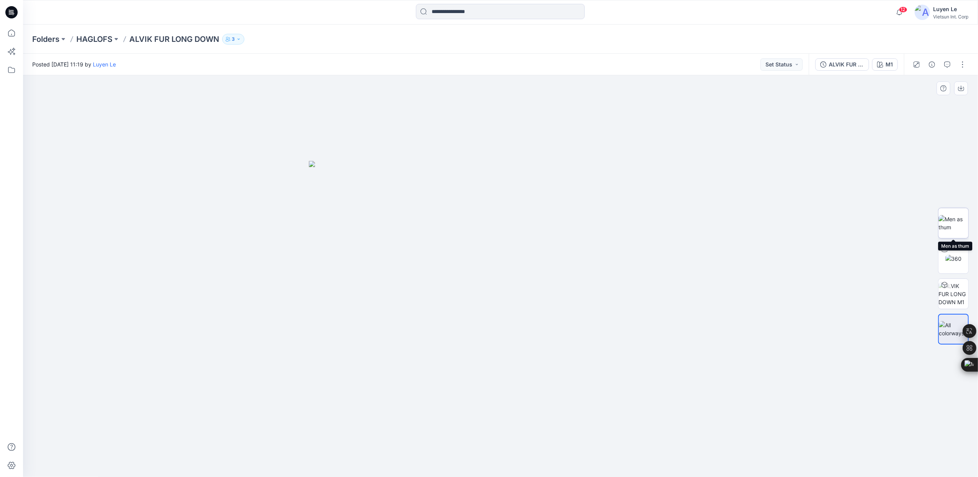
click at [958, 221] on img at bounding box center [954, 223] width 30 height 16
click at [956, 254] on img at bounding box center [954, 258] width 17 height 8
drag, startPoint x: 507, startPoint y: 467, endPoint x: 743, endPoint y: 462, distance: 236.1
click at [743, 462] on div at bounding box center [500, 275] width 955 height 401
click at [92, 40] on p "HAGLOFS" at bounding box center [94, 39] width 36 height 11
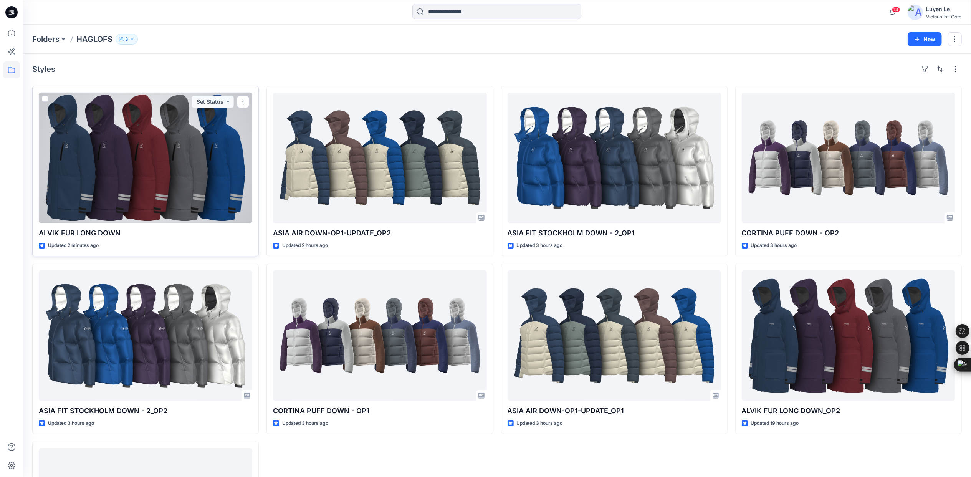
click at [215, 161] on div at bounding box center [145, 157] width 213 height 130
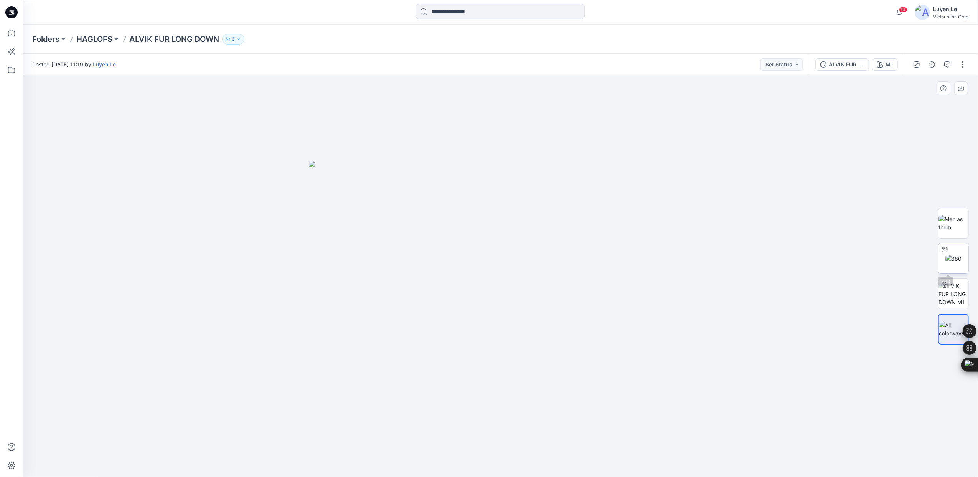
click at [952, 263] on img at bounding box center [954, 258] width 17 height 8
drag, startPoint x: 502, startPoint y: 467, endPoint x: 755, endPoint y: 456, distance: 252.8
click at [755, 456] on div at bounding box center [500, 275] width 955 height 401
